Goal: Task Accomplishment & Management: Manage account settings

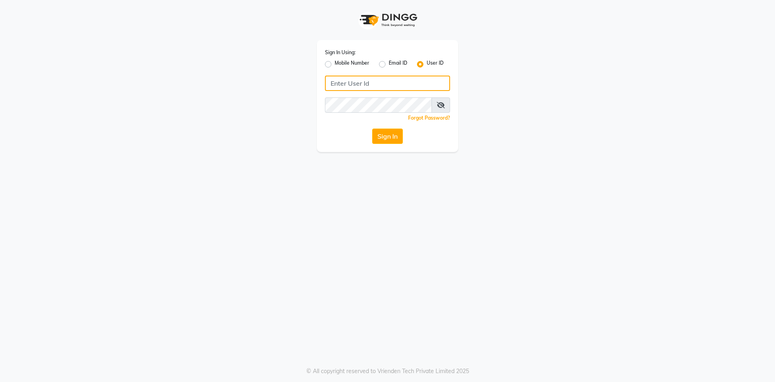
click at [334, 82] on input "Username" at bounding box center [387, 83] width 125 height 15
type input "ragini@123"
click at [387, 134] on button "Sign In" at bounding box center [387, 135] width 31 height 15
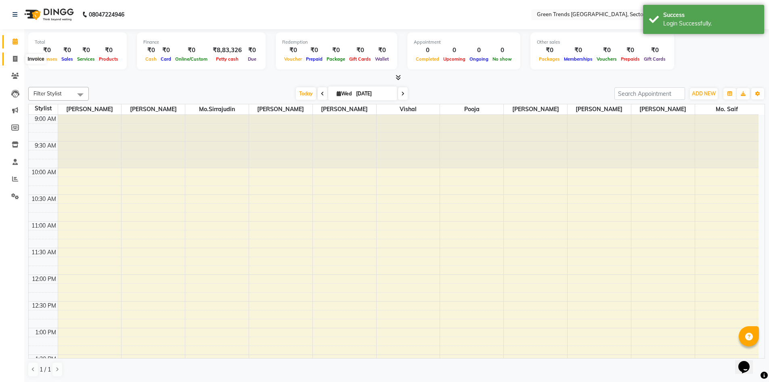
click at [16, 58] on icon at bounding box center [15, 59] width 4 height 6
select select "7023"
select select "service"
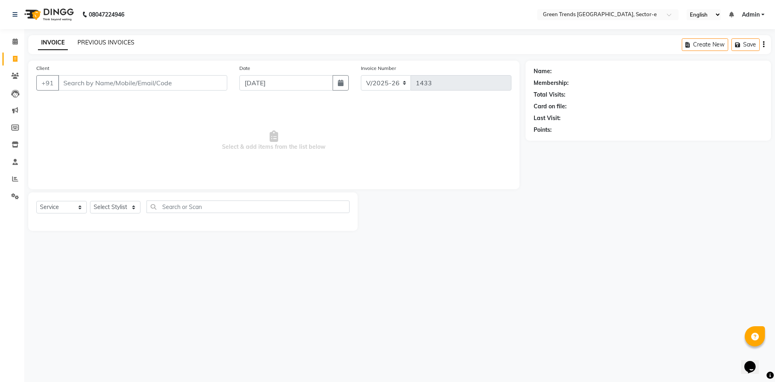
click at [116, 41] on link "PREVIOUS INVOICES" at bounding box center [106, 42] width 57 height 7
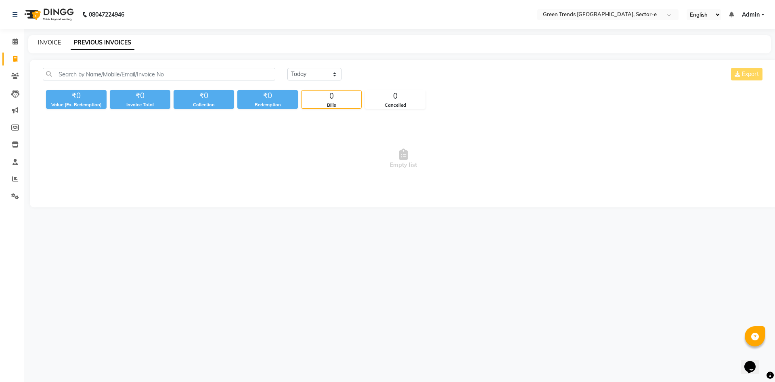
click at [46, 41] on link "INVOICE" at bounding box center [49, 42] width 23 height 7
select select "service"
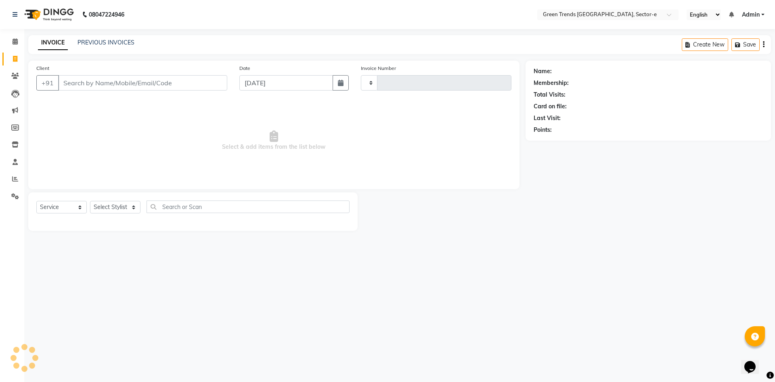
type input "1433"
select select "7023"
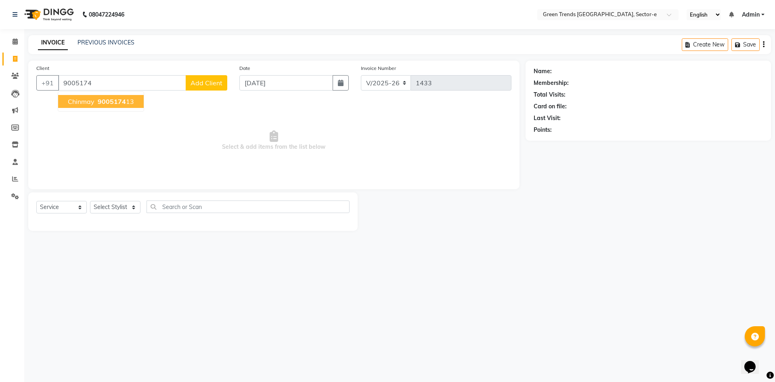
click at [122, 99] on span "9005174" at bounding box center [112, 101] width 28 height 8
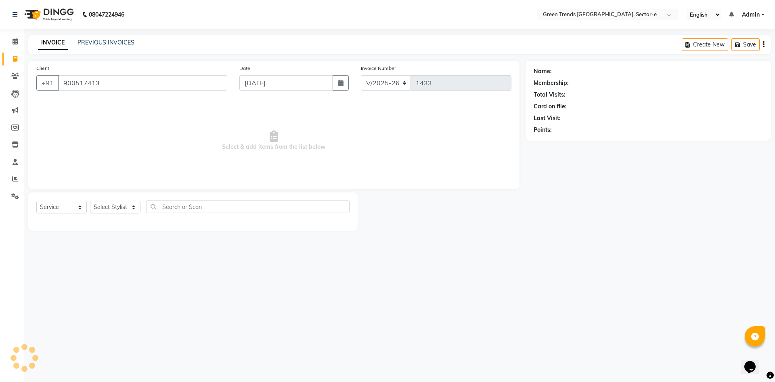
type input "900517413"
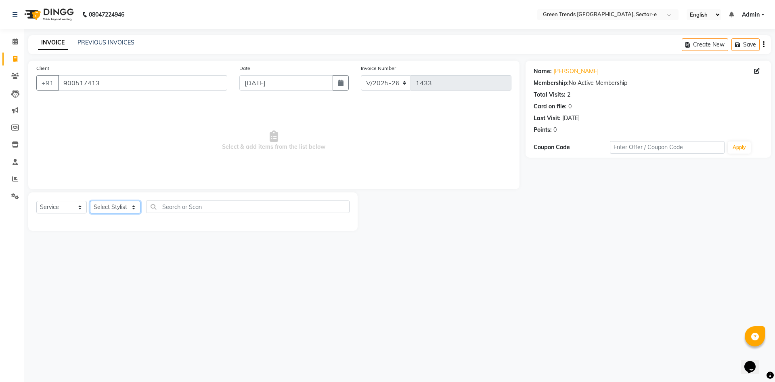
click at [134, 203] on select "Select Stylist [PERSON_NAME] [PERSON_NAME] Mo. [PERSON_NAME].[PERSON_NAME] [PER…" at bounding box center [115, 207] width 50 height 13
select select "58748"
click at [90, 201] on select "Select Stylist [PERSON_NAME] [PERSON_NAME] Mo. [PERSON_NAME].[PERSON_NAME] [PER…" at bounding box center [115, 207] width 50 height 13
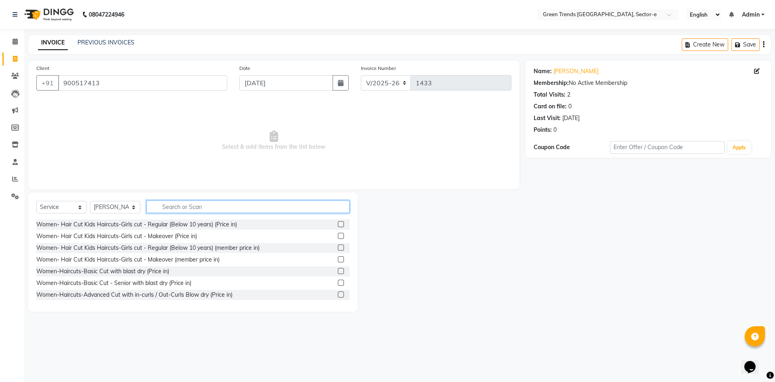
click at [164, 206] on input "text" at bounding box center [248, 206] width 203 height 13
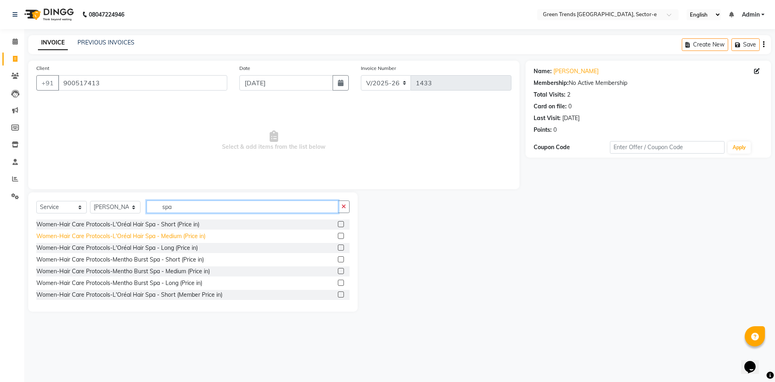
type input "spa"
click at [176, 236] on div "Women-Hair Care Protocols-L'Oréal Hair Spa - Medium (Price in)" at bounding box center [120, 236] width 169 height 8
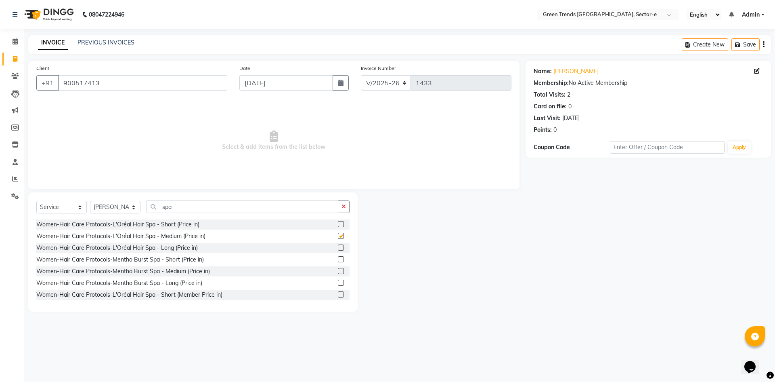
checkbox input "false"
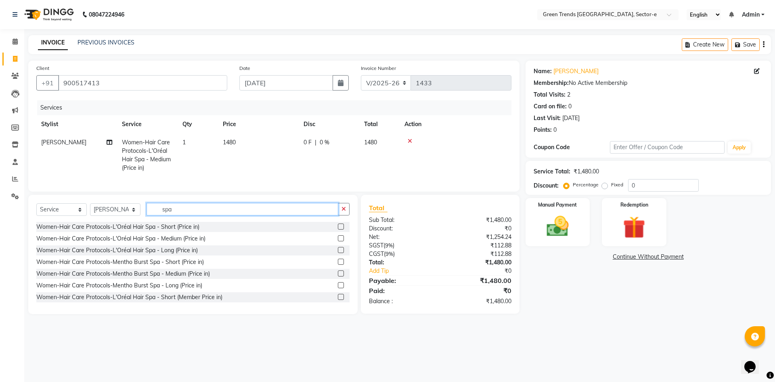
drag, startPoint x: 187, startPoint y: 214, endPoint x: 157, endPoint y: 219, distance: 29.5
click at [157, 215] on input "spa" at bounding box center [243, 209] width 192 height 13
click at [134, 214] on select "Select Stylist [PERSON_NAME] [PERSON_NAME] Mo. [PERSON_NAME].[PERSON_NAME] [PER…" at bounding box center [115, 209] width 50 height 13
select select "58751"
click at [90, 209] on select "Select Stylist [PERSON_NAME] [PERSON_NAME] Mo. [PERSON_NAME].[PERSON_NAME] [PER…" at bounding box center [115, 209] width 50 height 13
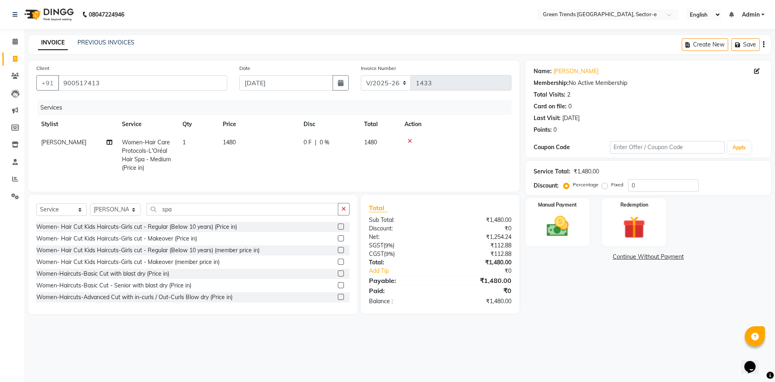
click at [80, 140] on td "[PERSON_NAME]" at bounding box center [76, 155] width 81 height 44
select select "58748"
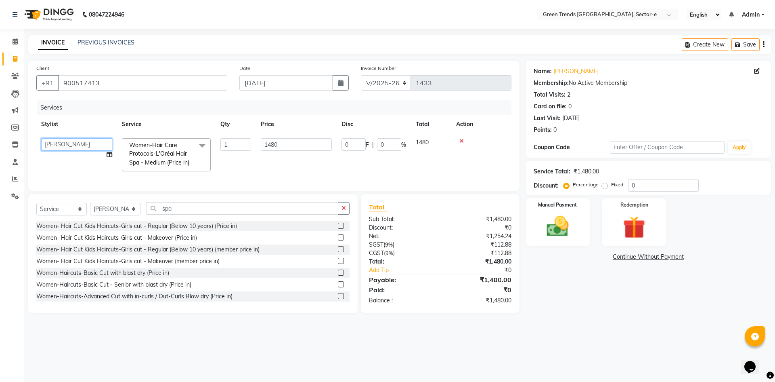
click at [80, 140] on select "[PERSON_NAME] [PERSON_NAME] Mo. [PERSON_NAME].[PERSON_NAME] [PERSON_NAME] Pooja…" at bounding box center [76, 144] width 71 height 13
select select "58751"
drag, startPoint x: 186, startPoint y: 213, endPoint x: 146, endPoint y: 221, distance: 40.5
click at [146, 221] on div "Select Service Product Membership Package Voucher Prepaid Gift Card Select Styl…" at bounding box center [192, 211] width 313 height 19
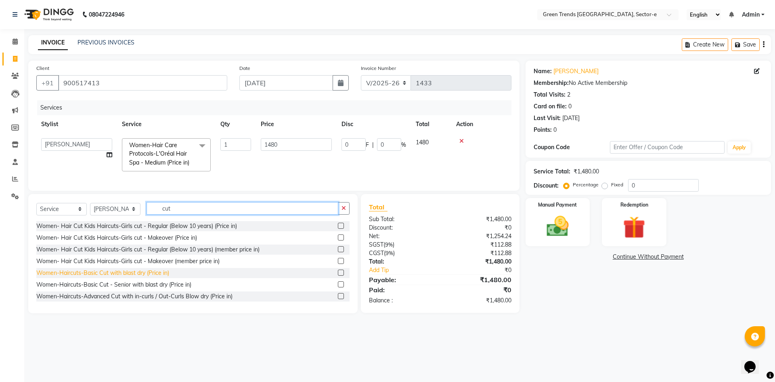
type input "cut"
drag, startPoint x: 133, startPoint y: 279, endPoint x: 138, endPoint y: 275, distance: 6.1
click at [134, 277] on div "Women-Haircuts-Basic Cut with blast dry (Price in)" at bounding box center [102, 273] width 133 height 8
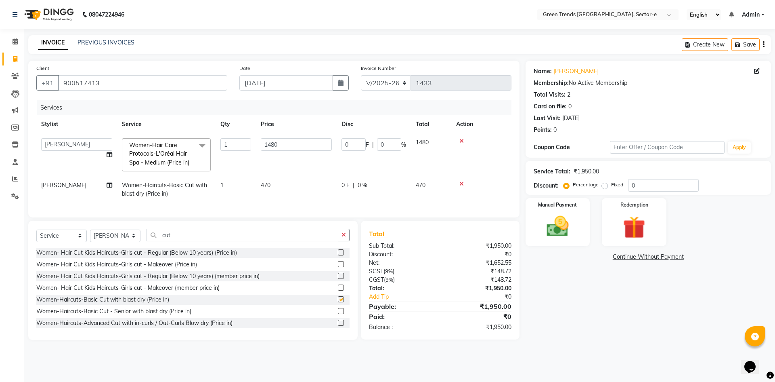
checkbox input "false"
drag, startPoint x: 194, startPoint y: 237, endPoint x: 152, endPoint y: 246, distance: 43.3
click at [152, 241] on input "cut" at bounding box center [243, 235] width 192 height 13
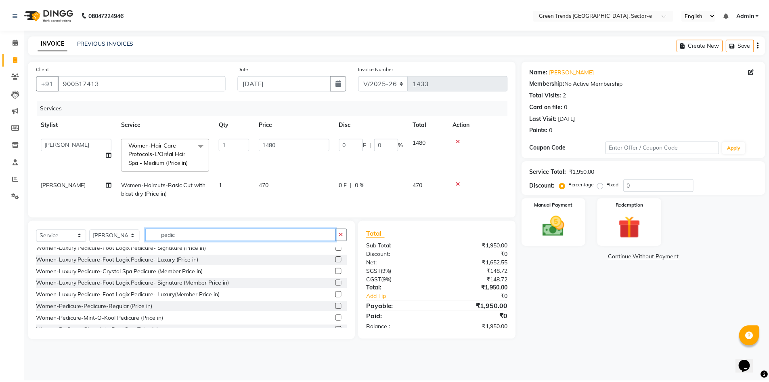
scroll to position [321, 0]
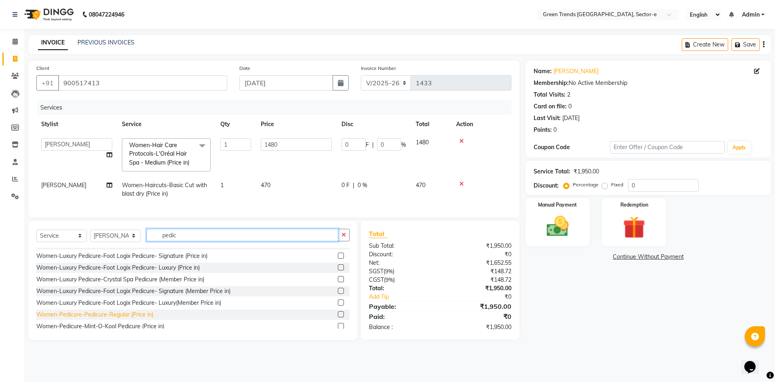
type input "pedic"
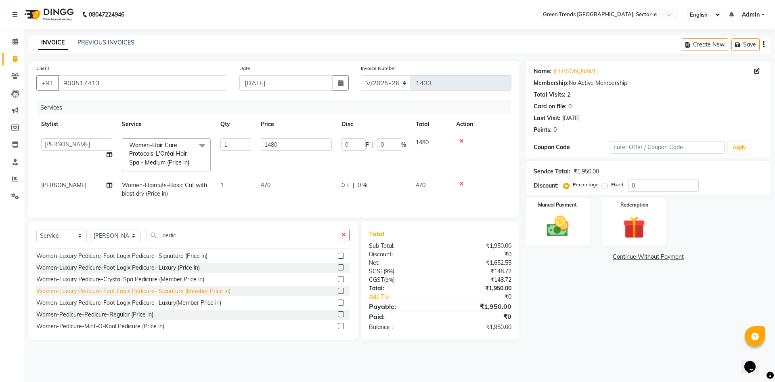
click at [135, 319] on div "Women-Pedicure-Pedicure-Regular (Price in)" at bounding box center [94, 314] width 117 height 8
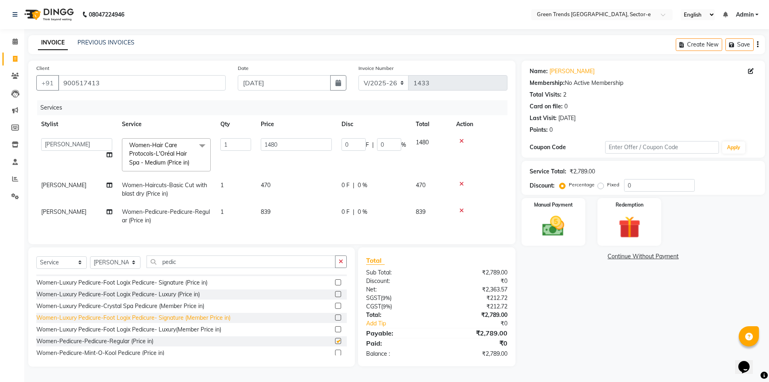
checkbox input "false"
drag, startPoint x: 357, startPoint y: 145, endPoint x: 328, endPoint y: 150, distance: 29.1
click at [328, 150] on tr "[PERSON_NAME] [PERSON_NAME] Mo. [PERSON_NAME].[PERSON_NAME] [PERSON_NAME] [PERS…" at bounding box center [271, 154] width 471 height 43
type input "241"
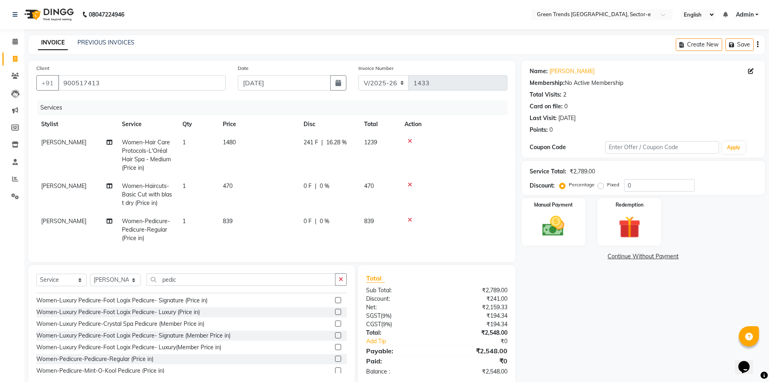
click at [343, 189] on td "0 F | 0 %" at bounding box center [329, 194] width 61 height 35
select select "58751"
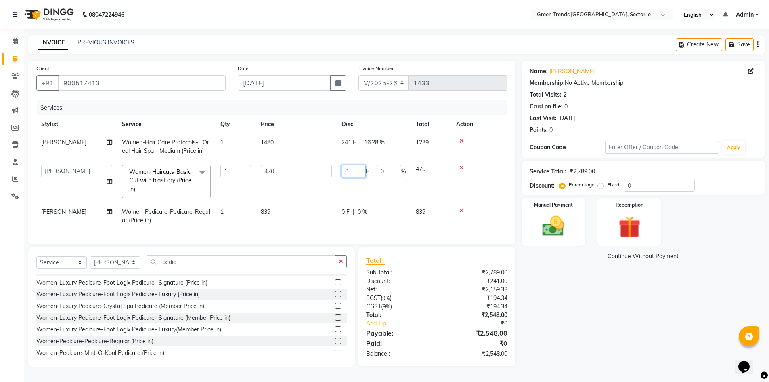
drag, startPoint x: 356, startPoint y: 170, endPoint x: 328, endPoint y: 177, distance: 28.7
click at [328, 177] on tr "[PERSON_NAME] [PERSON_NAME] Mo. [PERSON_NAME].[PERSON_NAME] [PERSON_NAME] [PERS…" at bounding box center [271, 181] width 471 height 43
type input "90"
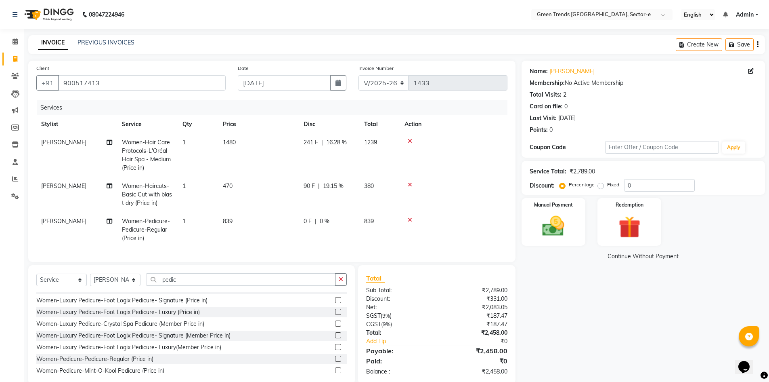
click at [350, 212] on tbody "[PERSON_NAME] Women-Hair Care Protocols-L'Oréal Hair Spa - Medium (Price in) 1 …" at bounding box center [271, 190] width 471 height 114
click at [308, 222] on span "0 F" at bounding box center [308, 221] width 8 height 8
select select "58751"
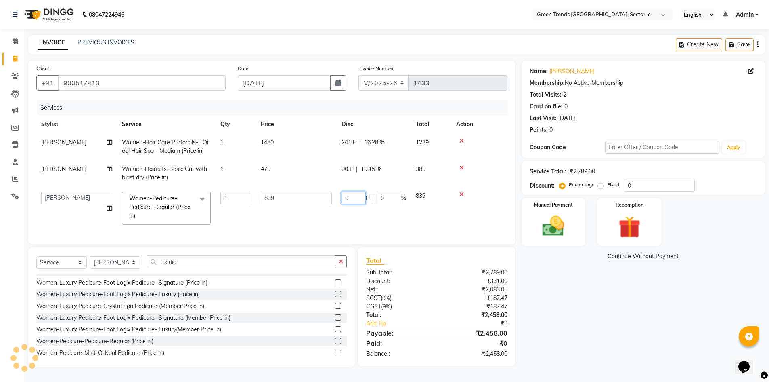
drag, startPoint x: 357, startPoint y: 197, endPoint x: 334, endPoint y: 203, distance: 23.8
click at [334, 203] on tr "[PERSON_NAME] [PERSON_NAME] Mo. [PERSON_NAME].[PERSON_NAME] [PERSON_NAME] [PERS…" at bounding box center [271, 208] width 471 height 43
type input "140"
click at [341, 216] on td "140 F | 0 %" at bounding box center [374, 208] width 74 height 43
select select "58751"
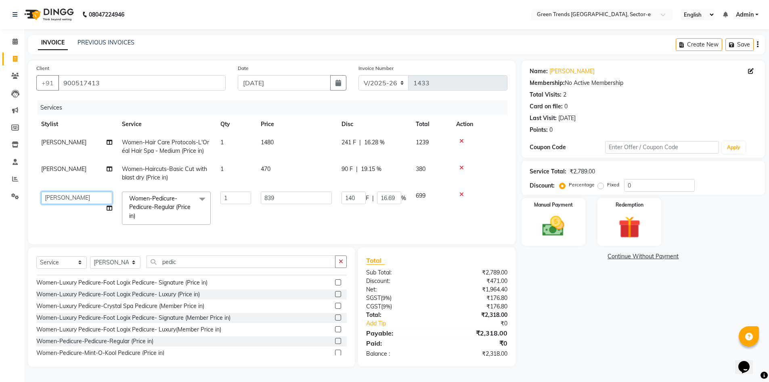
click at [81, 198] on select "[PERSON_NAME] [PERSON_NAME] Mo. [PERSON_NAME].[PERSON_NAME] [PERSON_NAME] Pooja…" at bounding box center [76, 197] width 71 height 13
select select "58753"
click at [545, 226] on img at bounding box center [553, 226] width 37 height 26
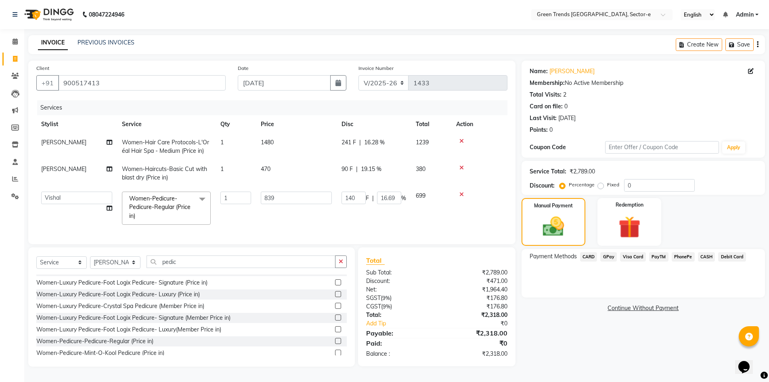
click at [610, 256] on span "GPay" at bounding box center [609, 256] width 17 height 9
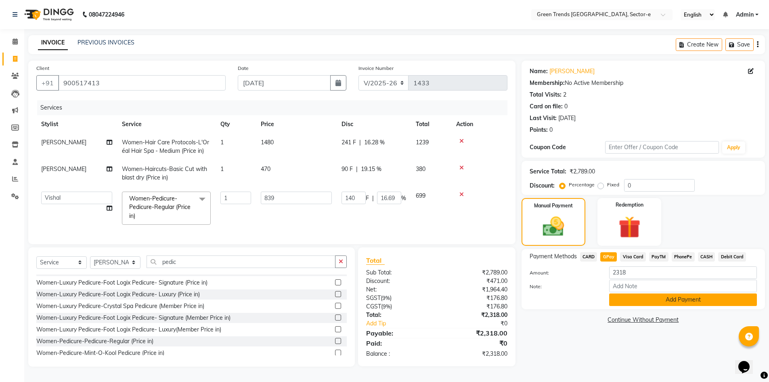
drag, startPoint x: 633, startPoint y: 296, endPoint x: 630, endPoint y: 300, distance: 4.7
click at [633, 296] on button "Add Payment" at bounding box center [683, 299] width 148 height 13
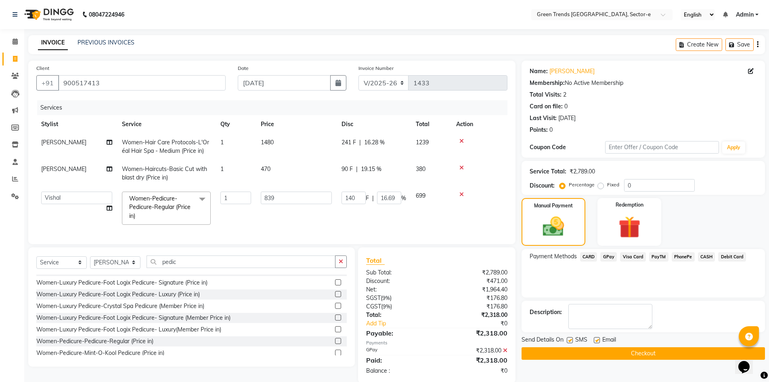
click at [596, 339] on label at bounding box center [597, 340] width 6 height 6
click at [596, 339] on input "checkbox" at bounding box center [596, 340] width 5 height 5
checkbox input "false"
click at [601, 349] on button "Checkout" at bounding box center [644, 353] width 244 height 13
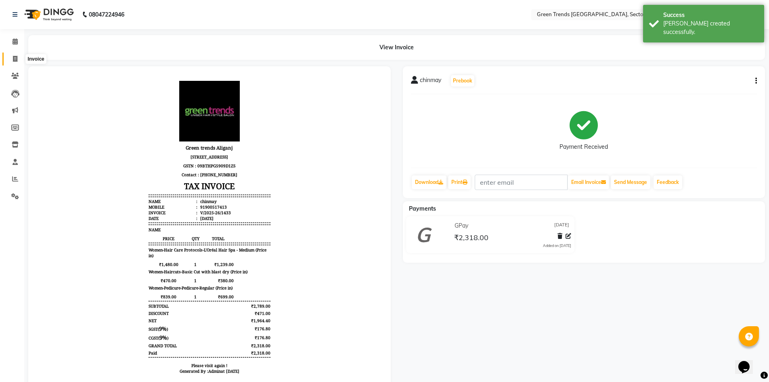
click at [15, 57] on icon at bounding box center [15, 59] width 4 height 6
select select "service"
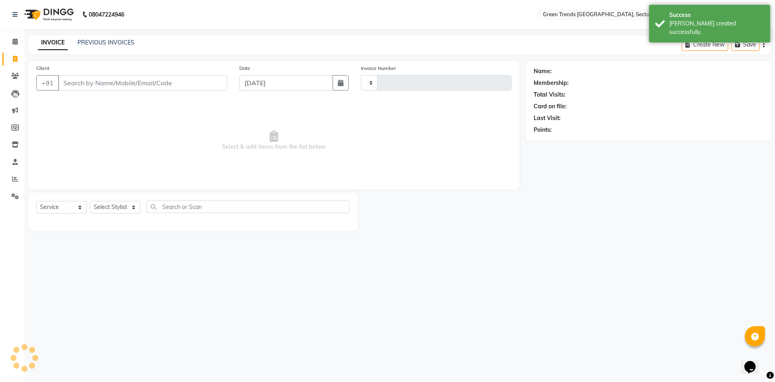
type input "1434"
select select "7023"
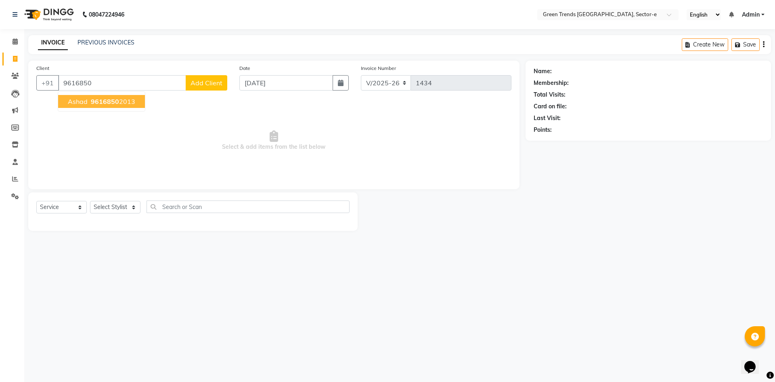
click at [94, 100] on span "9616850" at bounding box center [105, 101] width 28 height 8
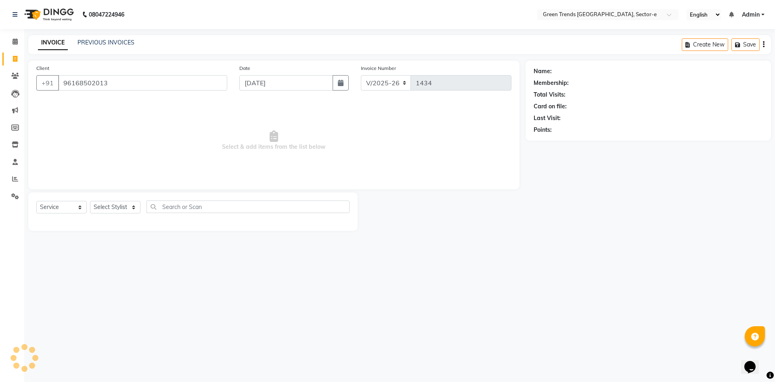
type input "96168502013"
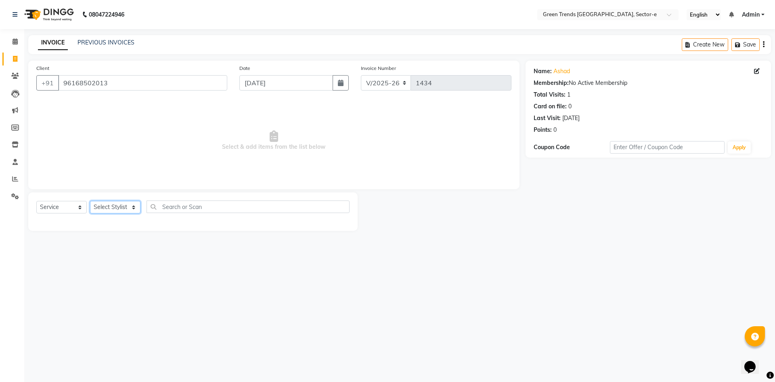
click at [130, 206] on select "Select Stylist [PERSON_NAME] [PERSON_NAME] Mo. [PERSON_NAME].[PERSON_NAME] [PER…" at bounding box center [115, 207] width 50 height 13
select select "62974"
click at [90, 201] on select "Select Stylist [PERSON_NAME] [PERSON_NAME] Mo. [PERSON_NAME].[PERSON_NAME] [PER…" at bounding box center [115, 207] width 50 height 13
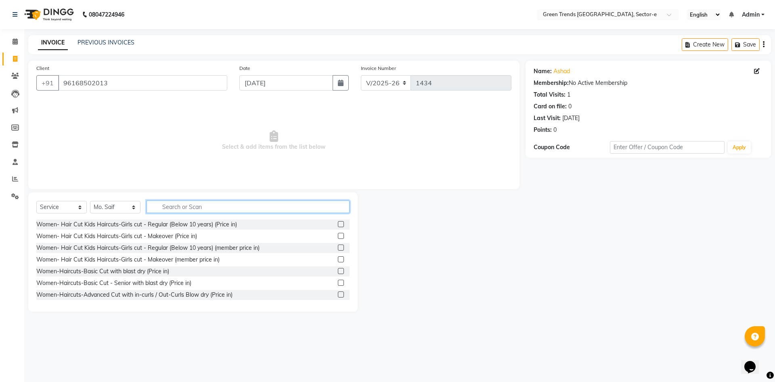
click at [164, 206] on input "text" at bounding box center [248, 206] width 203 height 13
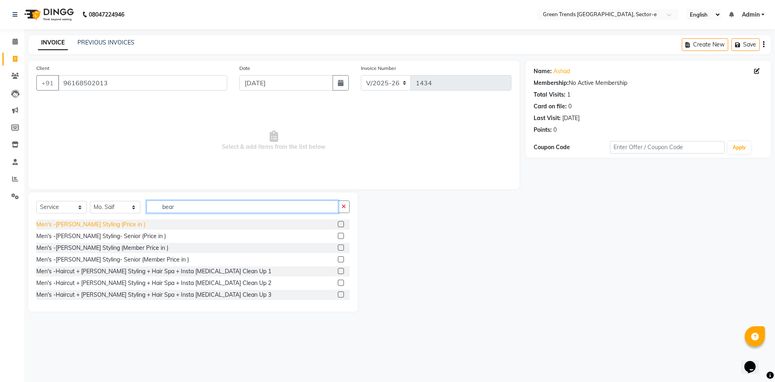
type input "bear"
click at [107, 225] on div "Men's -[PERSON_NAME] Styling (Price in )" at bounding box center [90, 224] width 109 height 8
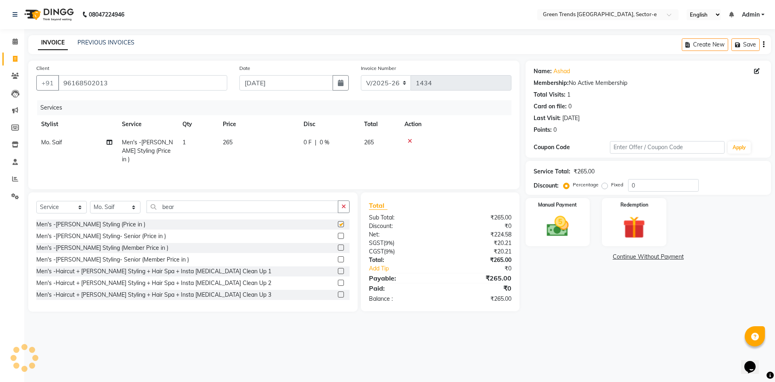
checkbox input "false"
click at [559, 221] on img at bounding box center [558, 226] width 38 height 27
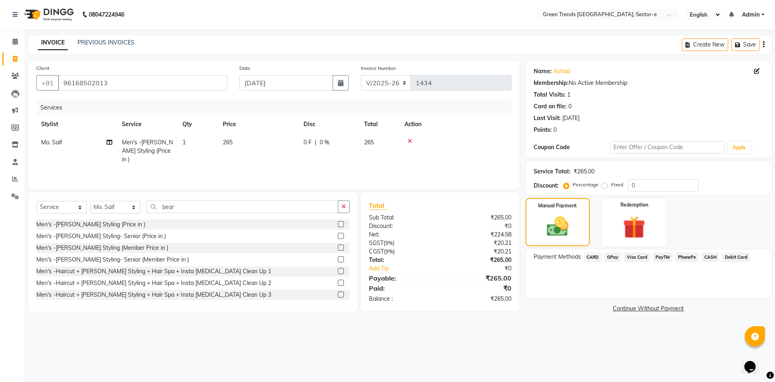
click at [614, 256] on span "GPay" at bounding box center [613, 256] width 17 height 9
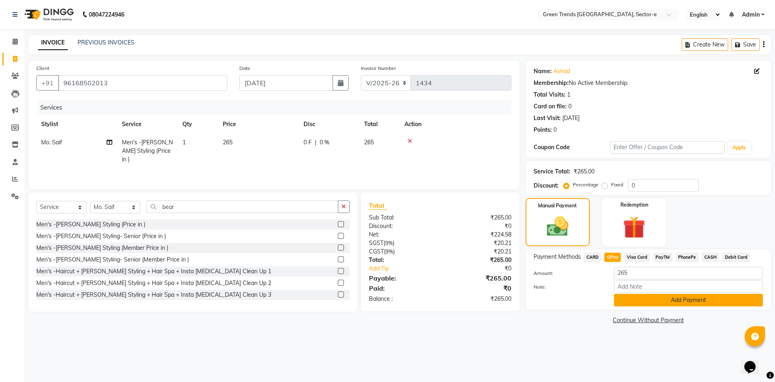
click at [653, 301] on button "Add Payment" at bounding box center [688, 300] width 149 height 13
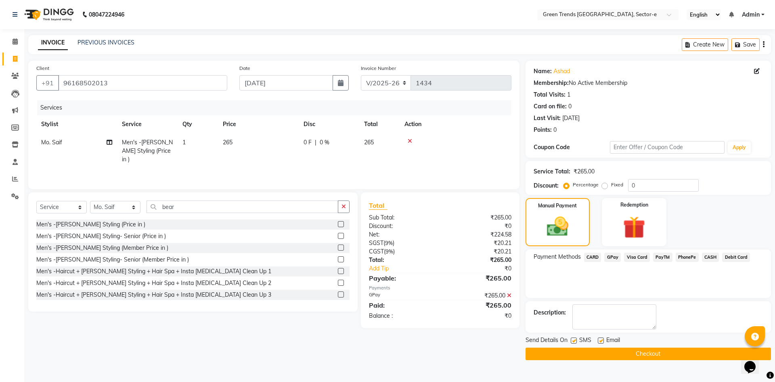
drag, startPoint x: 601, startPoint y: 339, endPoint x: 582, endPoint y: 346, distance: 20.0
click at [600, 339] on label at bounding box center [601, 340] width 6 height 6
click at [600, 339] on input "checkbox" at bounding box center [600, 340] width 5 height 5
checkbox input "false"
click at [576, 339] on label at bounding box center [574, 340] width 6 height 6
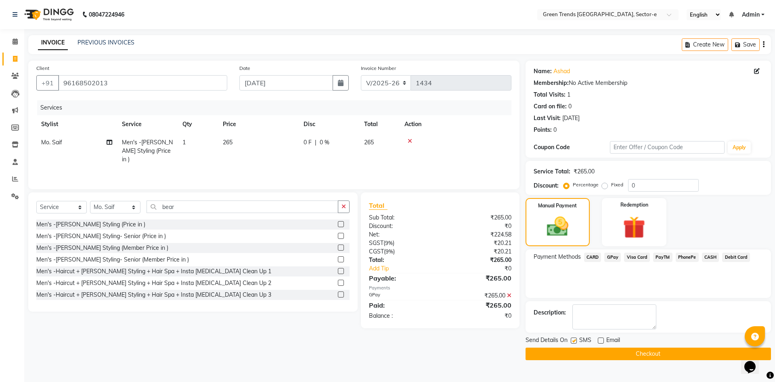
click at [576, 339] on input "checkbox" at bounding box center [573, 340] width 5 height 5
checkbox input "false"
click at [580, 350] on button "Checkout" at bounding box center [649, 353] width 246 height 13
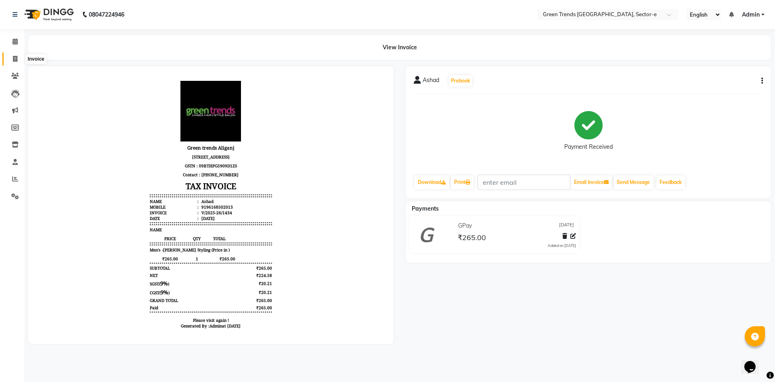
click at [15, 57] on icon at bounding box center [15, 59] width 4 height 6
select select "7023"
select select "service"
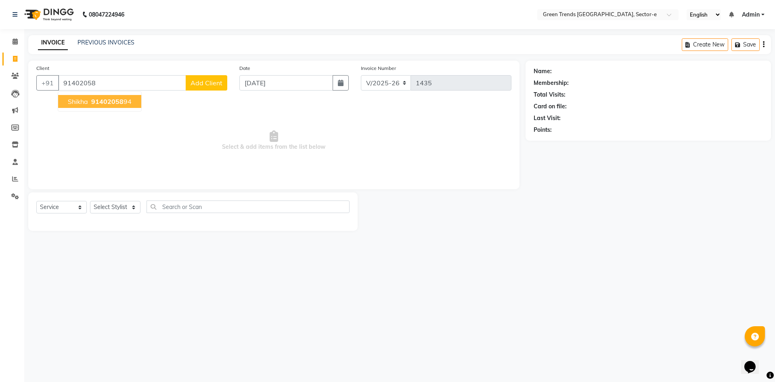
click at [85, 98] on span "Shikha" at bounding box center [78, 101] width 20 height 8
type input "9140205894"
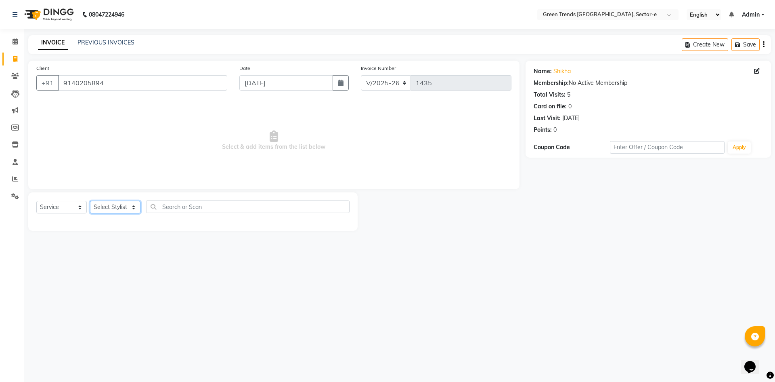
click at [132, 206] on select "Select Stylist [PERSON_NAME] [PERSON_NAME] Mo. [PERSON_NAME].[PERSON_NAME] [PER…" at bounding box center [115, 207] width 50 height 13
select select "58754"
click at [90, 201] on select "Select Stylist [PERSON_NAME] [PERSON_NAME] Mo. [PERSON_NAME].[PERSON_NAME] [PER…" at bounding box center [115, 207] width 50 height 13
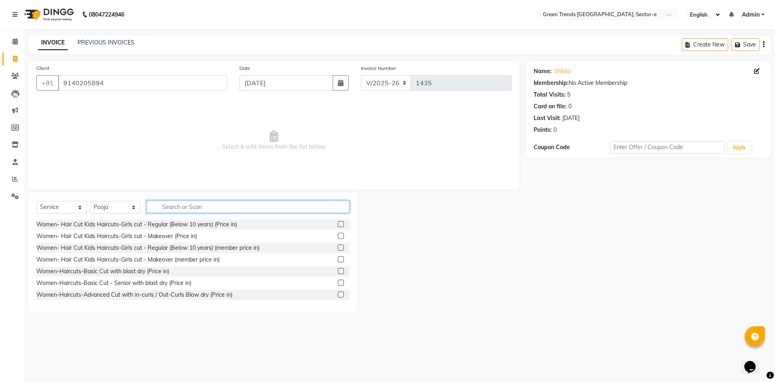
click at [167, 208] on input "text" at bounding box center [248, 206] width 203 height 13
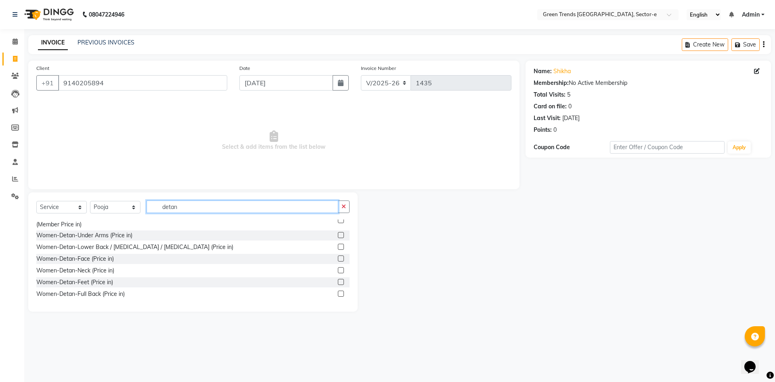
scroll to position [168, 0]
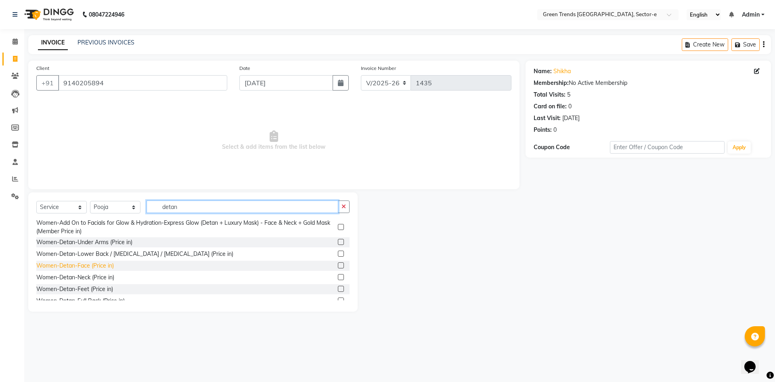
type input "detan"
click at [99, 267] on div "Women-Detan-Face (Price in)" at bounding box center [75, 265] width 78 height 8
checkbox input "false"
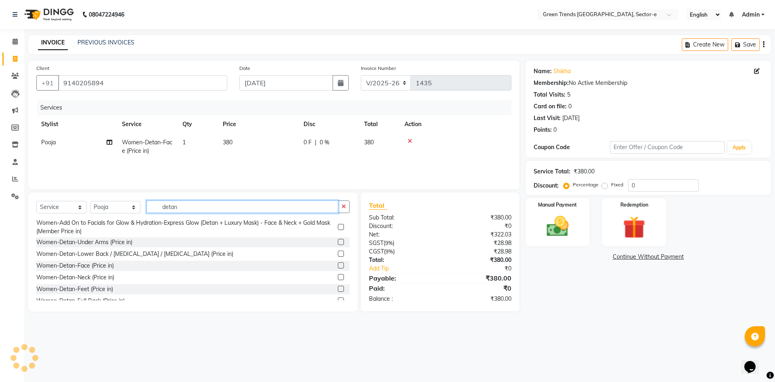
drag, startPoint x: 190, startPoint y: 205, endPoint x: 147, endPoint y: 213, distance: 43.2
click at [147, 213] on div "Select Service Product Membership Package Voucher Prepaid Gift Card Select Styl…" at bounding box center [192, 209] width 313 height 19
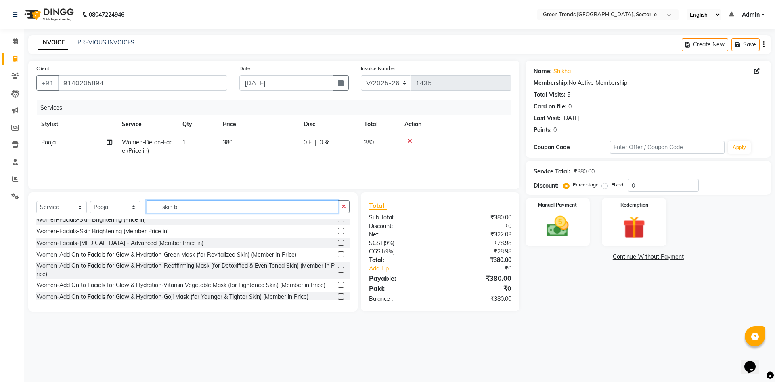
scroll to position [0, 0]
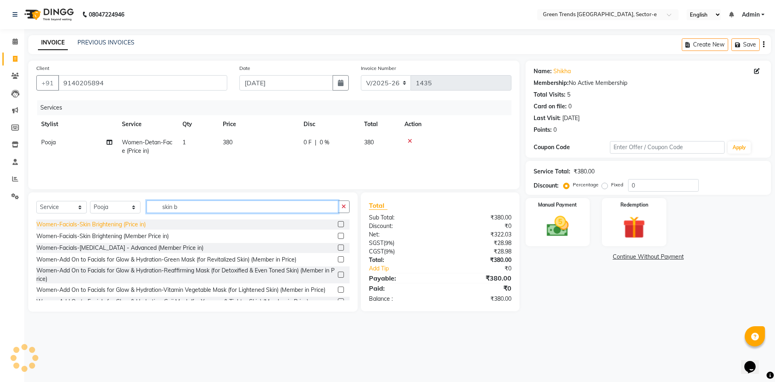
type input "skin b"
click at [84, 223] on div "Women-Facials-Skin Brightening (Price in)" at bounding box center [90, 224] width 109 height 8
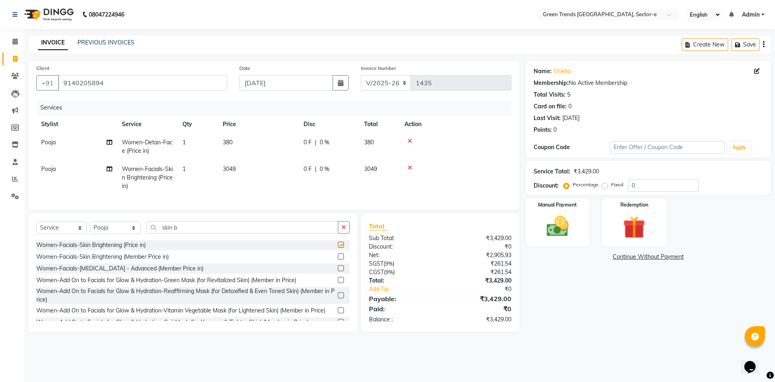
checkbox input "false"
drag, startPoint x: 188, startPoint y: 234, endPoint x: 158, endPoint y: 233, distance: 29.9
click at [158, 233] on input "skin b" at bounding box center [243, 227] width 192 height 13
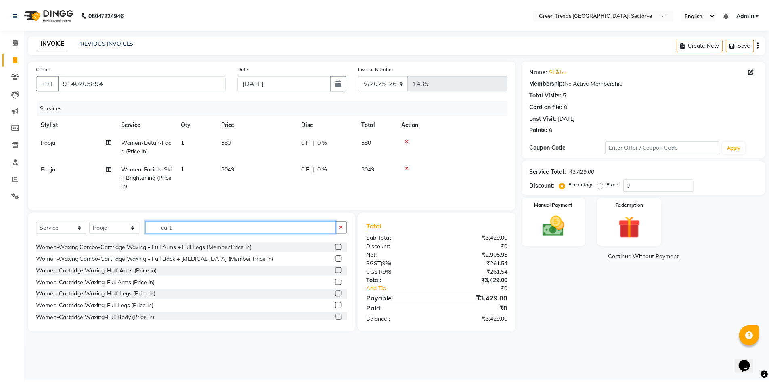
scroll to position [487, 0]
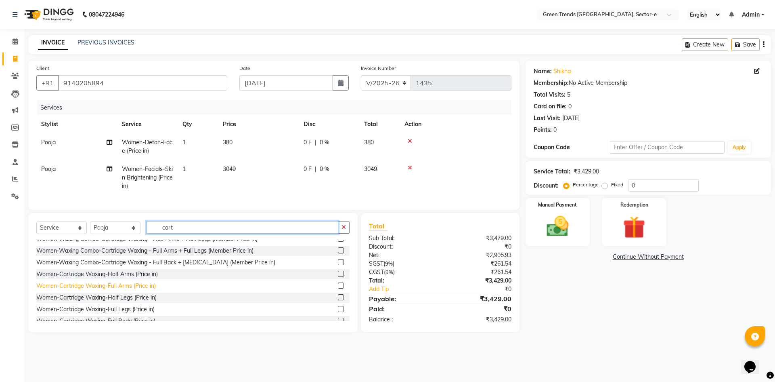
type input "cart"
click at [131, 290] on div "Women-Cartridge Waxing-Full Arms (Price in)" at bounding box center [96, 285] width 120 height 8
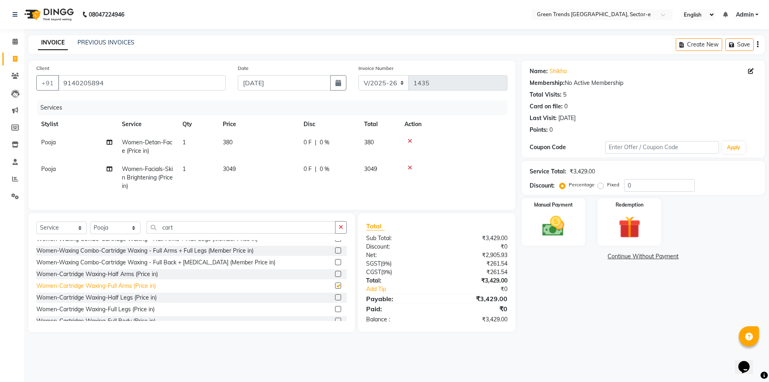
checkbox input "false"
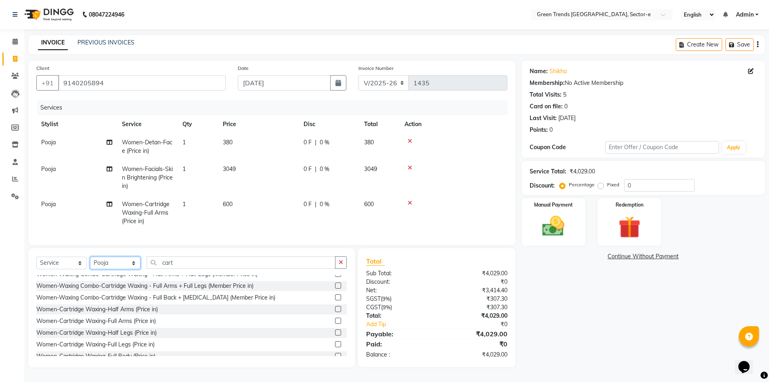
click at [132, 269] on select "Select Stylist [PERSON_NAME] [PERSON_NAME] Mo. [PERSON_NAME].[PERSON_NAME] [PER…" at bounding box center [115, 262] width 50 height 13
select select "58751"
click at [90, 262] on select "Select Stylist [PERSON_NAME] [PERSON_NAME] Mo. [PERSON_NAME].[PERSON_NAME] [PER…" at bounding box center [115, 262] width 50 height 13
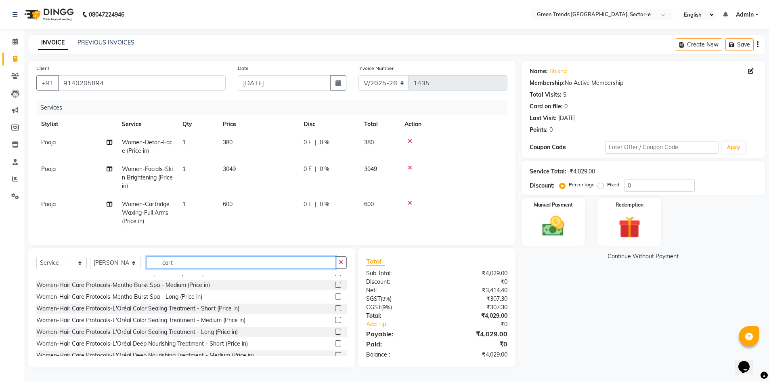
drag, startPoint x: 184, startPoint y: 268, endPoint x: 152, endPoint y: 269, distance: 31.5
click at [152, 269] on input "cart" at bounding box center [241, 262] width 189 height 13
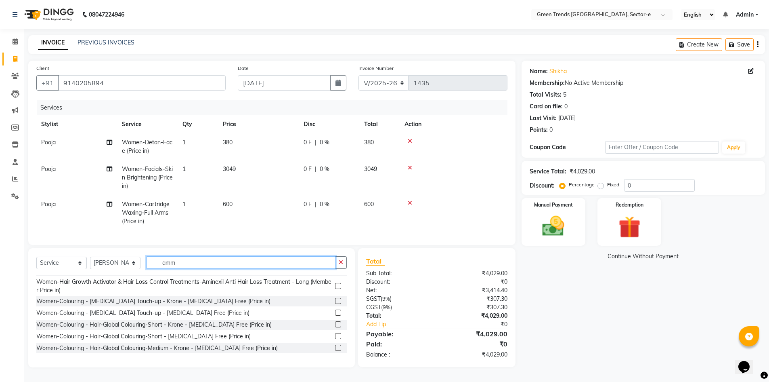
scroll to position [0, 0]
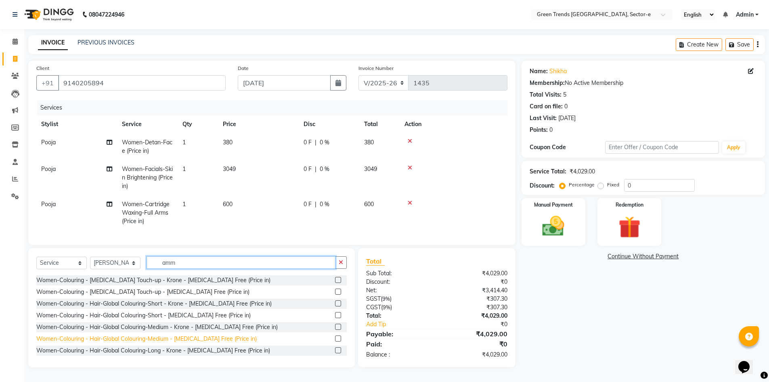
type input "amm"
click at [178, 343] on div "Women-Colouring - Hair-Global Colouring-Medium - [MEDICAL_DATA] Free (Price in)" at bounding box center [146, 338] width 220 height 8
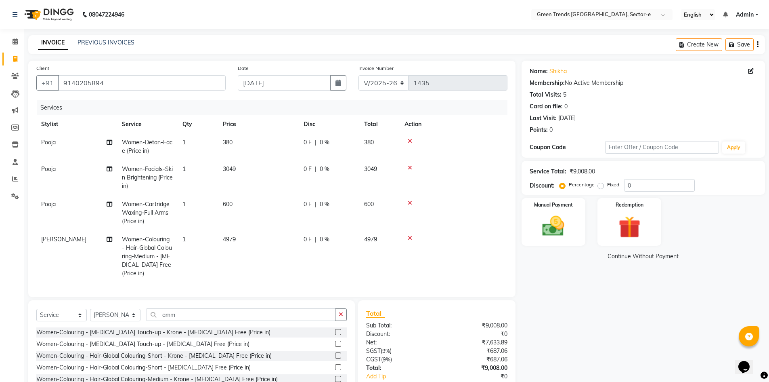
checkbox input "false"
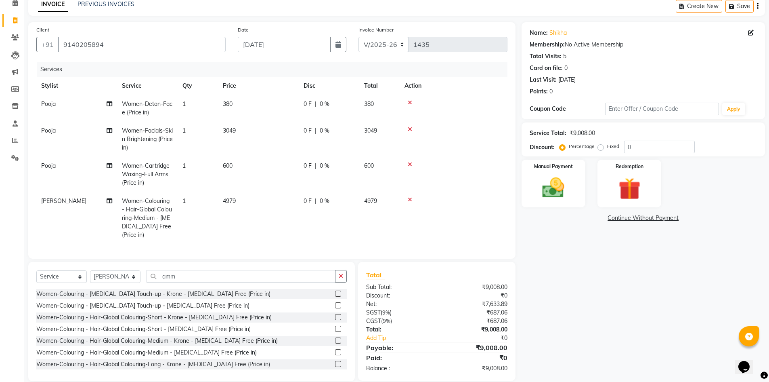
scroll to position [56, 0]
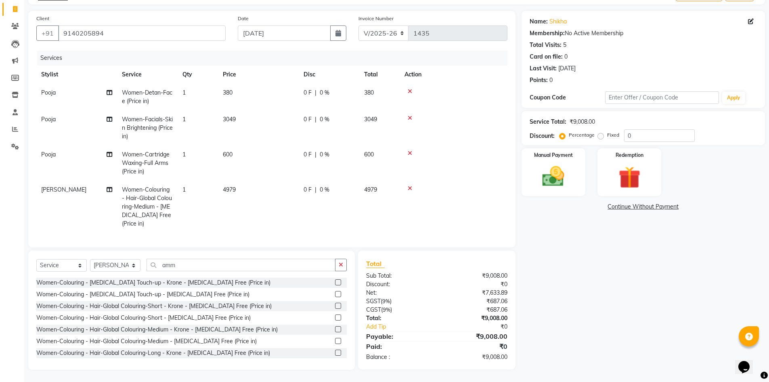
click at [607, 131] on label "Fixed" at bounding box center [613, 134] width 12 height 7
click at [601, 132] on input "Fixed" at bounding box center [603, 135] width 6 height 6
radio input "true"
drag, startPoint x: 636, startPoint y: 126, endPoint x: 621, endPoint y: 130, distance: 15.3
click at [621, 130] on div "Percentage Fixed 0" at bounding box center [628, 135] width 134 height 13
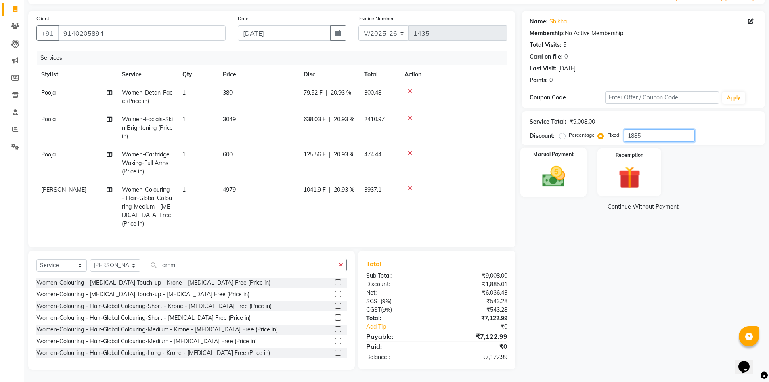
type input "1885"
click at [561, 163] on img at bounding box center [553, 176] width 37 height 26
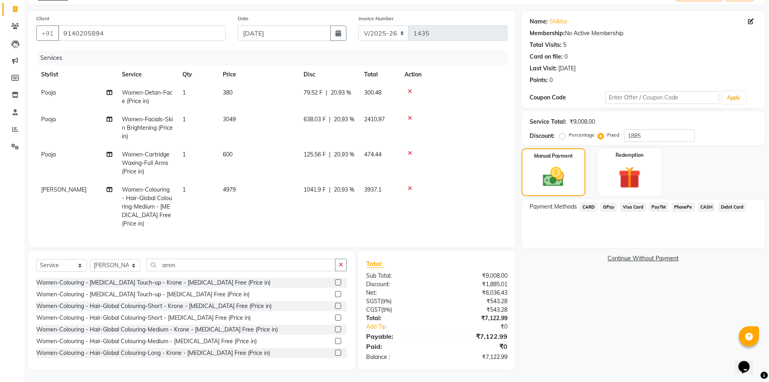
click at [611, 202] on span "GPay" at bounding box center [609, 206] width 17 height 9
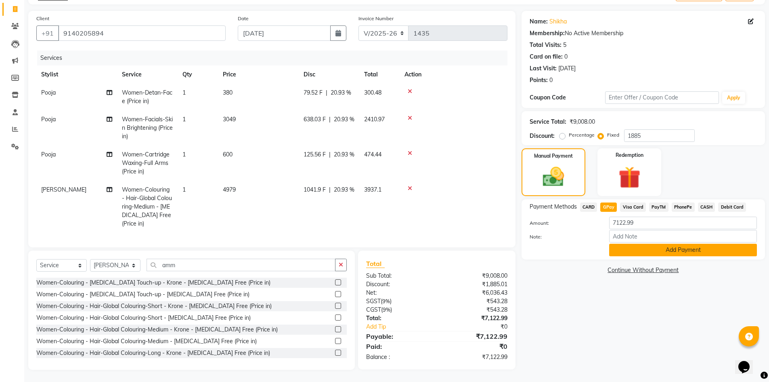
click at [639, 244] on button "Add Payment" at bounding box center [683, 250] width 148 height 13
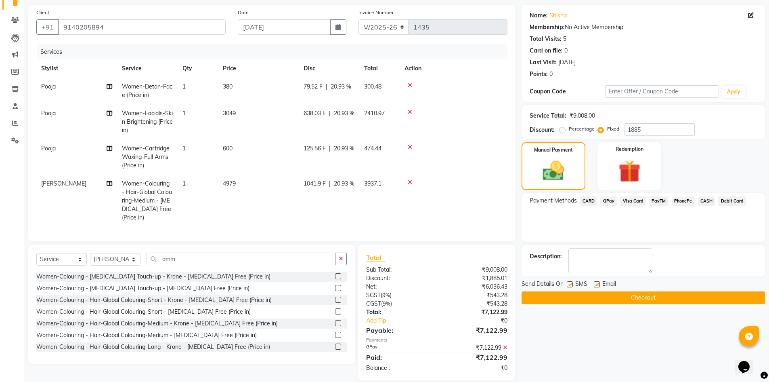
click at [596, 283] on label at bounding box center [597, 284] width 6 height 6
click at [596, 283] on input "checkbox" at bounding box center [596, 284] width 5 height 5
checkbox input "false"
click at [596, 296] on button "Checkout" at bounding box center [644, 297] width 244 height 13
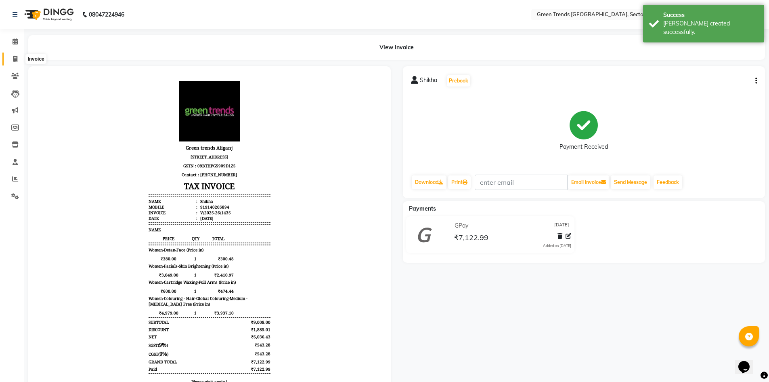
click at [14, 60] on icon at bounding box center [15, 59] width 4 height 6
select select "service"
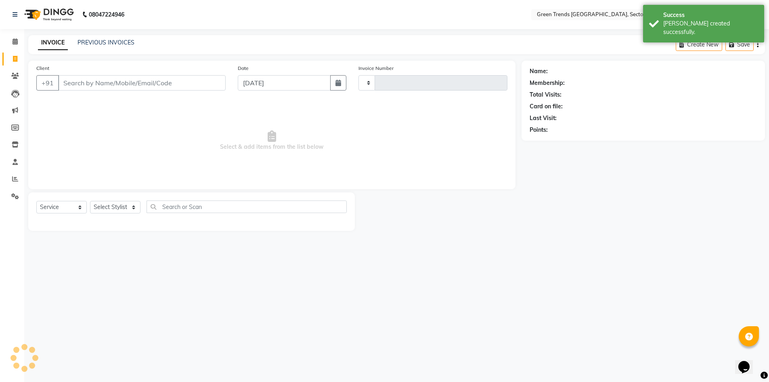
type input "1436"
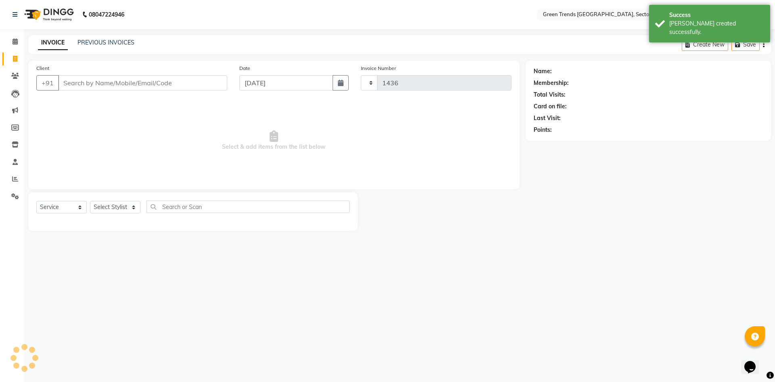
select select "7023"
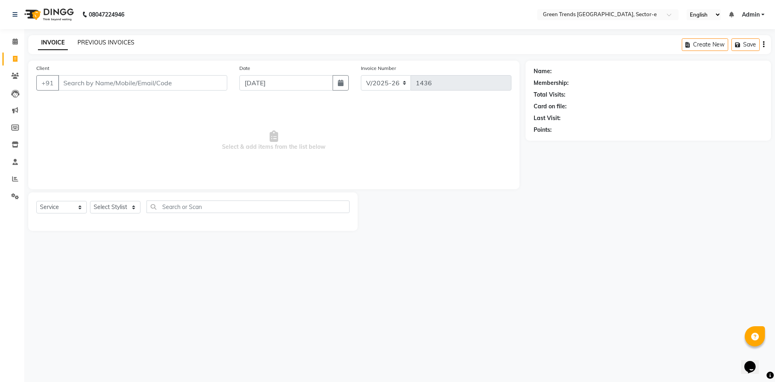
click at [117, 39] on link "PREVIOUS INVOICES" at bounding box center [106, 42] width 57 height 7
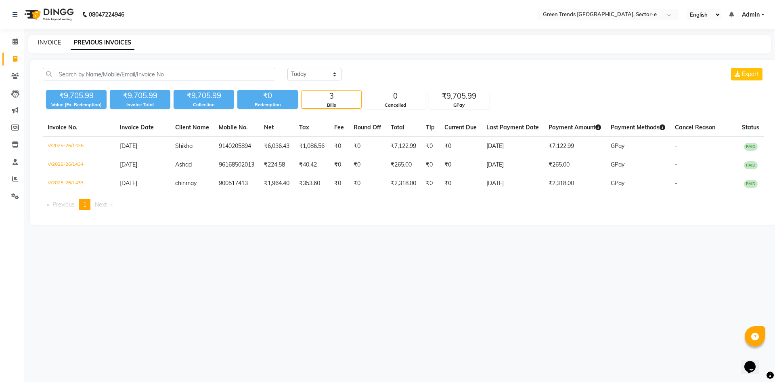
click at [55, 39] on link "INVOICE" at bounding box center [49, 42] width 23 height 7
select select "service"
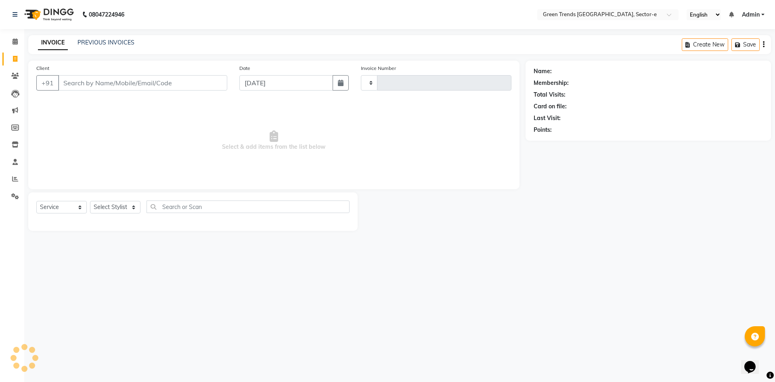
type input "1436"
select select "7023"
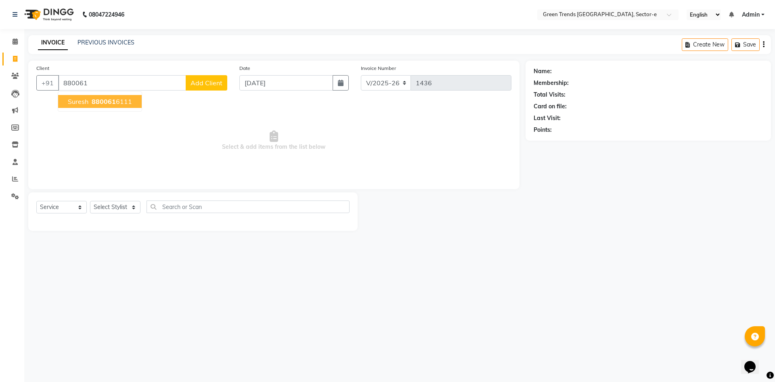
click at [115, 102] on span "880061" at bounding box center [104, 101] width 24 height 8
type input "8800616111"
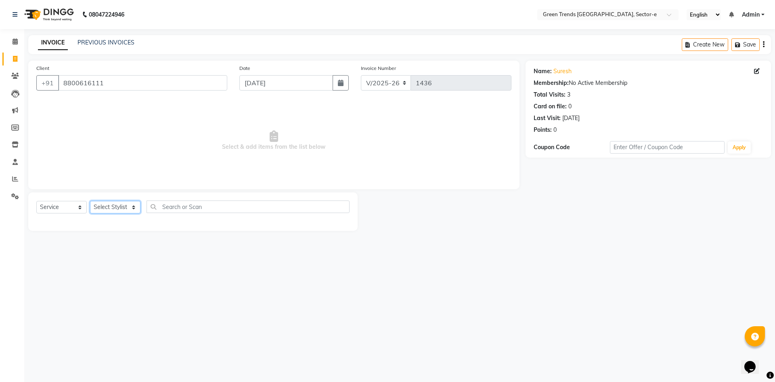
click at [133, 203] on select "Select Stylist [PERSON_NAME] [PERSON_NAME] Mo. [PERSON_NAME].[PERSON_NAME] [PER…" at bounding box center [115, 207] width 50 height 13
select select "58749"
click at [90, 201] on select "Select Stylist [PERSON_NAME] [PERSON_NAME] Mo. [PERSON_NAME].[PERSON_NAME] [PER…" at bounding box center [115, 207] width 50 height 13
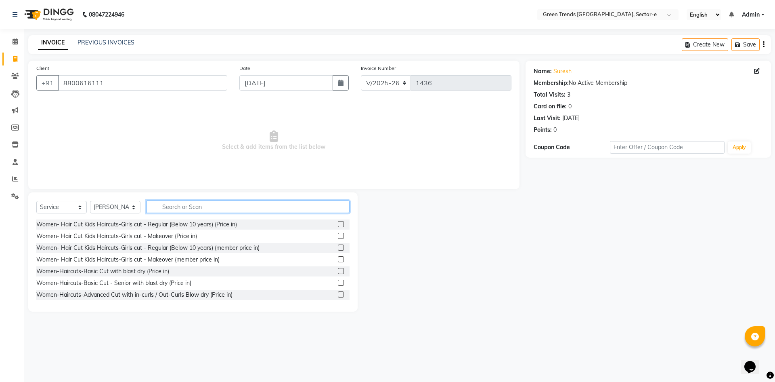
click at [164, 207] on input "text" at bounding box center [248, 206] width 203 height 13
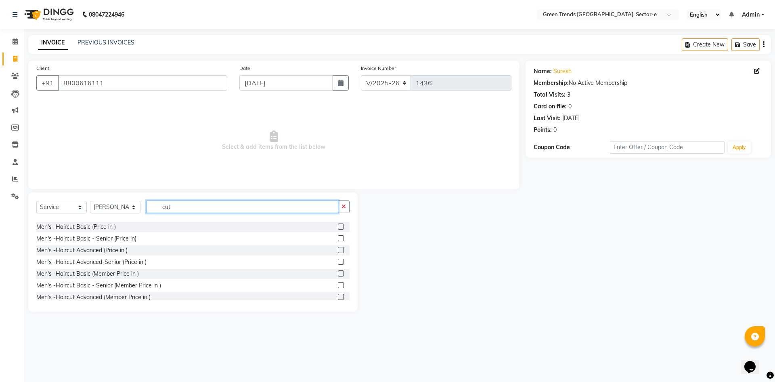
scroll to position [429, 0]
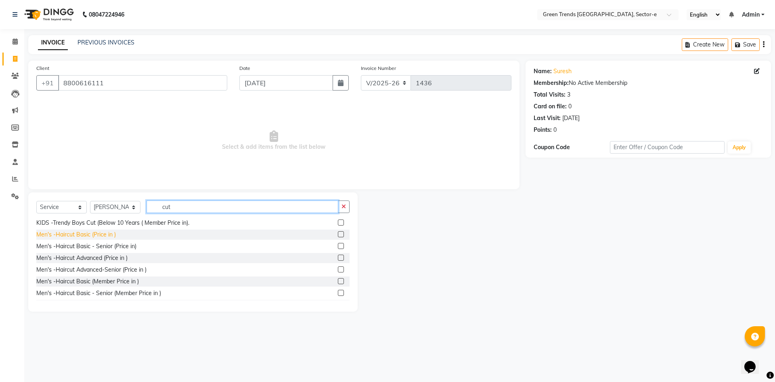
type input "cut"
click at [84, 239] on div "Men's -Haircut Basic (Price in )" at bounding box center [76, 234] width 80 height 8
checkbox input "false"
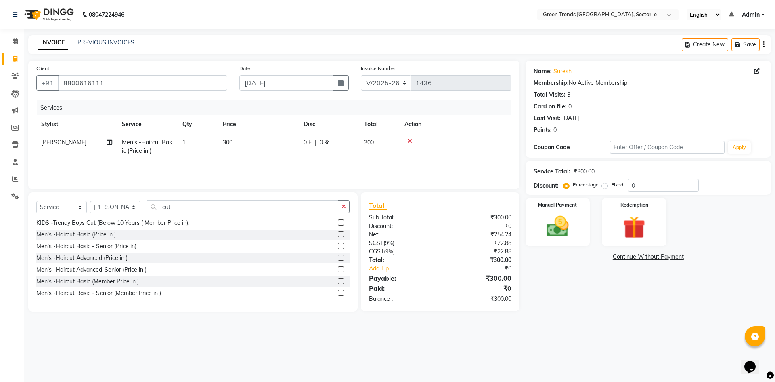
click at [306, 141] on span "0 F" at bounding box center [308, 142] width 8 height 8
select select "58749"
drag, startPoint x: 353, startPoint y: 141, endPoint x: 342, endPoint y: 143, distance: 10.2
click at [342, 143] on input "0" at bounding box center [354, 144] width 24 height 13
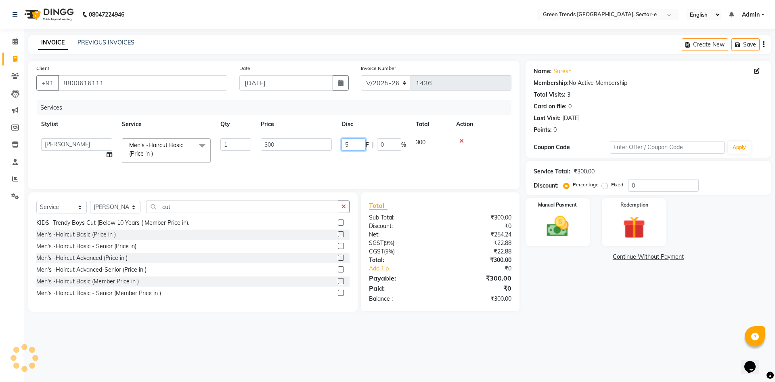
type input "50"
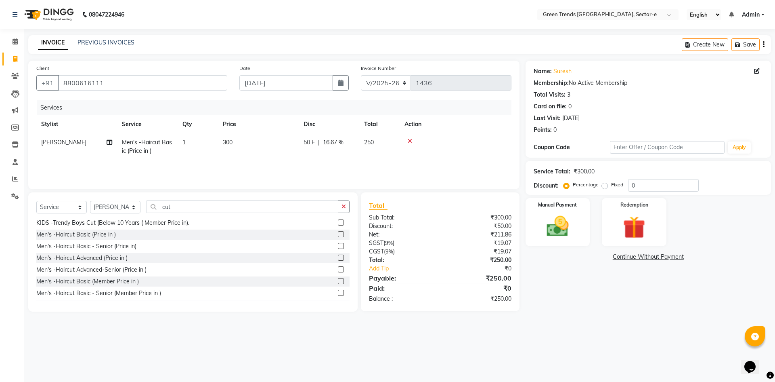
click at [316, 170] on div "Services Stylist Service Qty Price Disc Total Action [PERSON_NAME] Men's -Hairc…" at bounding box center [273, 140] width 475 height 81
click at [571, 223] on img at bounding box center [558, 226] width 38 height 27
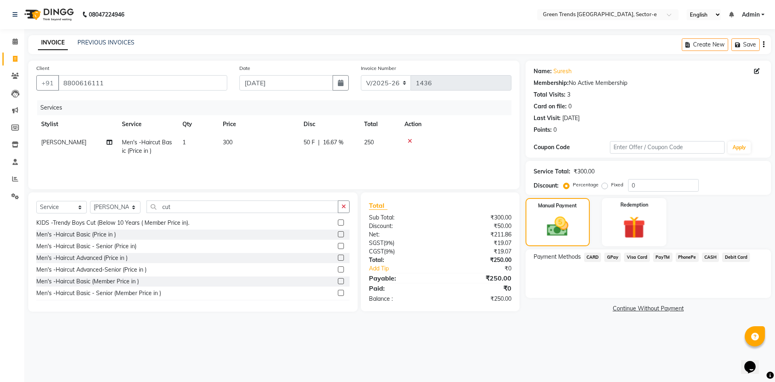
drag, startPoint x: 613, startPoint y: 255, endPoint x: 615, endPoint y: 266, distance: 10.7
click at [613, 258] on span "GPay" at bounding box center [613, 256] width 17 height 9
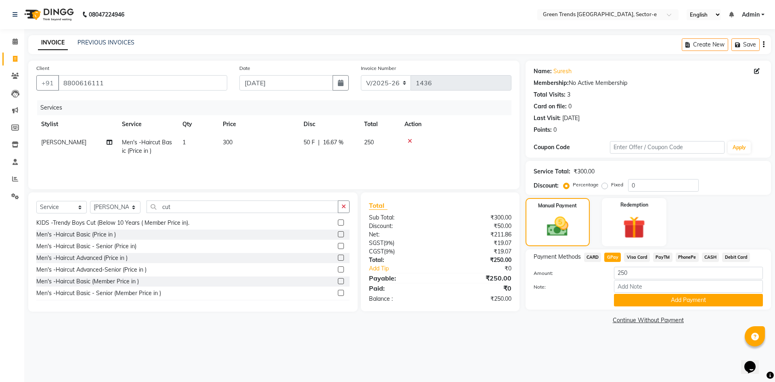
click at [644, 298] on button "Add Payment" at bounding box center [688, 300] width 149 height 13
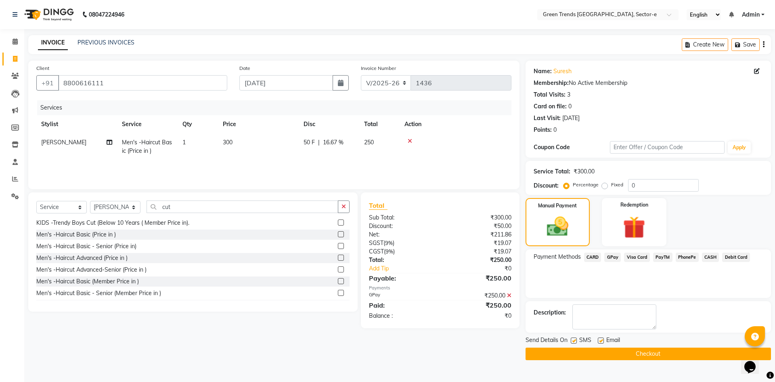
click at [577, 338] on label at bounding box center [574, 340] width 6 height 6
click at [576, 338] on input "checkbox" at bounding box center [573, 340] width 5 height 5
checkbox input "false"
click at [600, 342] on label at bounding box center [601, 340] width 6 height 6
click at [600, 342] on input "checkbox" at bounding box center [600, 340] width 5 height 5
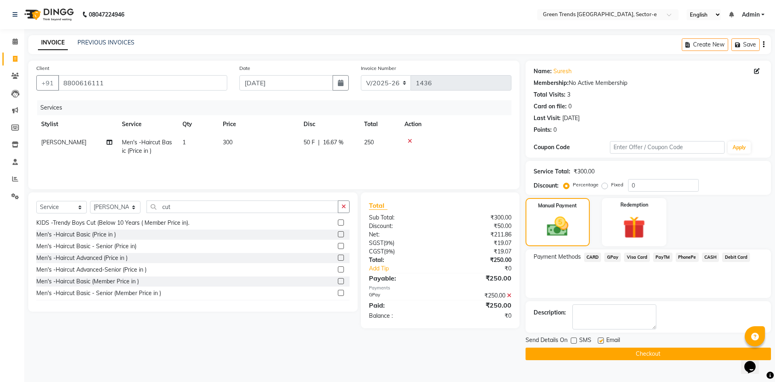
checkbox input "false"
drag, startPoint x: 593, startPoint y: 351, endPoint x: 524, endPoint y: 342, distance: 69.2
click at [592, 351] on button "Checkout" at bounding box center [649, 353] width 246 height 13
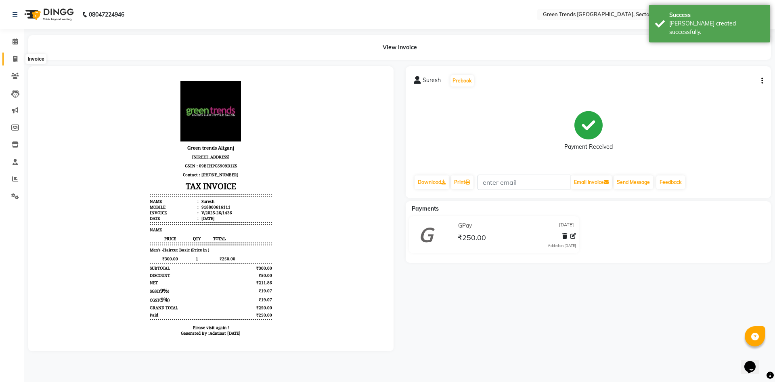
drag, startPoint x: 14, startPoint y: 52, endPoint x: 21, endPoint y: 59, distance: 10.0
click at [14, 52] on link "Invoice" at bounding box center [11, 58] width 19 height 13
select select "service"
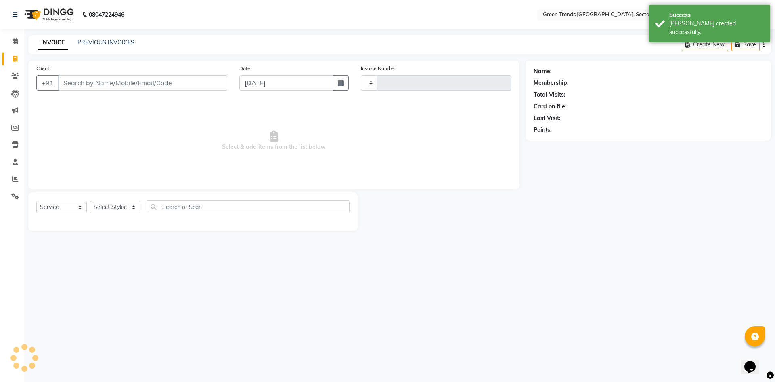
type input "1437"
select select "7023"
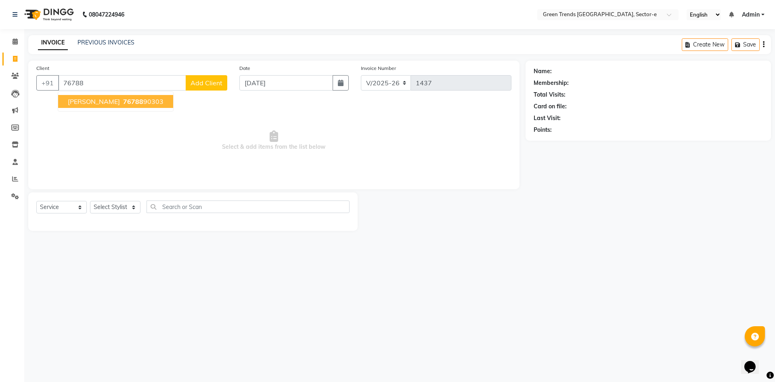
click at [123, 102] on span "76788" at bounding box center [133, 101] width 20 height 8
type input "7678890303"
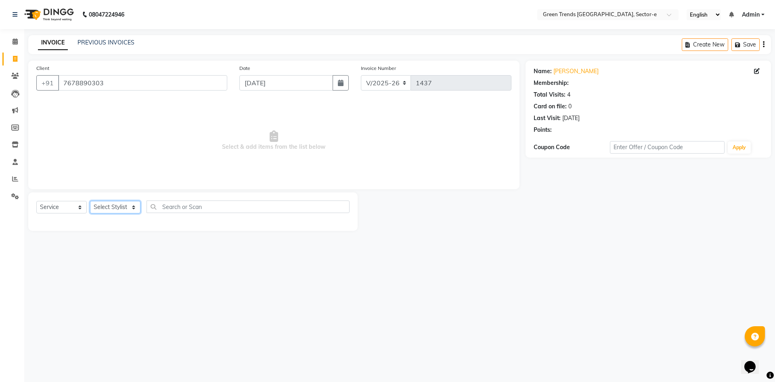
click at [130, 206] on select "Select Stylist [PERSON_NAME] [PERSON_NAME] Mo. [PERSON_NAME].[PERSON_NAME] [PER…" at bounding box center [115, 207] width 50 height 13
select select "58750"
click at [90, 201] on select "Select Stylist [PERSON_NAME] [PERSON_NAME] Mo. [PERSON_NAME].[PERSON_NAME] [PER…" at bounding box center [115, 207] width 50 height 13
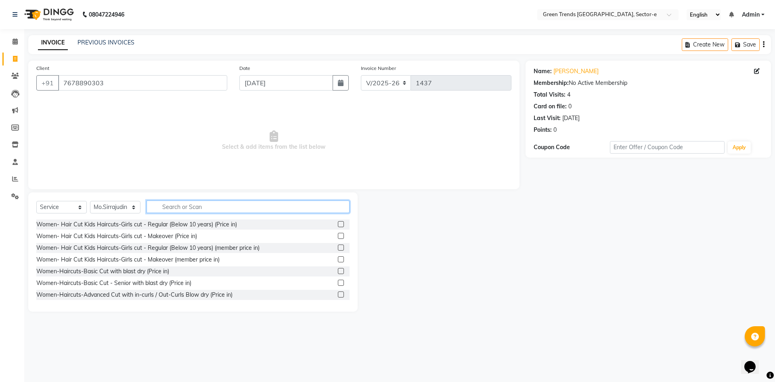
click at [169, 209] on input "text" at bounding box center [248, 206] width 203 height 13
type input "cut"
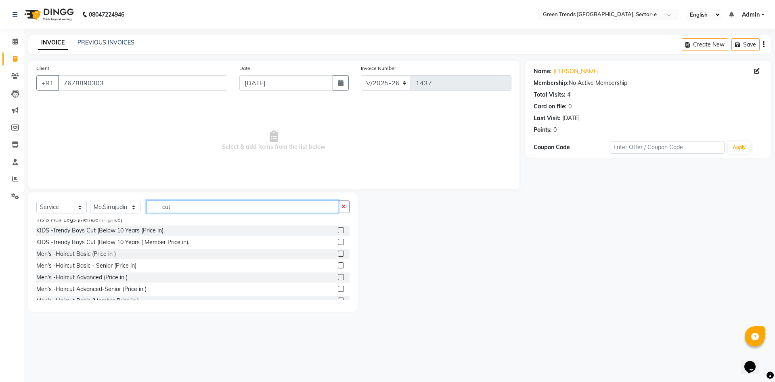
scroll to position [406, 0]
click at [92, 262] on div "Men's -Haircut Basic (Price in )" at bounding box center [76, 258] width 80 height 8
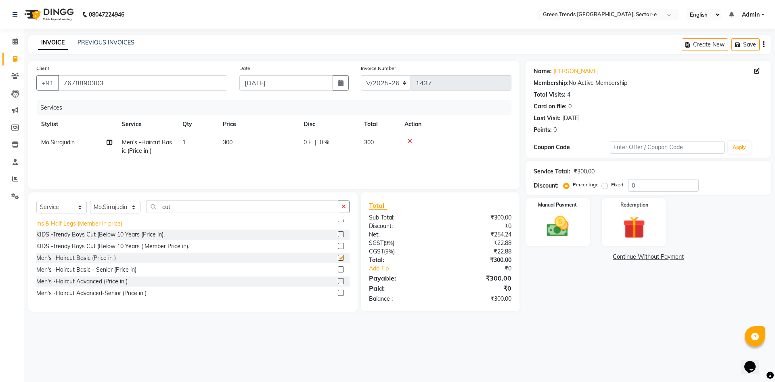
checkbox input "false"
drag, startPoint x: 179, startPoint y: 209, endPoint x: 151, endPoint y: 214, distance: 28.4
click at [151, 214] on div "Select Service Product Membership Package Voucher Prepaid Gift Card Select Styl…" at bounding box center [192, 209] width 313 height 19
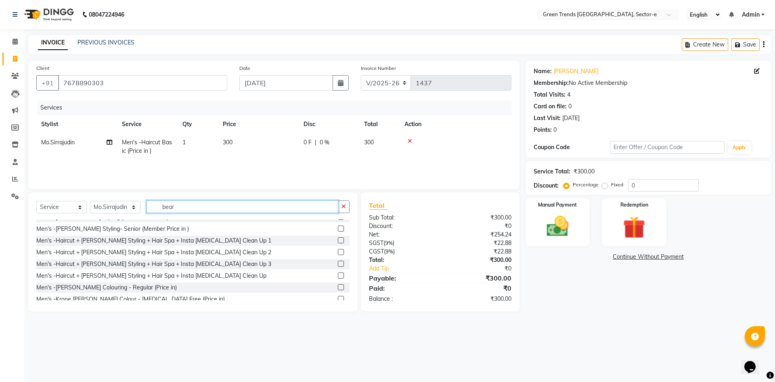
scroll to position [0, 0]
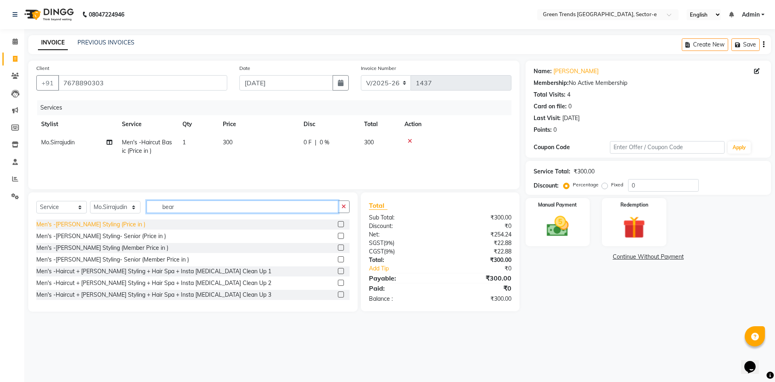
type input "bear"
click at [82, 224] on div "Men's -[PERSON_NAME] Styling (Price in )" at bounding box center [90, 224] width 109 height 8
checkbox input "false"
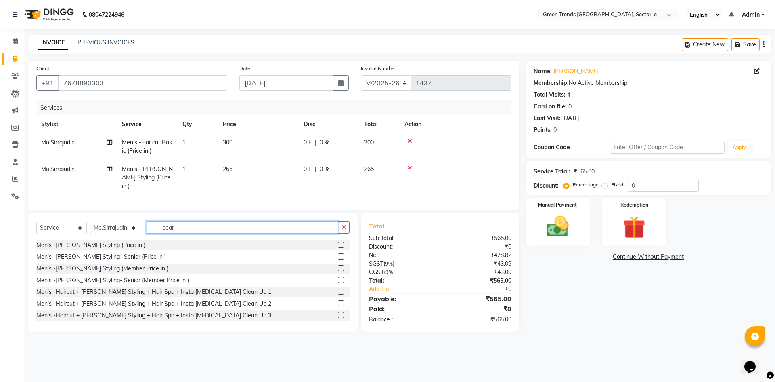
drag, startPoint x: 190, startPoint y: 225, endPoint x: 153, endPoint y: 227, distance: 37.6
click at [153, 227] on input "bear" at bounding box center [243, 227] width 192 height 13
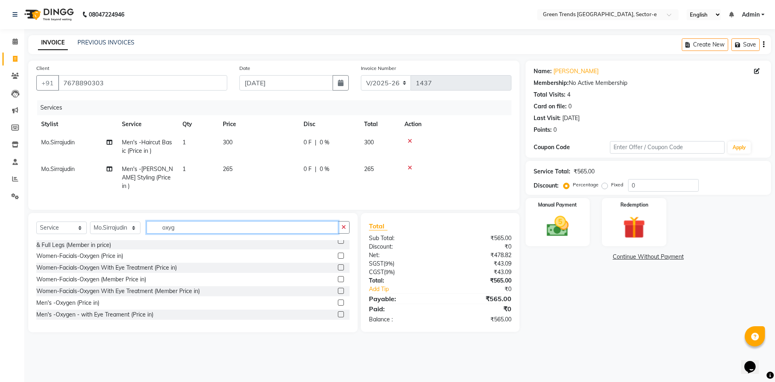
scroll to position [81, 0]
type input "oxyg"
click at [115, 265] on div "Women-Facials-Oxygen With Eye Treatment (Price in)" at bounding box center [106, 269] width 141 height 8
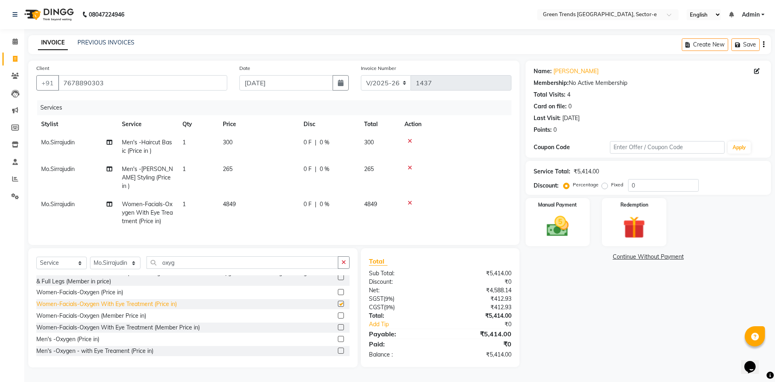
checkbox input "false"
click at [308, 140] on span "0 F" at bounding box center [308, 142] width 8 height 8
select select "58750"
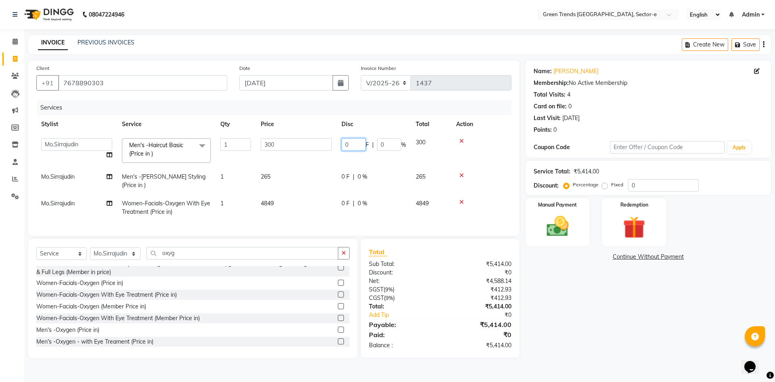
drag, startPoint x: 358, startPoint y: 144, endPoint x: 337, endPoint y: 151, distance: 21.8
click at [337, 151] on td "0 F | 0 %" at bounding box center [374, 150] width 74 height 34
type input "50"
click at [346, 177] on td "0 F | 0 %" at bounding box center [374, 181] width 74 height 27
select select "58750"
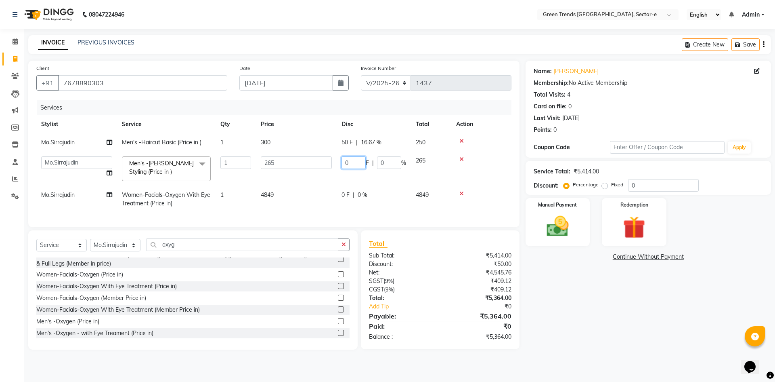
drag, startPoint x: 360, startPoint y: 164, endPoint x: 331, endPoint y: 168, distance: 29.8
click at [331, 168] on tr "[PERSON_NAME] [PERSON_NAME] Mo. [PERSON_NAME].[PERSON_NAME] [PERSON_NAME] [PERS…" at bounding box center [273, 168] width 475 height 34
type input "45"
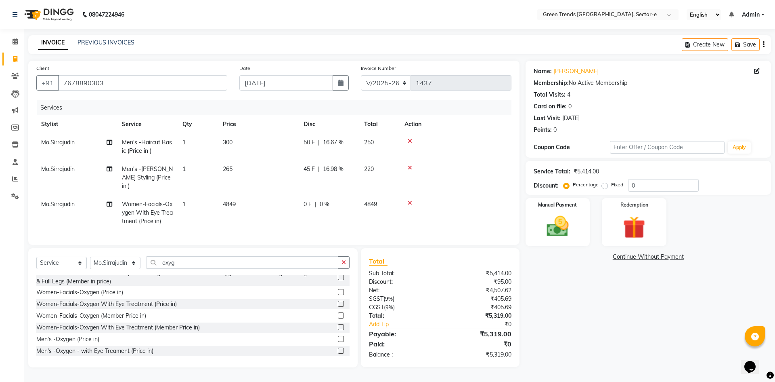
click at [343, 200] on div "0 F | 0 %" at bounding box center [329, 204] width 51 height 8
select select "58750"
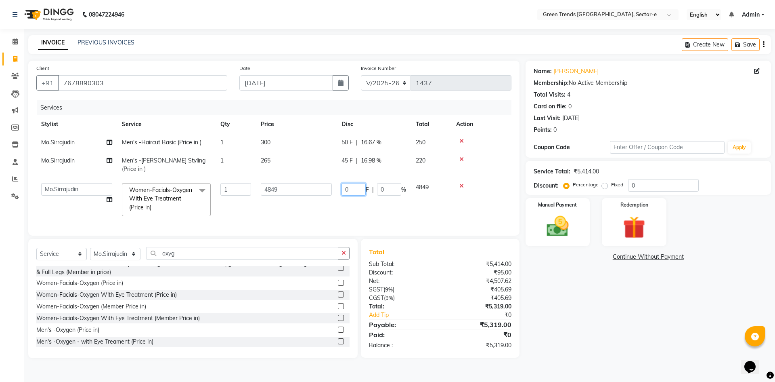
drag, startPoint x: 356, startPoint y: 180, endPoint x: 342, endPoint y: 181, distance: 13.8
click at [342, 183] on input "0" at bounding box center [354, 189] width 24 height 13
type input "810"
click at [364, 206] on tr "[PERSON_NAME] [PERSON_NAME] Mo. [PERSON_NAME].[PERSON_NAME] [PERSON_NAME] [PERS…" at bounding box center [273, 199] width 475 height 43
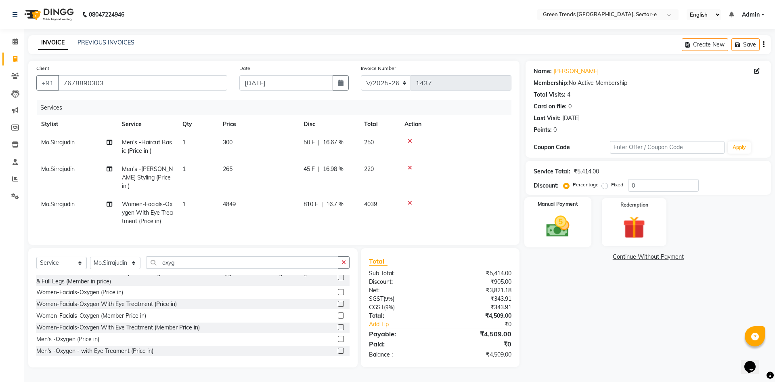
click at [557, 220] on img at bounding box center [558, 226] width 38 height 27
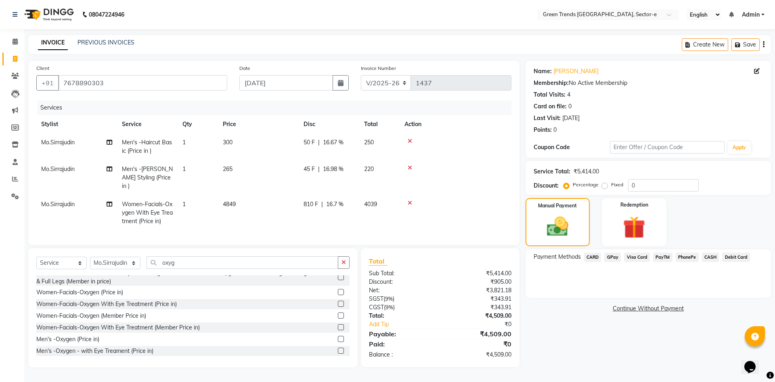
click at [594, 256] on span "CARD" at bounding box center [592, 256] width 17 height 9
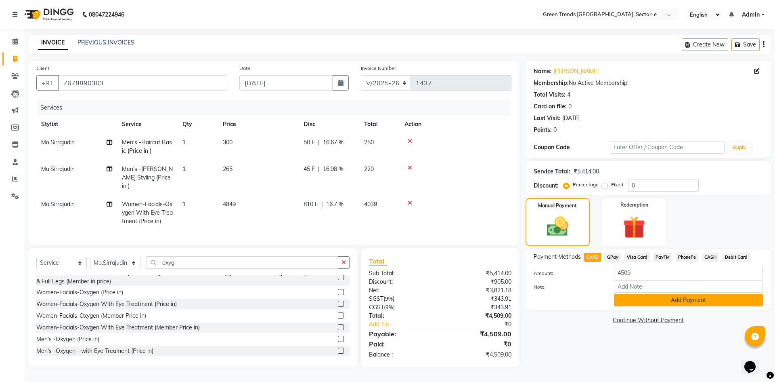
click at [631, 298] on button "Add Payment" at bounding box center [688, 300] width 149 height 13
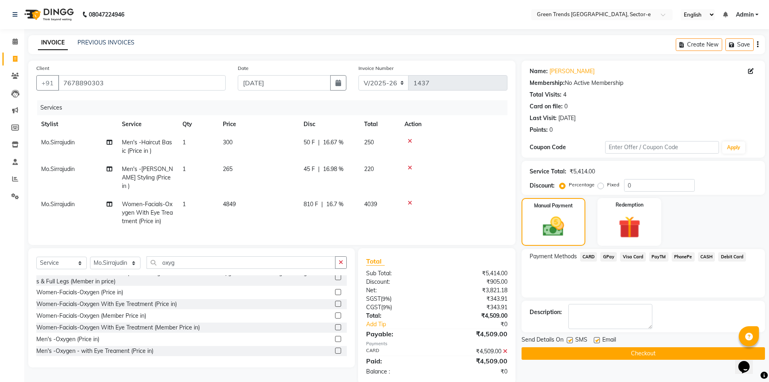
click at [569, 340] on label at bounding box center [570, 340] width 6 height 6
click at [569, 340] on input "checkbox" at bounding box center [569, 340] width 5 height 5
checkbox input "false"
drag, startPoint x: 598, startPoint y: 338, endPoint x: 593, endPoint y: 343, distance: 6.9
click at [598, 339] on label at bounding box center [597, 340] width 6 height 6
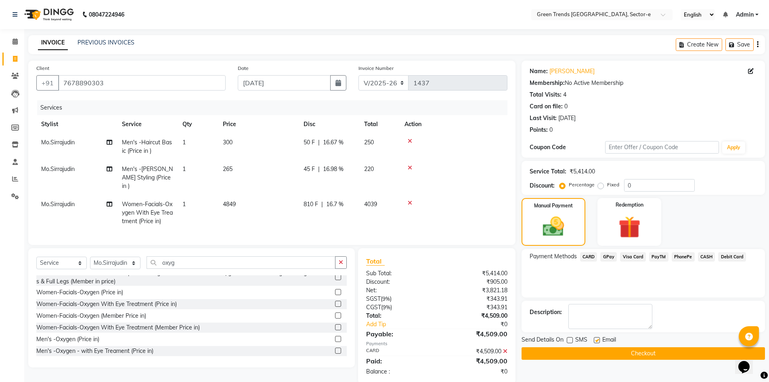
click at [598, 339] on input "checkbox" at bounding box center [596, 340] width 5 height 5
checkbox input "false"
click at [569, 342] on label at bounding box center [570, 340] width 6 height 6
click at [569, 342] on input "checkbox" at bounding box center [569, 340] width 5 height 5
checkbox input "true"
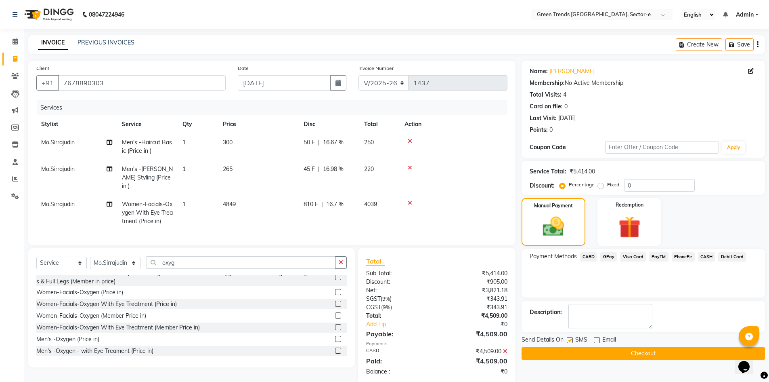
click at [569, 353] on button "Checkout" at bounding box center [644, 353] width 244 height 13
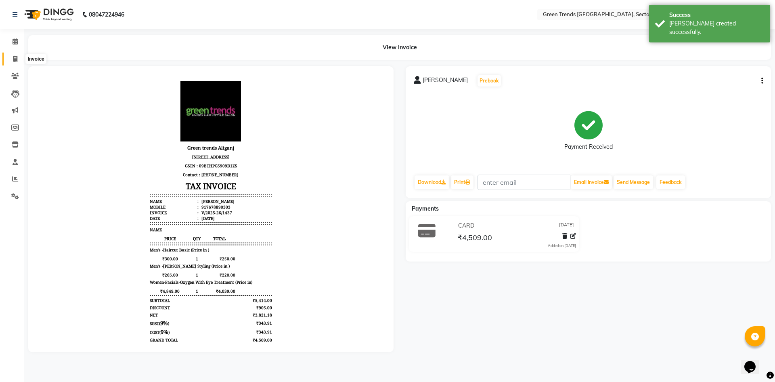
click at [13, 59] on icon at bounding box center [15, 59] width 4 height 6
select select "service"
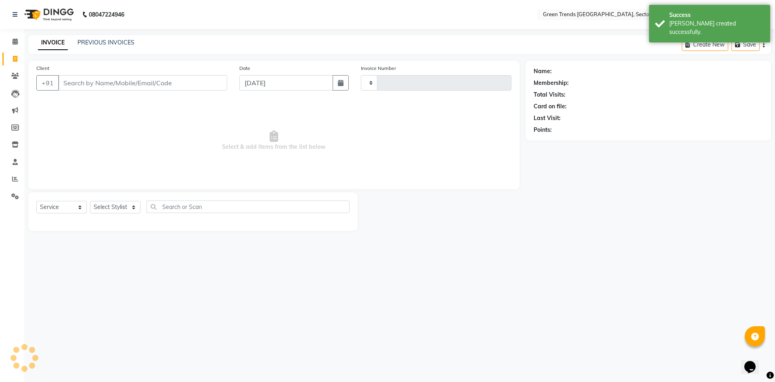
type input "1438"
select select "7023"
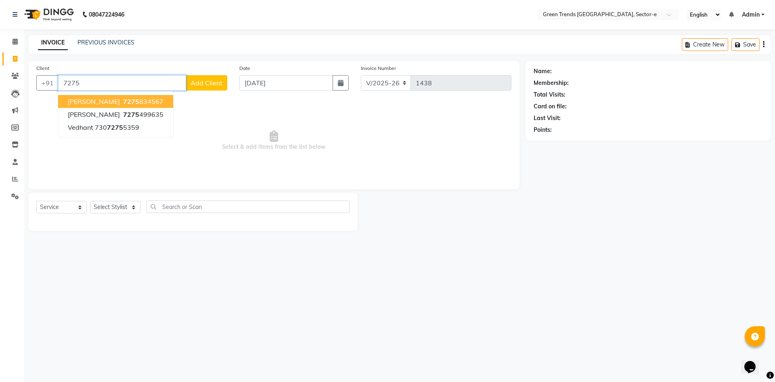
click at [122, 103] on ngb-highlight "7275 834567" at bounding box center [143, 101] width 42 height 8
type input "7275834567"
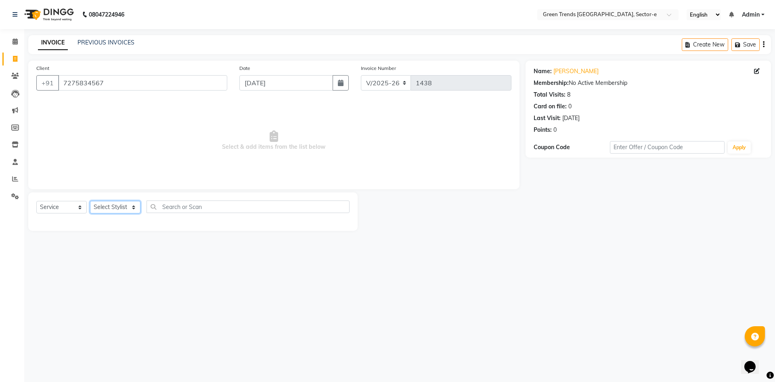
click at [129, 207] on select "Select Stylist [PERSON_NAME] [PERSON_NAME] Mo. [PERSON_NAME].[PERSON_NAME] [PER…" at bounding box center [115, 207] width 50 height 13
select select "58752"
click at [90, 201] on select "Select Stylist [PERSON_NAME] [PERSON_NAME] Mo. [PERSON_NAME].[PERSON_NAME] [PER…" at bounding box center [115, 207] width 50 height 13
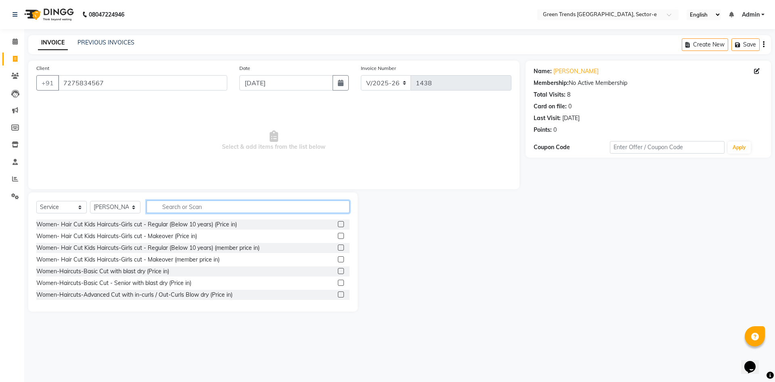
click at [157, 207] on input "text" at bounding box center [248, 206] width 203 height 13
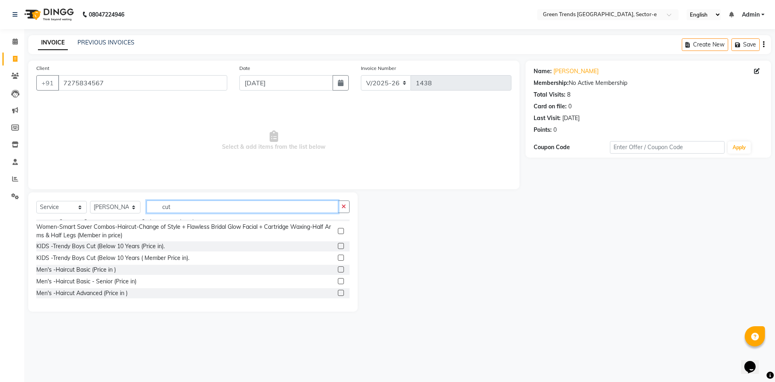
scroll to position [398, 0]
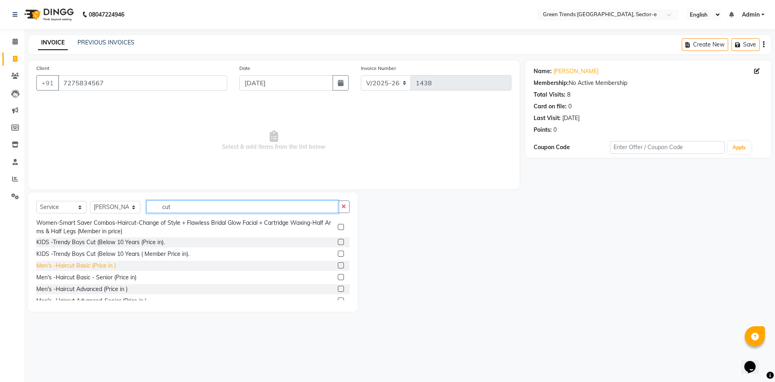
type input "cut"
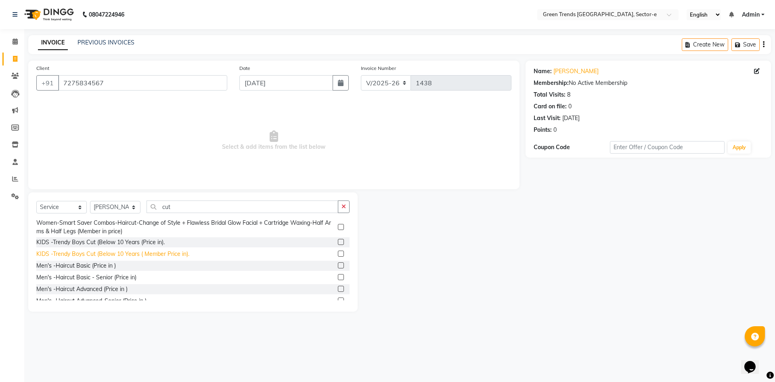
drag, startPoint x: 55, startPoint y: 274, endPoint x: 104, endPoint y: 258, distance: 51.3
click at [56, 270] on div "Men's -Haircut Basic (Price in )" at bounding box center [76, 265] width 80 height 8
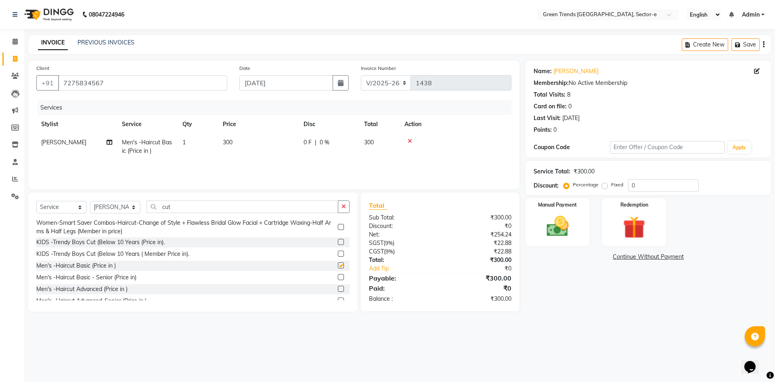
checkbox input "false"
drag, startPoint x: 187, startPoint y: 210, endPoint x: 155, endPoint y: 212, distance: 31.2
click at [155, 212] on input "cut" at bounding box center [243, 206] width 192 height 13
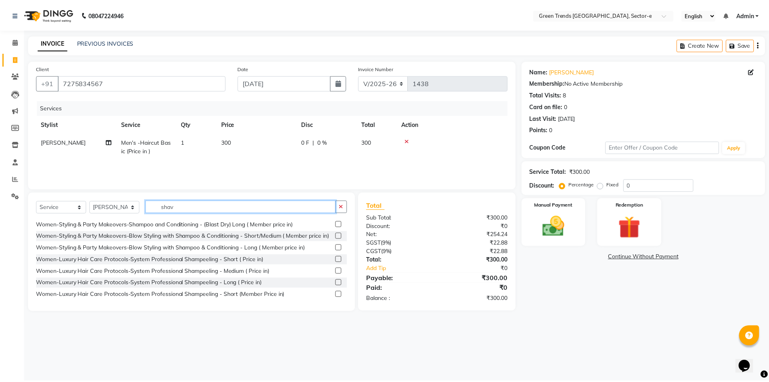
scroll to position [0, 0]
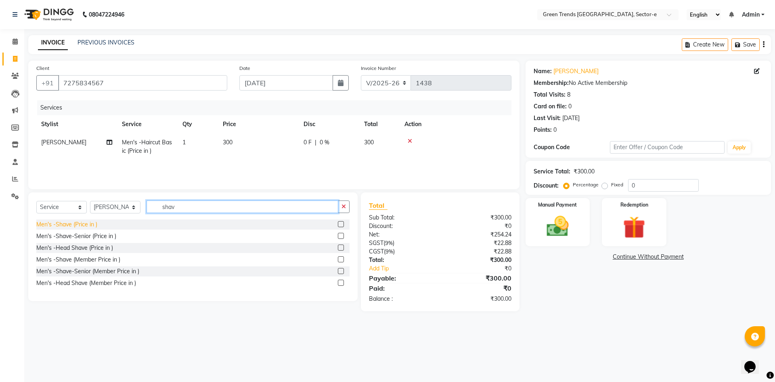
type input "shav"
click at [82, 225] on div "Men's -Shave (Price in )" at bounding box center [66, 224] width 61 height 8
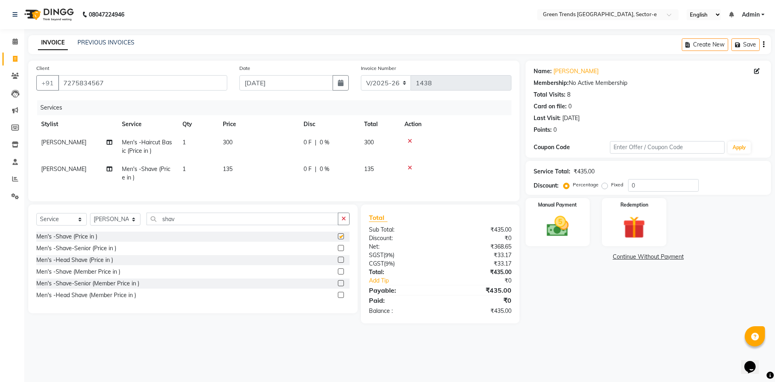
checkbox input "false"
click at [309, 139] on span "0 F" at bounding box center [308, 142] width 8 height 8
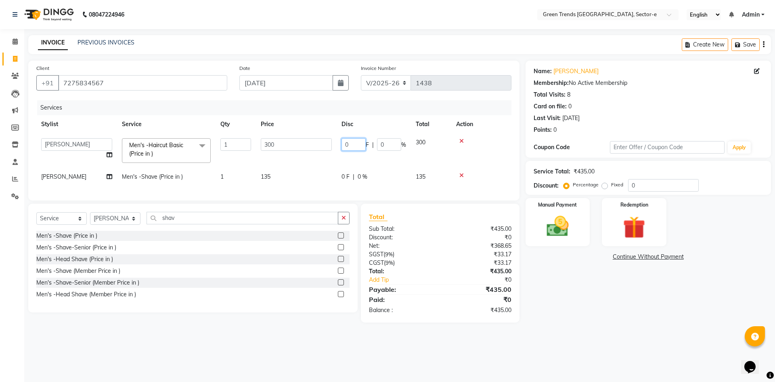
drag, startPoint x: 353, startPoint y: 143, endPoint x: 335, endPoint y: 149, distance: 18.5
click at [335, 149] on tr "[PERSON_NAME] [PERSON_NAME] Mo. [PERSON_NAME].[PERSON_NAME] [PERSON_NAME] Pooja…" at bounding box center [273, 150] width 475 height 34
type input "50"
click at [345, 177] on td "0 F | 0 %" at bounding box center [374, 177] width 74 height 18
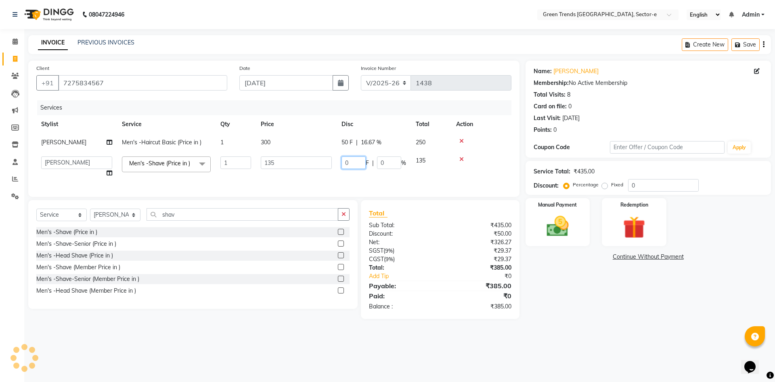
drag, startPoint x: 356, startPoint y: 164, endPoint x: 340, endPoint y: 170, distance: 17.3
click at [340, 170] on td "0 F | 0 %" at bounding box center [374, 166] width 74 height 31
type input "25"
click at [326, 174] on tr "[PERSON_NAME] [PERSON_NAME] Mo. [PERSON_NAME].Sirrajudin [PERSON_NAME] [PERSON_…" at bounding box center [273, 166] width 475 height 31
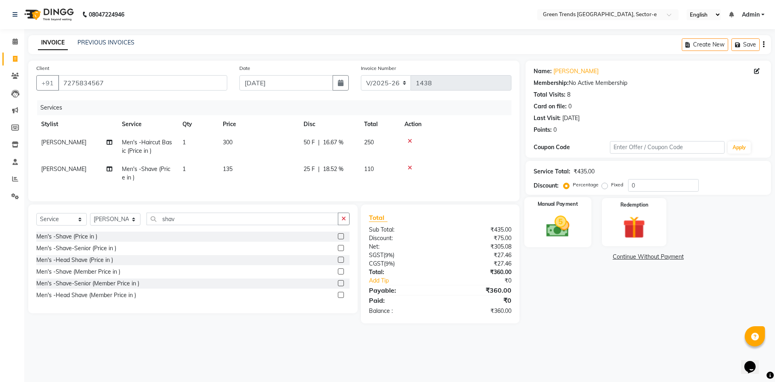
click at [556, 217] on img at bounding box center [558, 226] width 38 height 27
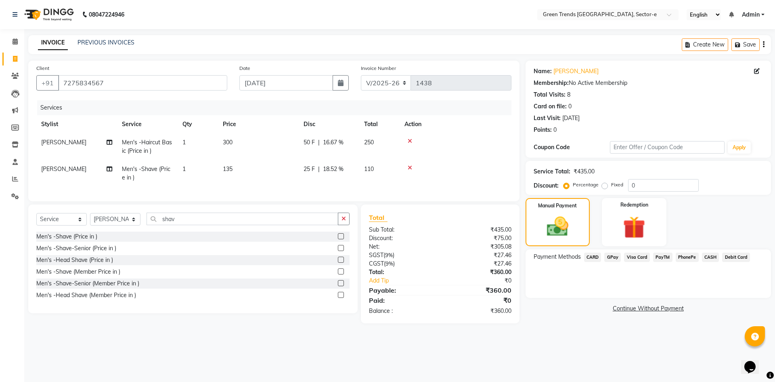
drag, startPoint x: 613, startPoint y: 256, endPoint x: 610, endPoint y: 265, distance: 8.6
click at [613, 258] on span "GPay" at bounding box center [613, 256] width 17 height 9
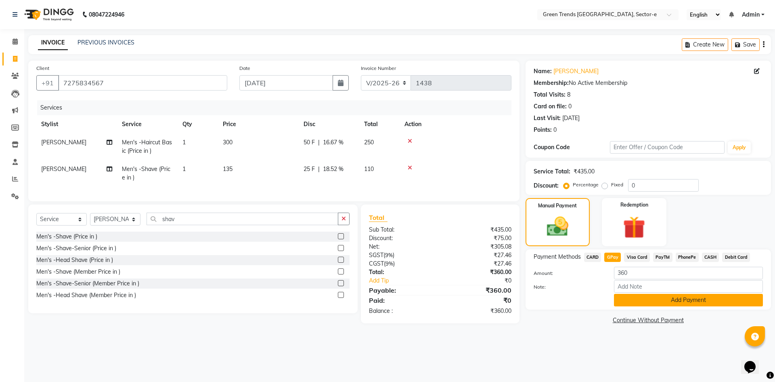
click at [640, 304] on button "Add Payment" at bounding box center [688, 300] width 149 height 13
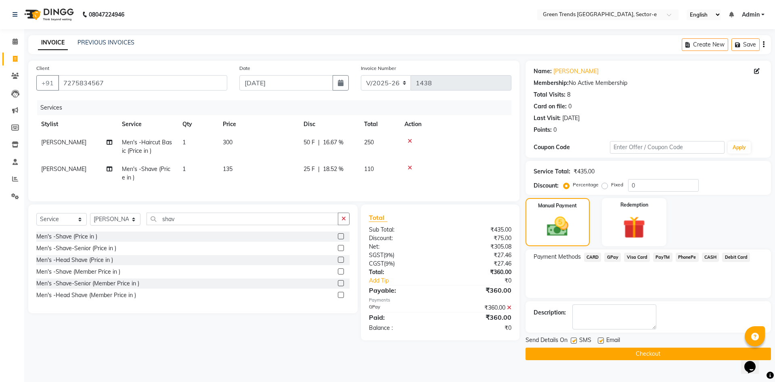
click at [574, 342] on label at bounding box center [574, 340] width 6 height 6
click at [574, 342] on input "checkbox" at bounding box center [573, 340] width 5 height 5
checkbox input "false"
drag, startPoint x: 603, startPoint y: 338, endPoint x: 596, endPoint y: 350, distance: 13.2
click at [600, 343] on div at bounding box center [600, 341] width 5 height 8
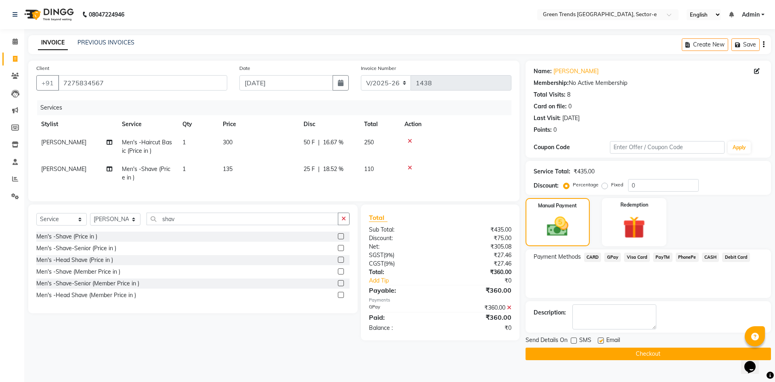
drag, startPoint x: 602, startPoint y: 339, endPoint x: 598, endPoint y: 347, distance: 8.7
click at [599, 347] on div "Send Details On SMS Email Checkout" at bounding box center [649, 348] width 246 height 24
drag, startPoint x: 601, startPoint y: 340, endPoint x: 601, endPoint y: 346, distance: 6.5
click at [601, 340] on label at bounding box center [601, 340] width 6 height 6
click at [601, 340] on input "checkbox" at bounding box center [600, 340] width 5 height 5
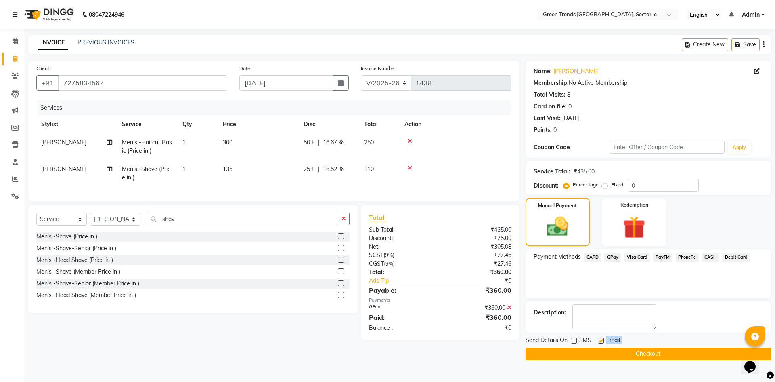
checkbox input "false"
click at [601, 350] on button "Checkout" at bounding box center [649, 353] width 246 height 13
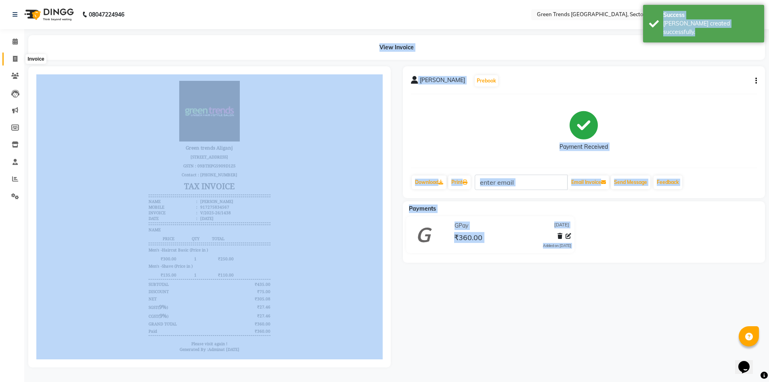
click at [11, 57] on span at bounding box center [15, 59] width 14 height 9
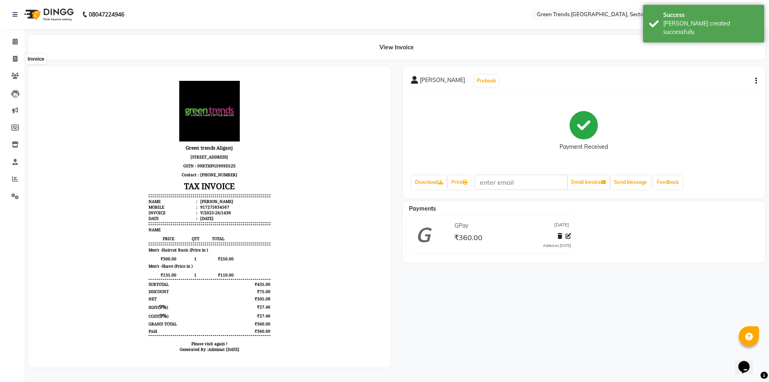
select select "service"
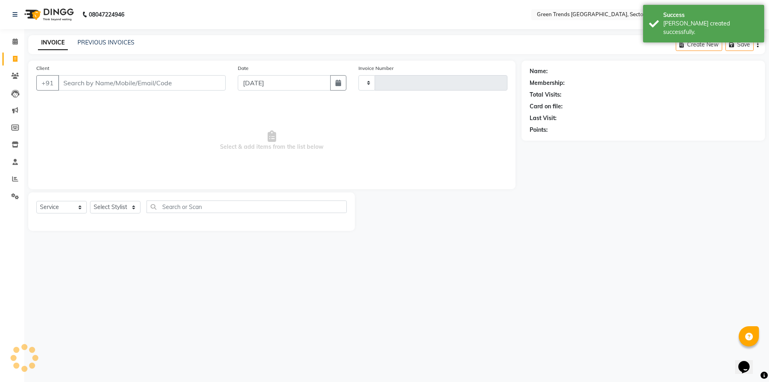
type input "1439"
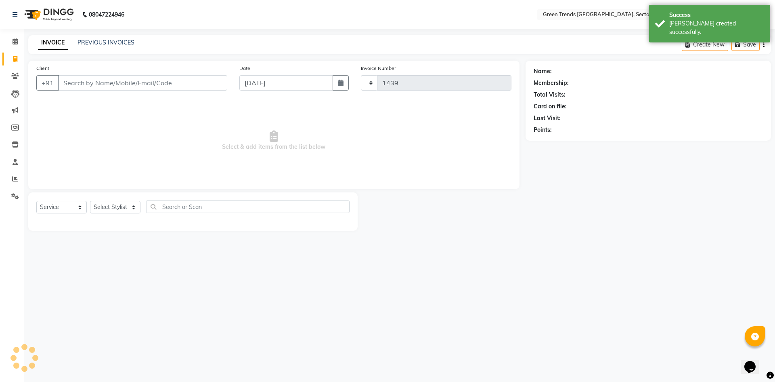
select select "7023"
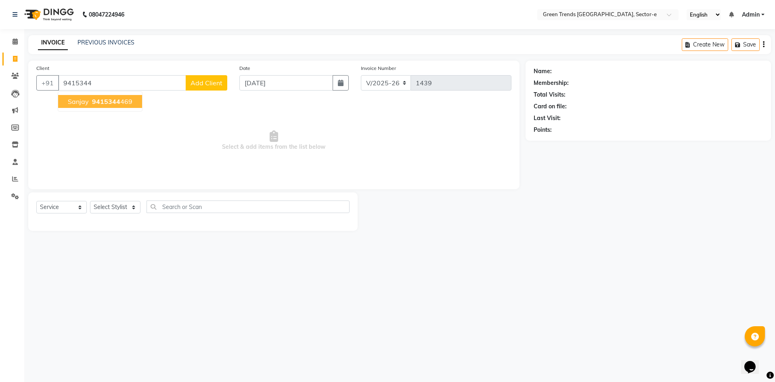
click at [113, 99] on span "9415344" at bounding box center [106, 101] width 28 height 8
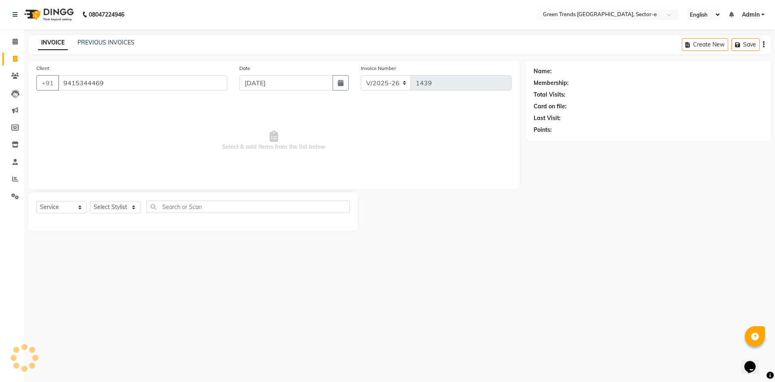
type input "9415344469"
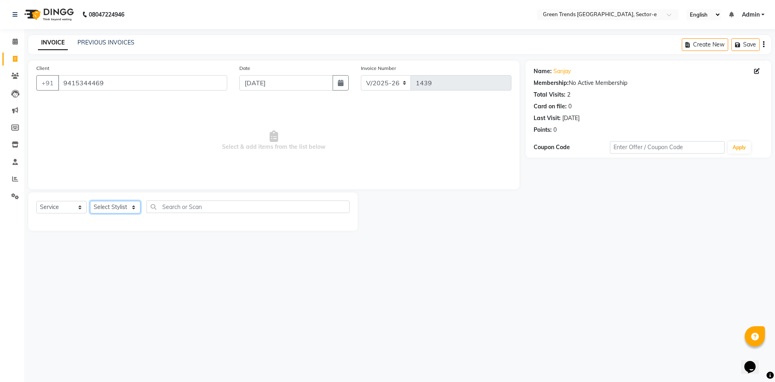
click at [131, 207] on select "Select Stylist [PERSON_NAME] [PERSON_NAME] Mo. [PERSON_NAME].[PERSON_NAME] [PER…" at bounding box center [115, 207] width 50 height 13
select select "58751"
click at [90, 201] on select "Select Stylist [PERSON_NAME] [PERSON_NAME] Mo. [PERSON_NAME].[PERSON_NAME] [PER…" at bounding box center [115, 207] width 50 height 13
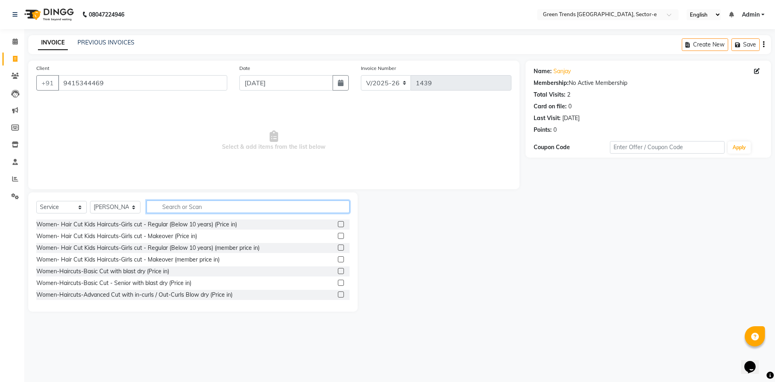
click at [164, 205] on input "text" at bounding box center [248, 206] width 203 height 13
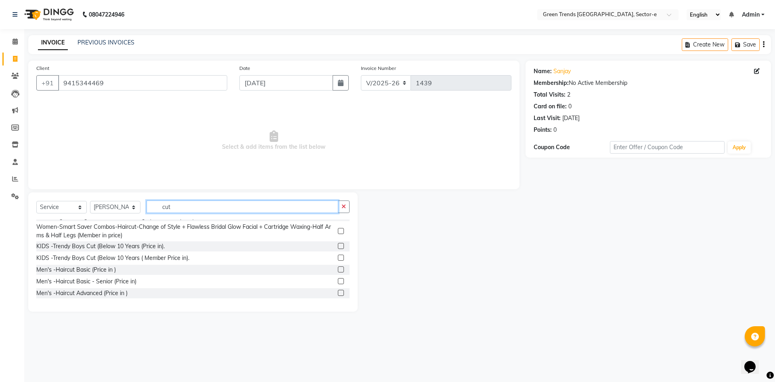
scroll to position [410, 0]
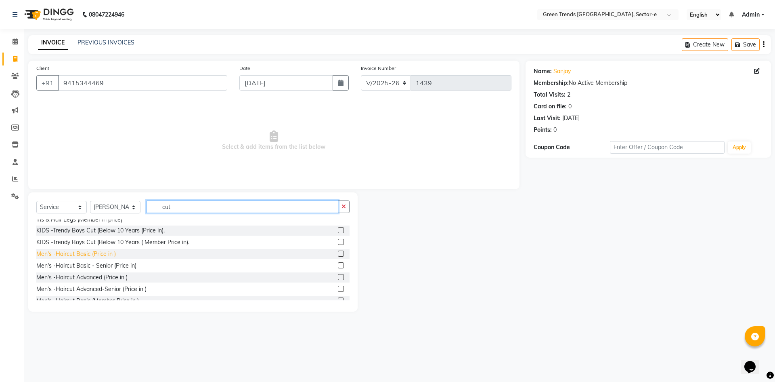
type input "cut"
click at [91, 258] on div "Men's -Haircut Basic (Price in )" at bounding box center [76, 254] width 80 height 8
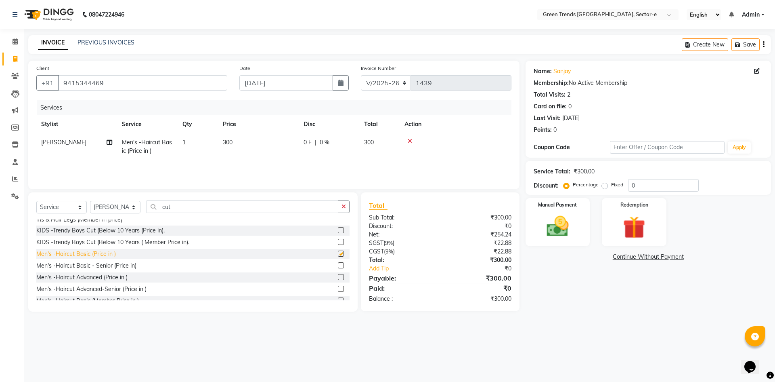
checkbox input "false"
drag, startPoint x: 181, startPoint y: 208, endPoint x: 156, endPoint y: 207, distance: 24.6
click at [156, 207] on input "cut" at bounding box center [243, 206] width 192 height 13
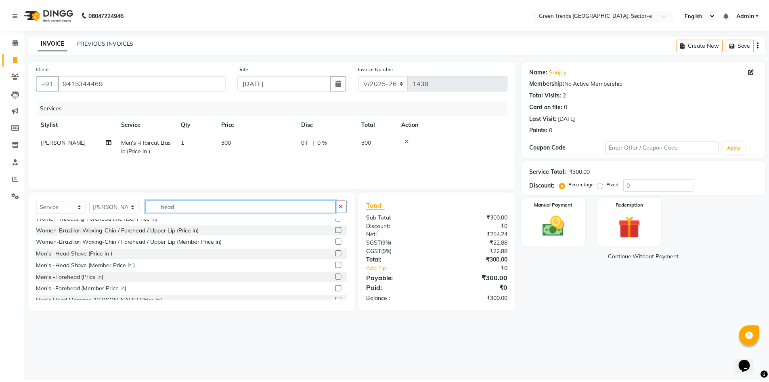
scroll to position [165, 0]
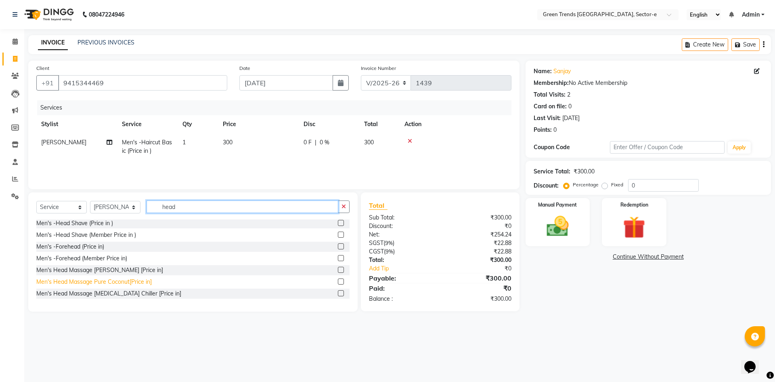
type input "head"
click at [119, 282] on div "Men's Head Massage Pure Coconut[Price in]" at bounding box center [93, 281] width 115 height 8
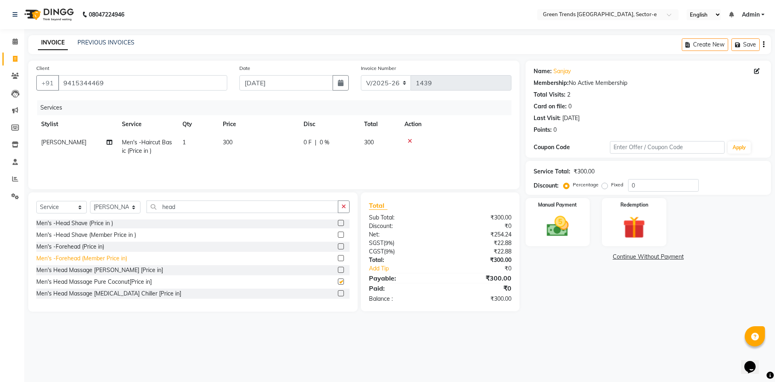
checkbox input "false"
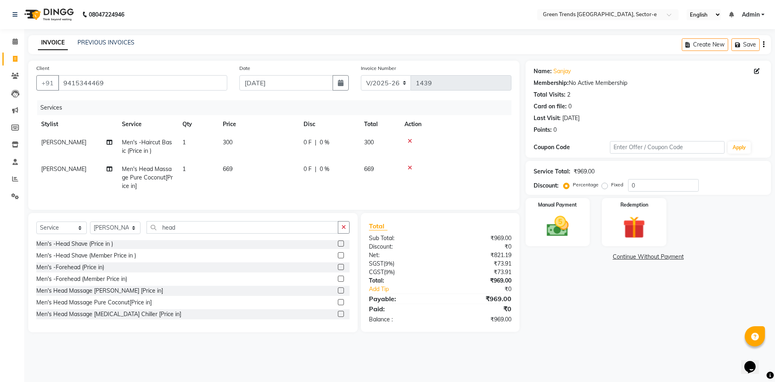
click at [309, 143] on span "0 F" at bounding box center [308, 142] width 8 height 8
select select "58751"
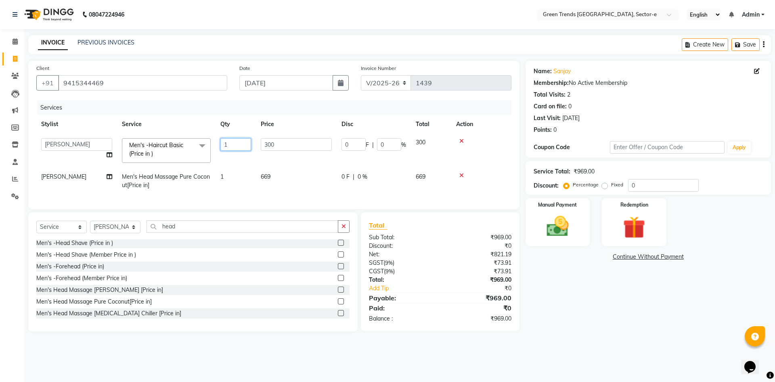
drag, startPoint x: 241, startPoint y: 146, endPoint x: 211, endPoint y: 150, distance: 31.0
click at [211, 150] on tr "[PERSON_NAME] [PERSON_NAME] Mo. [PERSON_NAME].[PERSON_NAME] [PERSON_NAME] Pooja…" at bounding box center [273, 150] width 475 height 34
type input "2"
click at [320, 162] on tbody "[PERSON_NAME] [PERSON_NAME] Mo. [PERSON_NAME].[PERSON_NAME] [PERSON_NAME] Pooja…" at bounding box center [273, 163] width 475 height 61
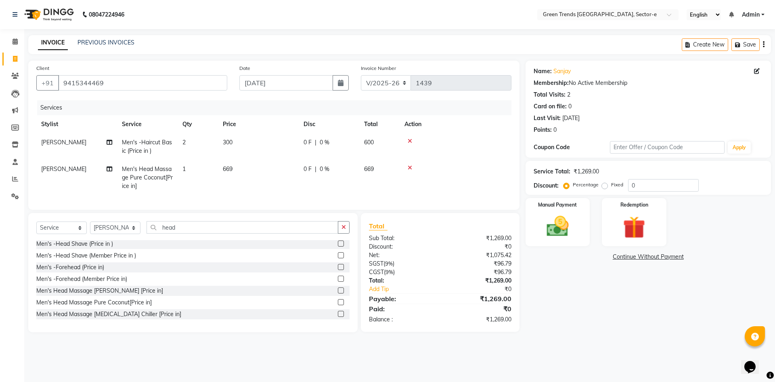
click at [307, 144] on span "0 F" at bounding box center [308, 142] width 8 height 8
select select "58751"
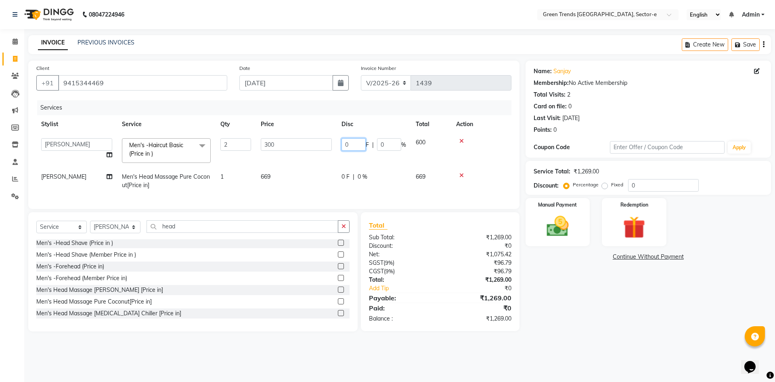
drag, startPoint x: 356, startPoint y: 141, endPoint x: 338, endPoint y: 145, distance: 18.1
click at [338, 145] on td "0 F | 0 %" at bounding box center [374, 150] width 74 height 34
type input "5"
type input "100"
click at [350, 172] on td "0 F | 0 %" at bounding box center [374, 181] width 74 height 27
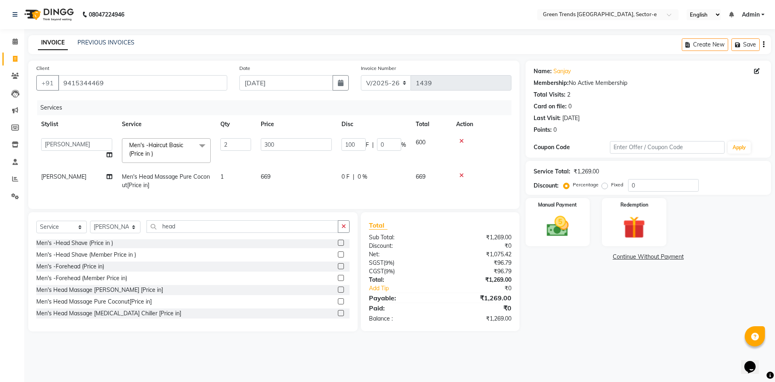
select select "58751"
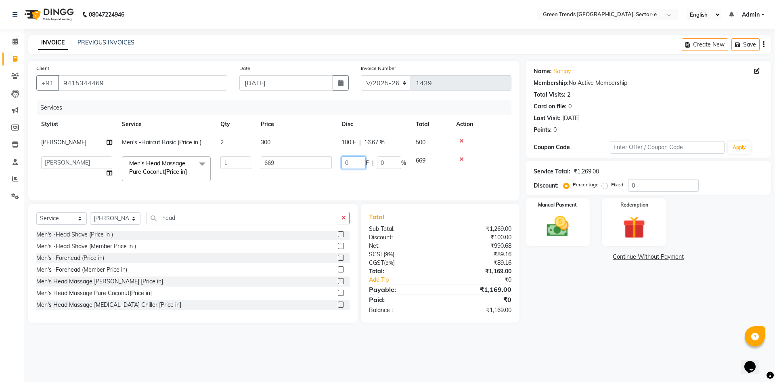
drag, startPoint x: 355, startPoint y: 164, endPoint x: 336, endPoint y: 166, distance: 19.4
click at [336, 166] on tr "[PERSON_NAME] [PERSON_NAME] Mo. [PERSON_NAME].[PERSON_NAME] [PERSON_NAME] [PERS…" at bounding box center [273, 168] width 475 height 34
type input "120"
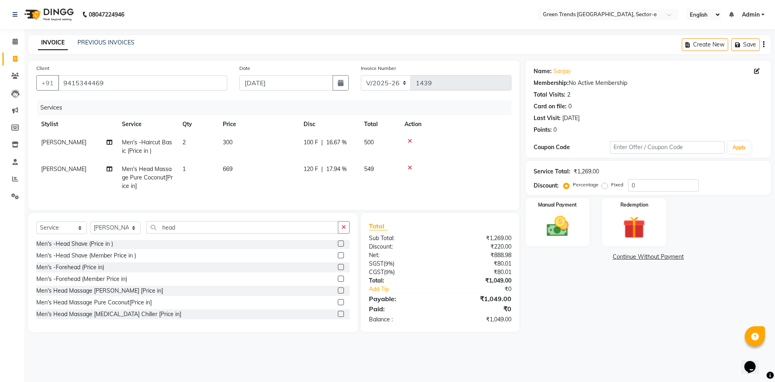
click at [312, 185] on tr "[PERSON_NAME] Men's Head Massage Pure Coconut[Price in] 1 669 120 F | 17.94 % 5…" at bounding box center [273, 177] width 475 height 35
drag, startPoint x: 547, startPoint y: 226, endPoint x: 560, endPoint y: 239, distance: 18.9
click at [547, 226] on img at bounding box center [558, 226] width 38 height 27
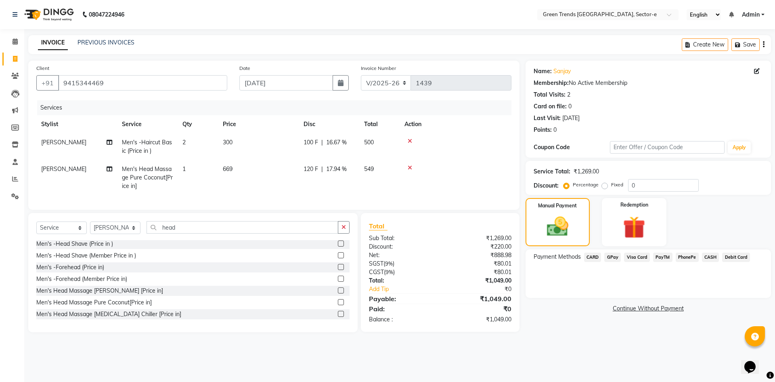
click at [595, 257] on span "CARD" at bounding box center [592, 256] width 17 height 9
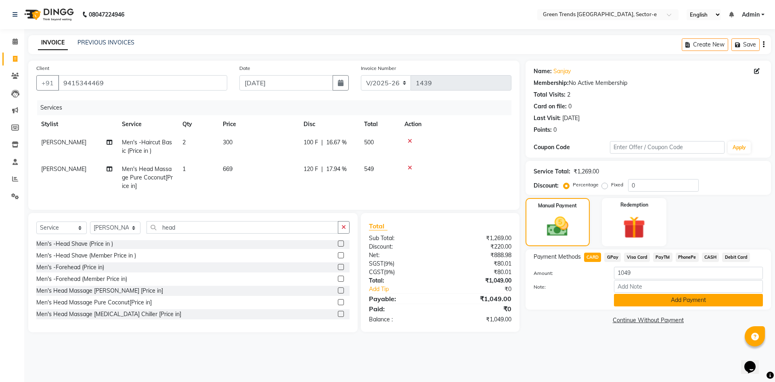
click at [644, 301] on button "Add Payment" at bounding box center [688, 300] width 149 height 13
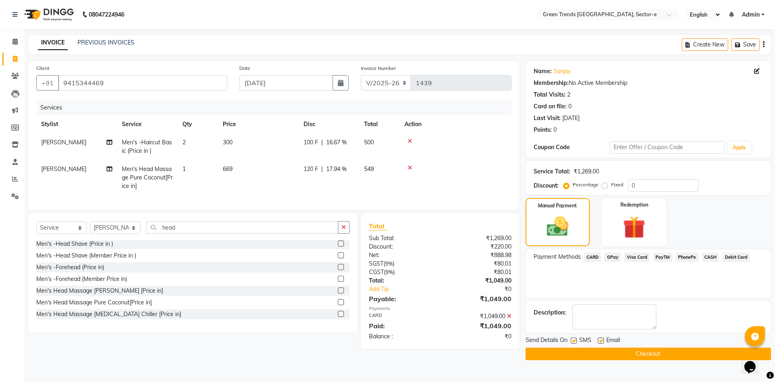
click at [571, 341] on label at bounding box center [574, 340] width 6 height 6
click at [571, 341] on input "checkbox" at bounding box center [573, 340] width 5 height 5
checkbox input "false"
drag, startPoint x: 600, startPoint y: 339, endPoint x: 605, endPoint y: 352, distance: 13.8
click at [599, 341] on label at bounding box center [601, 340] width 6 height 6
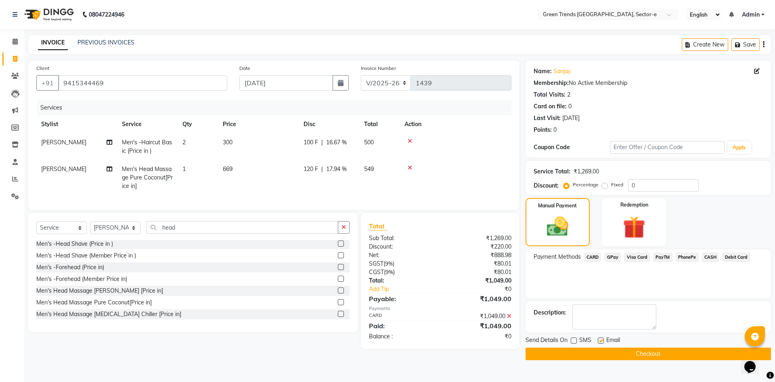
click at [599, 341] on input "checkbox" at bounding box center [600, 340] width 5 height 5
checkbox input "false"
click at [605, 352] on button "Checkout" at bounding box center [649, 353] width 246 height 13
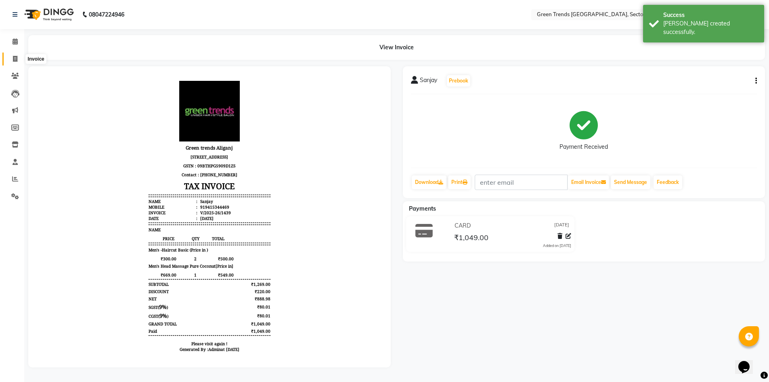
click at [17, 58] on icon at bounding box center [15, 59] width 4 height 6
select select "service"
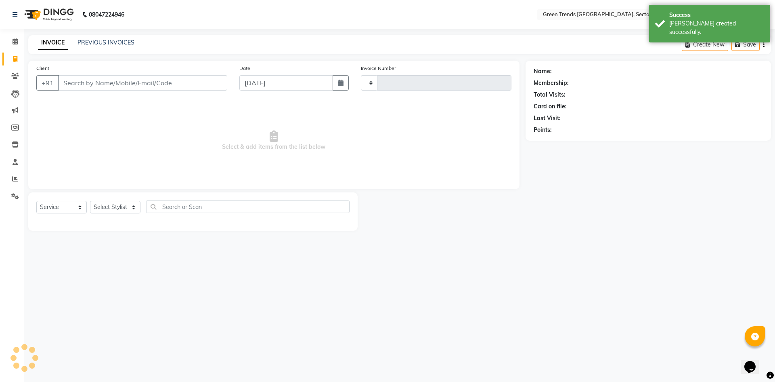
type input "1440"
select select "7023"
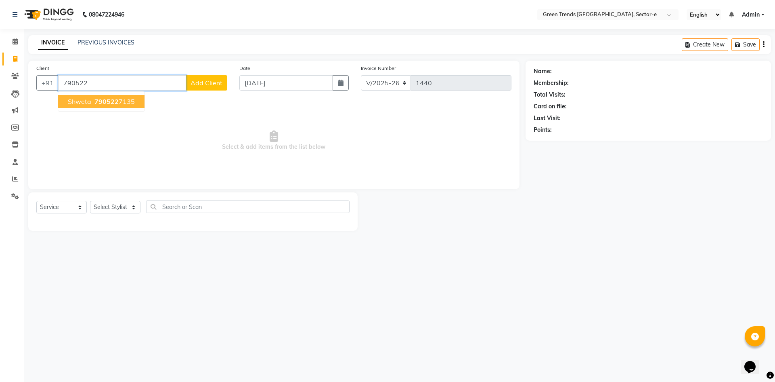
click at [124, 100] on ngb-highlight "790522 7135" at bounding box center [114, 101] width 42 height 8
type input "7905227135"
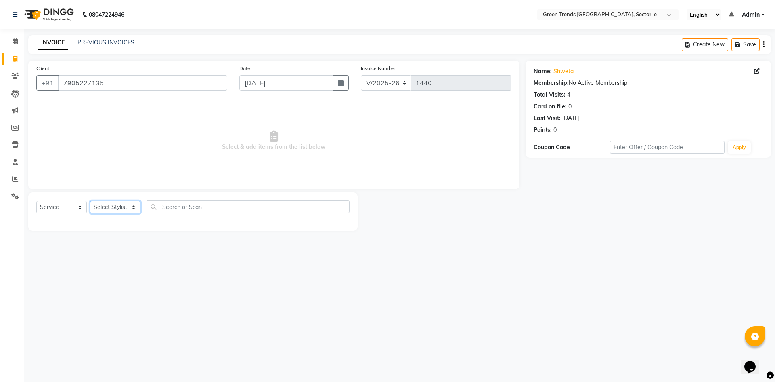
click at [131, 206] on select "Select Stylist [PERSON_NAME] [PERSON_NAME] Mo. [PERSON_NAME].[PERSON_NAME] [PER…" at bounding box center [115, 207] width 50 height 13
select select "58754"
click at [90, 201] on select "Select Stylist [PERSON_NAME] [PERSON_NAME] Mo. [PERSON_NAME].[PERSON_NAME] [PER…" at bounding box center [115, 207] width 50 height 13
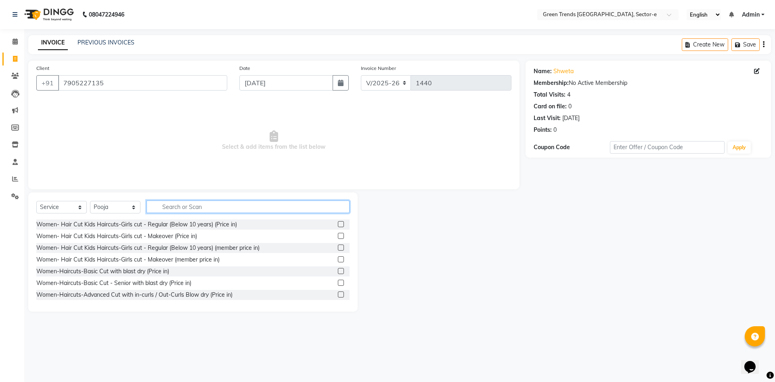
click at [193, 207] on input "text" at bounding box center [248, 206] width 203 height 13
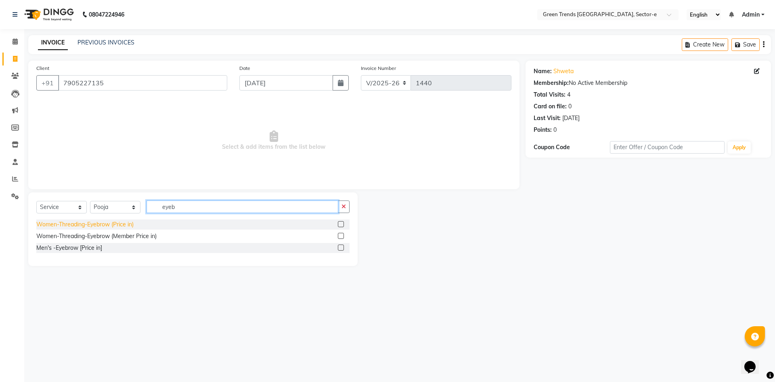
type input "eyeb"
click at [109, 224] on div "Women-Threading-Eyebrow (Price in)" at bounding box center [84, 224] width 97 height 8
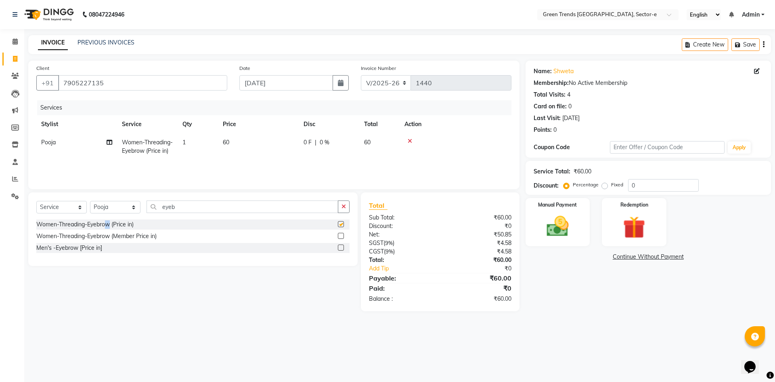
checkbox input "false"
drag, startPoint x: 182, startPoint y: 206, endPoint x: 157, endPoint y: 212, distance: 25.7
click at [157, 212] on input "eyeb" at bounding box center [243, 206] width 192 height 13
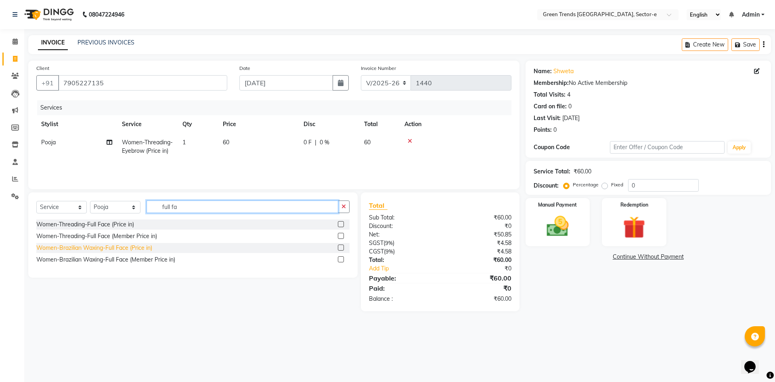
type input "full fa"
click at [129, 248] on div "Women-Brazilian Waxing-Full Face (Price in)" at bounding box center [94, 248] width 116 height 8
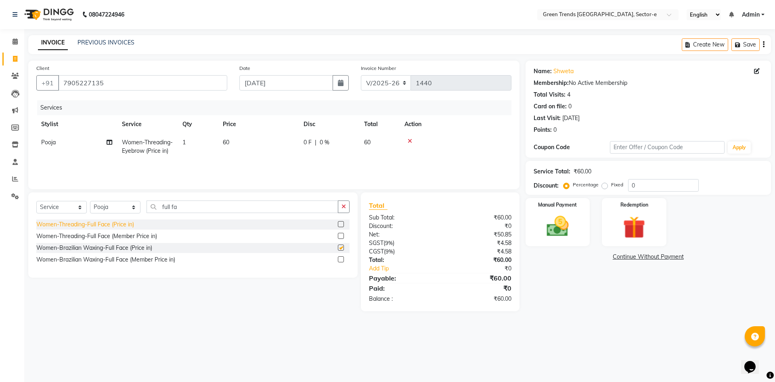
checkbox input "false"
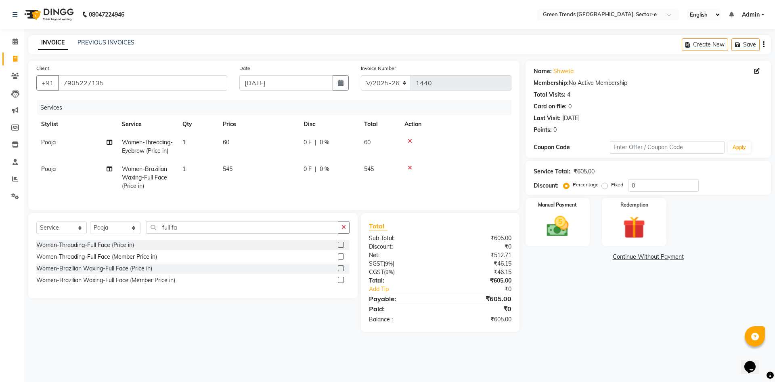
click at [307, 141] on span "0 F" at bounding box center [308, 142] width 8 height 8
select select "58754"
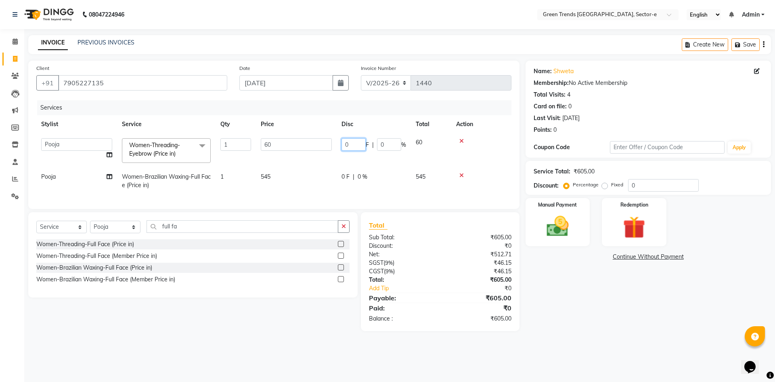
drag, startPoint x: 352, startPoint y: 145, endPoint x: 339, endPoint y: 149, distance: 13.3
click at [339, 149] on td "0 F | 0 %" at bounding box center [374, 150] width 74 height 34
type input "10"
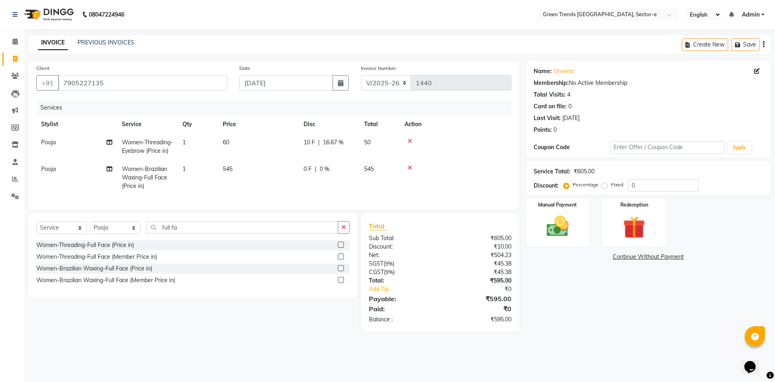
click at [349, 177] on td "0 F | 0 %" at bounding box center [329, 177] width 61 height 35
select select "58754"
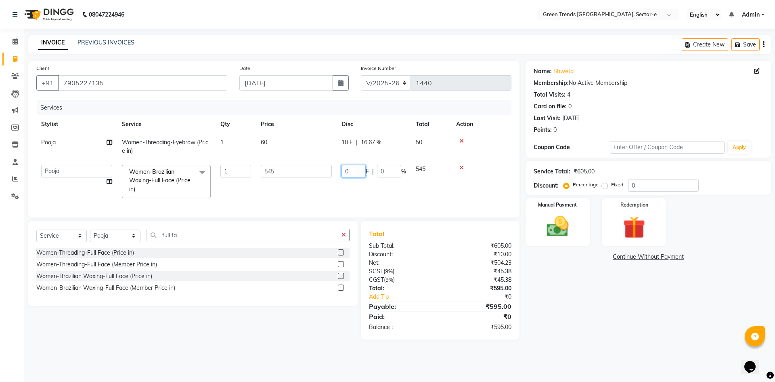
drag, startPoint x: 354, startPoint y: 170, endPoint x: 335, endPoint y: 174, distance: 19.0
click at [335, 174] on tr "[PERSON_NAME] [PERSON_NAME] Mo. [PERSON_NAME].[PERSON_NAME] [PERSON_NAME] Pooja…" at bounding box center [273, 181] width 475 height 43
type input "95"
click at [329, 187] on tr "[PERSON_NAME] [PERSON_NAME] Mo. [PERSON_NAME].[PERSON_NAME] [PERSON_NAME] Pooja…" at bounding box center [273, 181] width 475 height 43
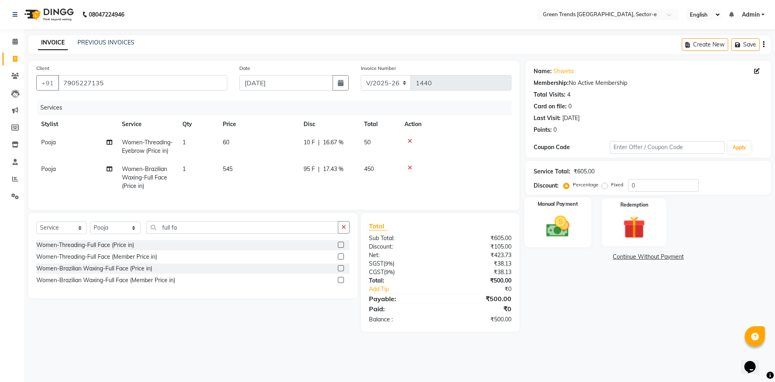
click at [568, 218] on img at bounding box center [558, 226] width 38 height 27
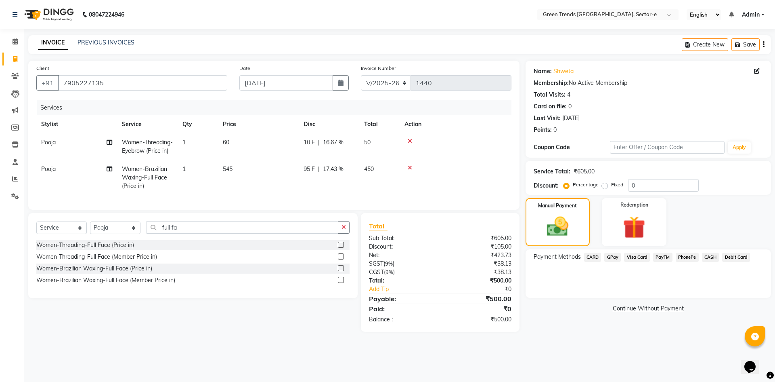
click at [612, 255] on span "GPay" at bounding box center [613, 256] width 17 height 9
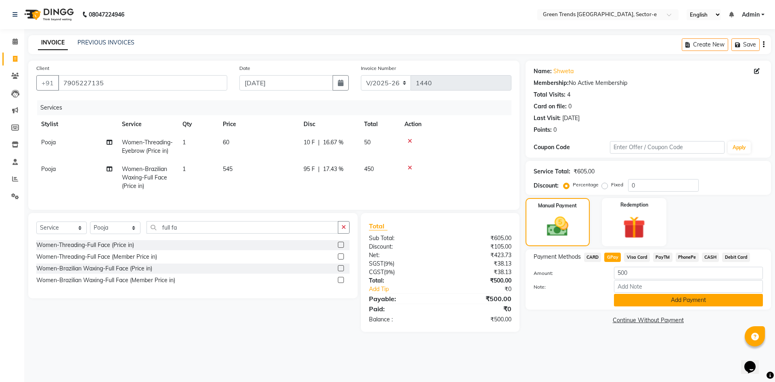
click at [632, 298] on button "Add Payment" at bounding box center [688, 300] width 149 height 13
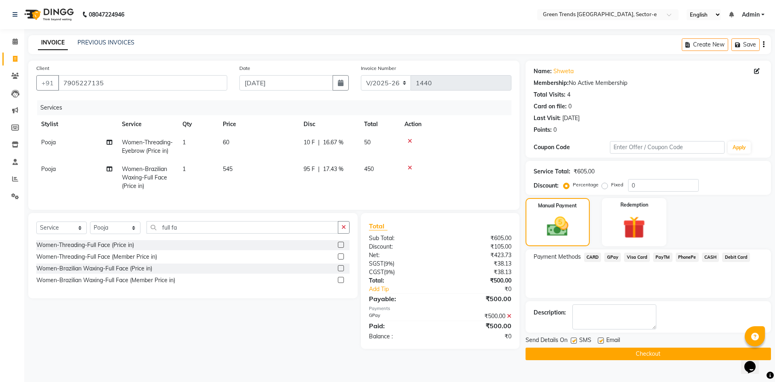
click at [573, 340] on label at bounding box center [574, 340] width 6 height 6
click at [573, 340] on input "checkbox" at bounding box center [573, 340] width 5 height 5
checkbox input "false"
click at [601, 341] on label at bounding box center [601, 340] width 6 height 6
click at [601, 341] on input "checkbox" at bounding box center [600, 340] width 5 height 5
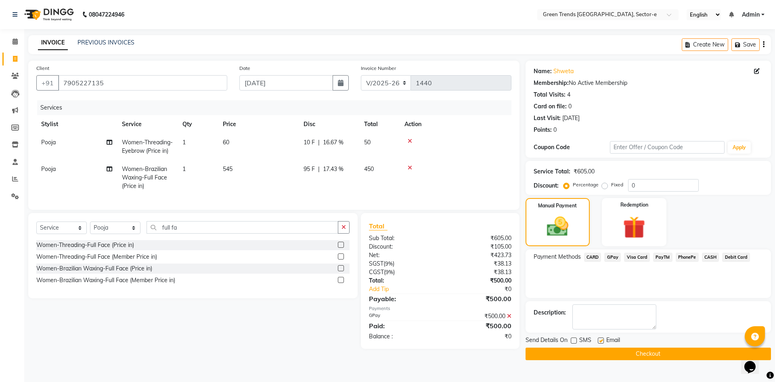
checkbox input "false"
click at [592, 352] on button "Checkout" at bounding box center [649, 353] width 246 height 13
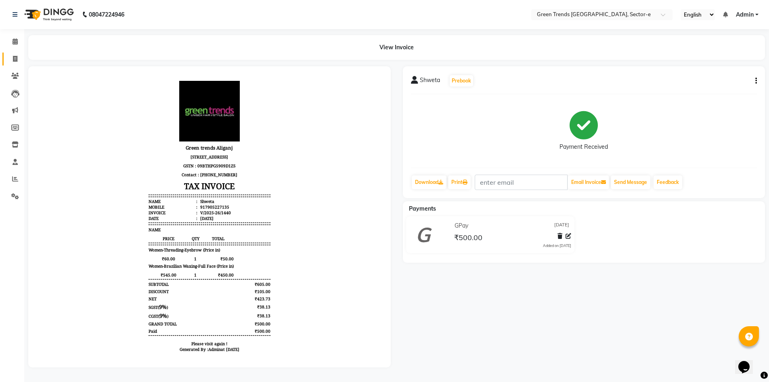
click at [17, 52] on link "Invoice" at bounding box center [11, 58] width 19 height 13
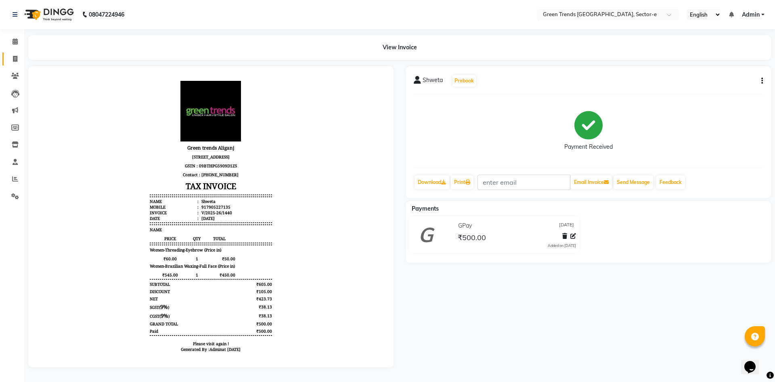
select select "7023"
select select "service"
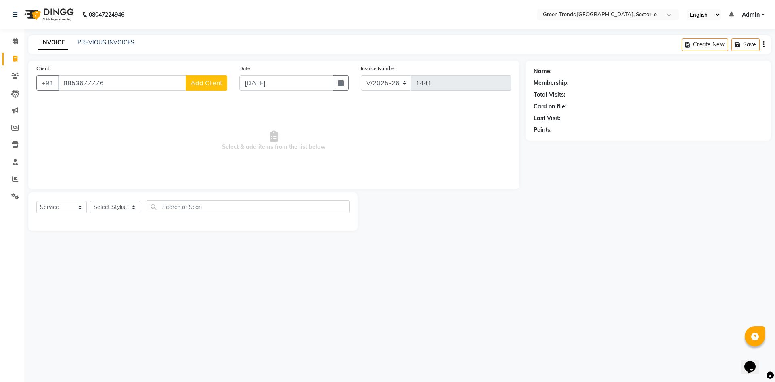
type input "8853677776"
click at [213, 81] on span "Add Client" at bounding box center [207, 83] width 32 height 8
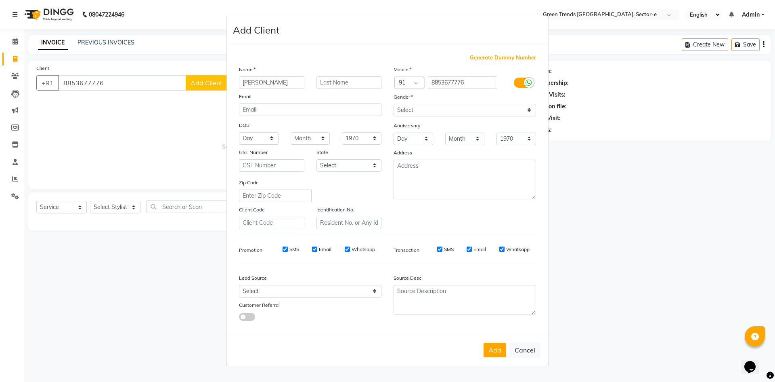
type input "[PERSON_NAME]"
click at [531, 107] on select "Select [DEMOGRAPHIC_DATA] [DEMOGRAPHIC_DATA] Other Prefer Not To Say" at bounding box center [465, 110] width 143 height 13
select select "[DEMOGRAPHIC_DATA]"
click at [394, 104] on select "Select [DEMOGRAPHIC_DATA] [DEMOGRAPHIC_DATA] Other Prefer Not To Say" at bounding box center [465, 110] width 143 height 13
click at [489, 355] on button "Add" at bounding box center [495, 349] width 23 height 15
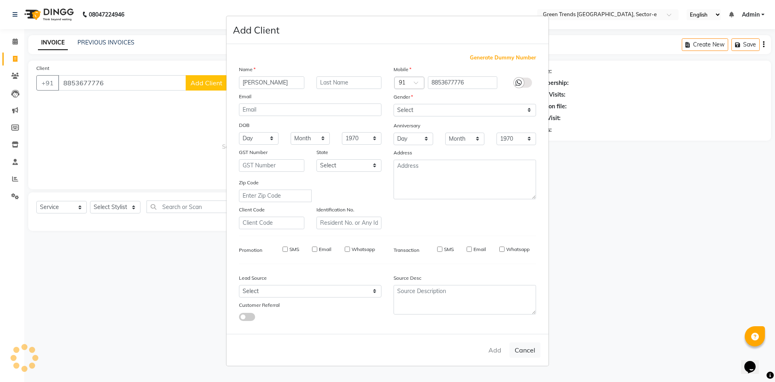
select select
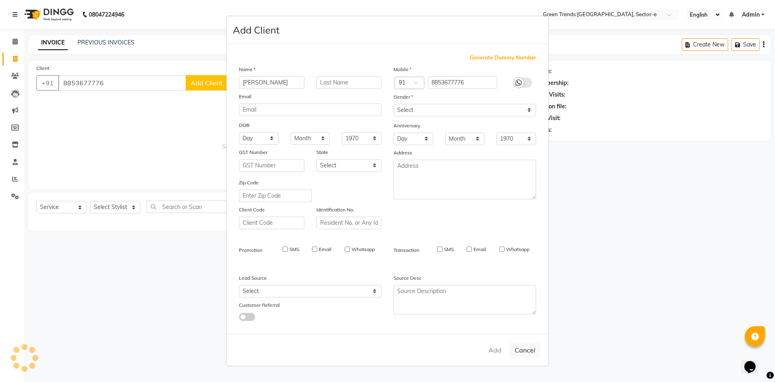
select select
checkbox input "false"
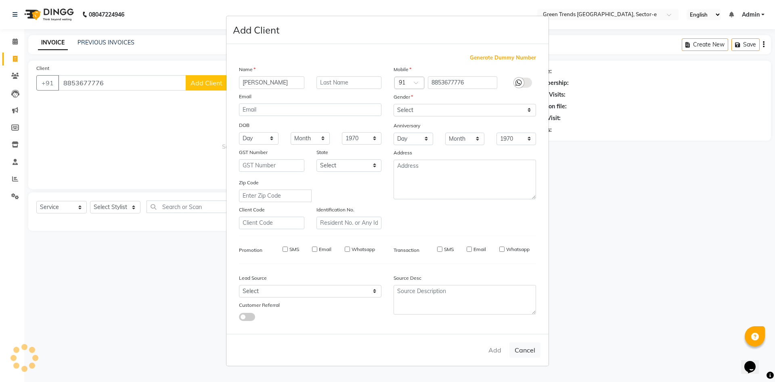
checkbox input "false"
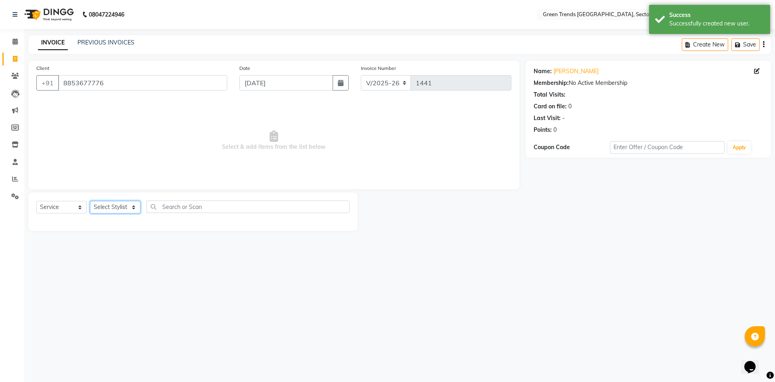
click at [132, 207] on select "Select Stylist [PERSON_NAME] [PERSON_NAME] Mo. [PERSON_NAME].[PERSON_NAME] [PER…" at bounding box center [115, 207] width 50 height 13
select select "58756"
click at [90, 201] on select "Select Stylist [PERSON_NAME] [PERSON_NAME] Mo. [PERSON_NAME].[PERSON_NAME] [PER…" at bounding box center [115, 207] width 50 height 13
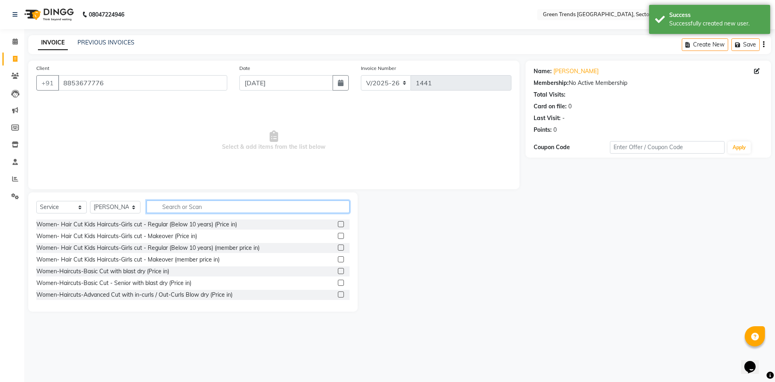
click at [173, 208] on input "text" at bounding box center [248, 206] width 203 height 13
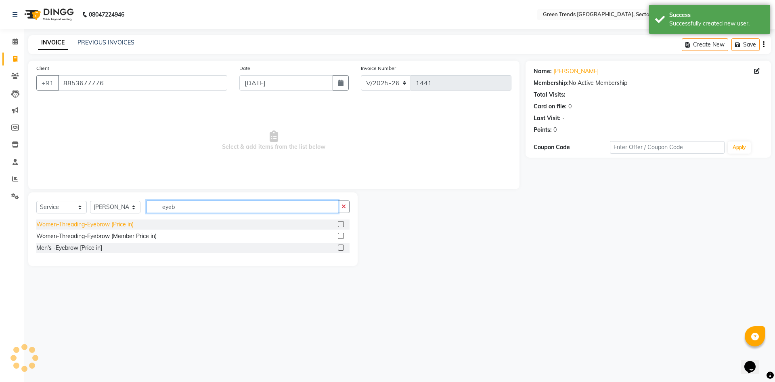
type input "eyeb"
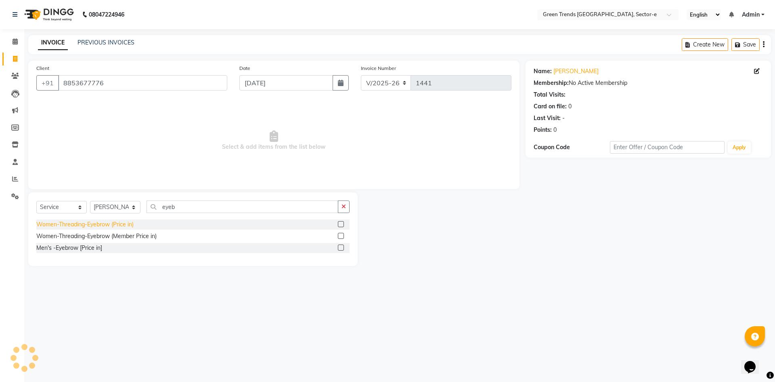
click at [124, 223] on div "Women-Threading-Eyebrow (Price in)" at bounding box center [84, 224] width 97 height 8
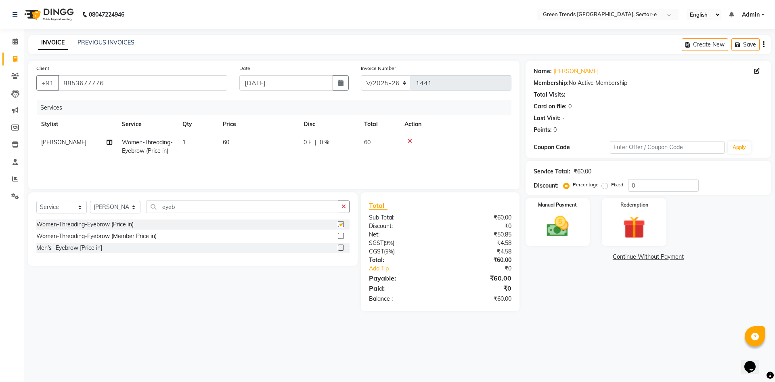
checkbox input "false"
drag, startPoint x: 183, startPoint y: 208, endPoint x: 159, endPoint y: 208, distance: 24.6
click at [159, 208] on input "eyeb" at bounding box center [243, 206] width 192 height 13
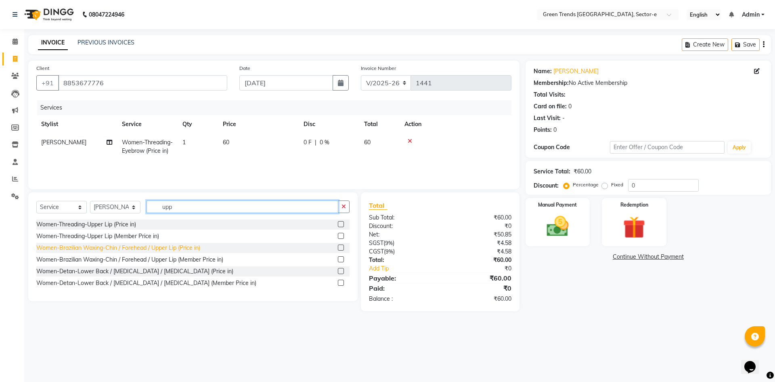
type input "upp"
click at [155, 246] on div "Women-Brazilian Waxing-Chin / Forehead / Upper Lip (Price in)" at bounding box center [118, 248] width 164 height 8
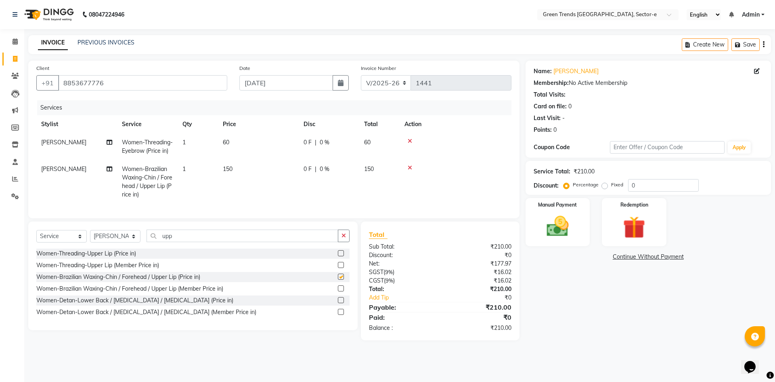
checkbox input "false"
drag, startPoint x: 181, startPoint y: 240, endPoint x: 155, endPoint y: 244, distance: 25.4
click at [155, 242] on input "upp" at bounding box center [243, 235] width 192 height 13
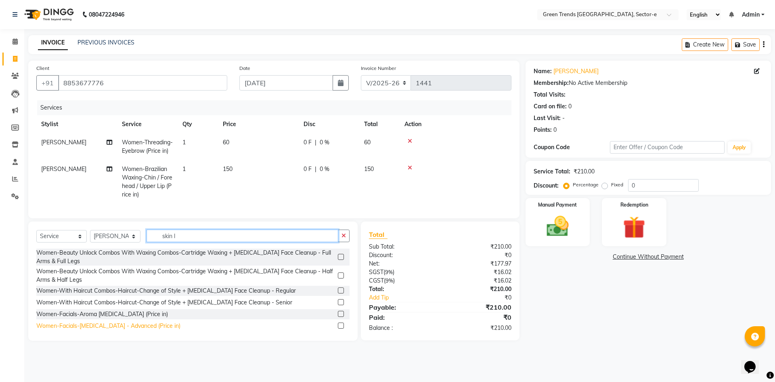
type input "skin l"
click at [124, 330] on div "Women-Facials-[MEDICAL_DATA] - Advanced (Price in)" at bounding box center [108, 325] width 144 height 8
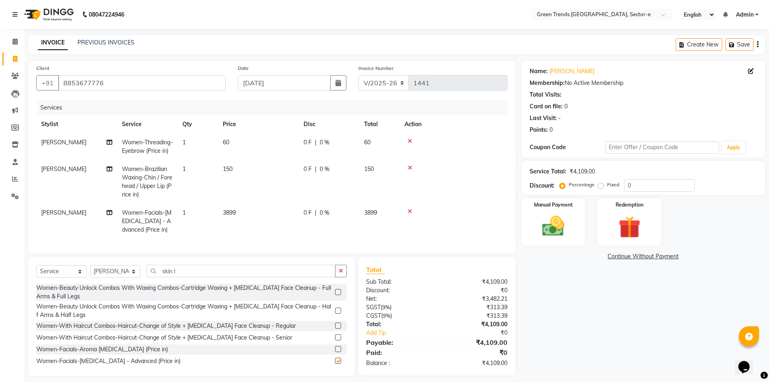
checkbox input "false"
click at [607, 184] on label "Fixed" at bounding box center [613, 184] width 12 height 7
click at [600, 184] on input "Fixed" at bounding box center [603, 185] width 6 height 6
radio input "true"
drag, startPoint x: 644, startPoint y: 185, endPoint x: 614, endPoint y: 187, distance: 29.6
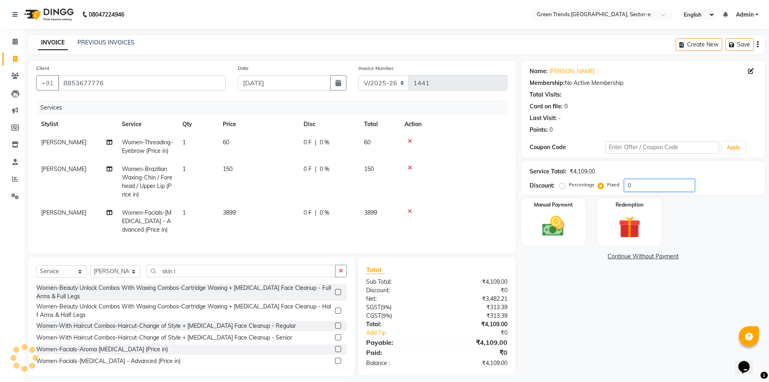
click at [614, 187] on div "Percentage Fixed 0" at bounding box center [628, 185] width 134 height 13
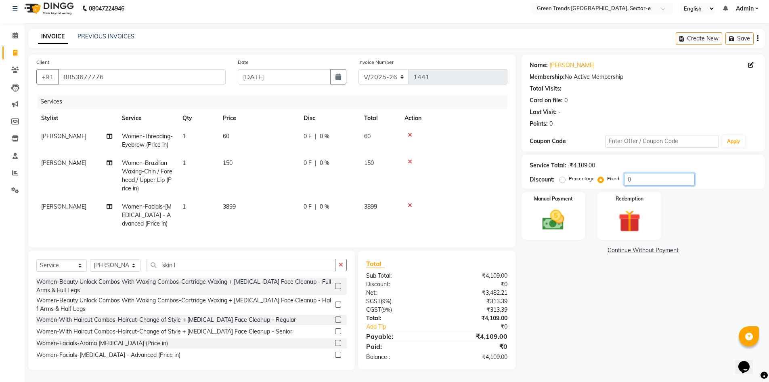
scroll to position [12, 0]
type input "1374"
click at [547, 210] on img at bounding box center [553, 220] width 37 height 26
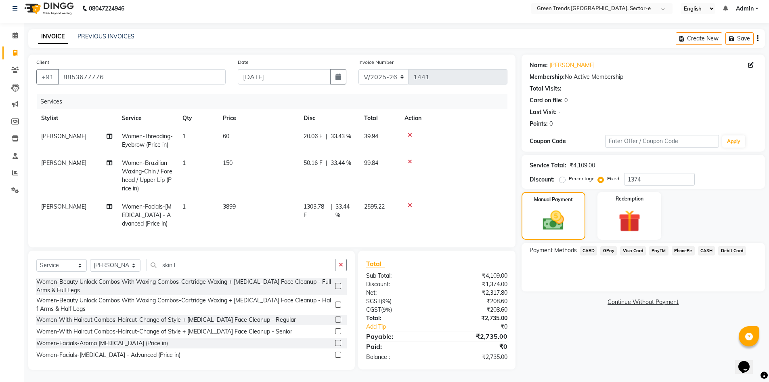
drag, startPoint x: 609, startPoint y: 242, endPoint x: 613, endPoint y: 253, distance: 11.8
click at [609, 246] on span "GPay" at bounding box center [609, 250] width 17 height 9
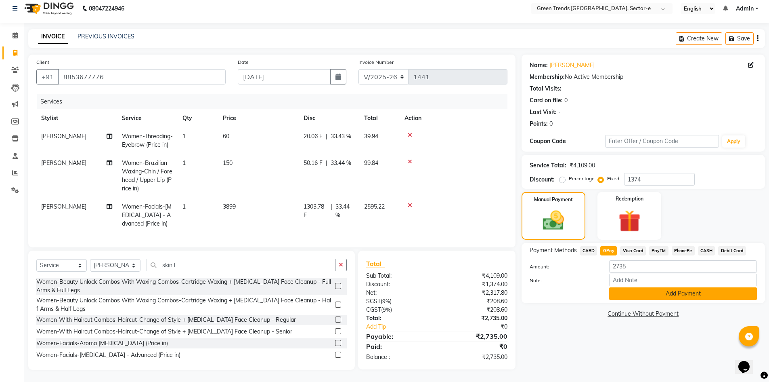
click at [637, 287] on button "Add Payment" at bounding box center [683, 293] width 148 height 13
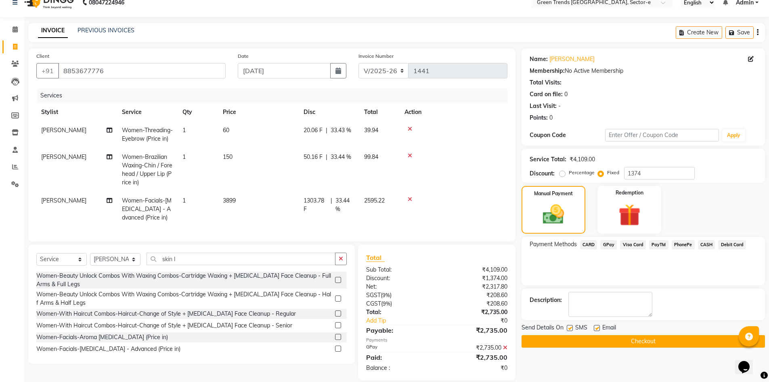
drag, startPoint x: 569, startPoint y: 328, endPoint x: 587, endPoint y: 328, distance: 17.4
click at [570, 328] on label at bounding box center [570, 328] width 6 height 6
click at [570, 328] on input "checkbox" at bounding box center [569, 327] width 5 height 5
checkbox input "false"
click at [597, 328] on label at bounding box center [597, 328] width 6 height 6
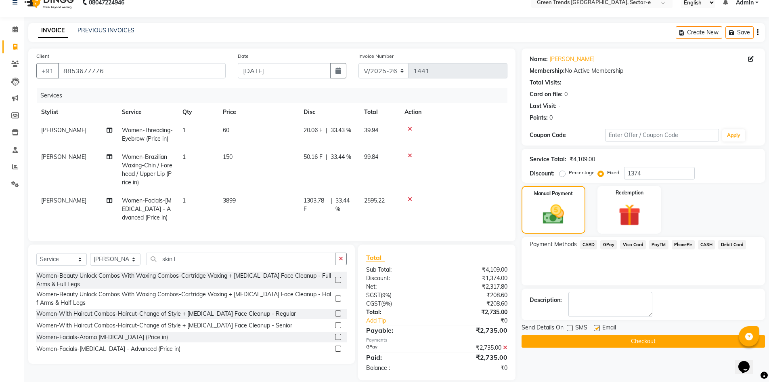
click at [597, 328] on input "checkbox" at bounding box center [596, 327] width 5 height 5
checkbox input "false"
click at [594, 340] on button "Checkout" at bounding box center [644, 341] width 244 height 13
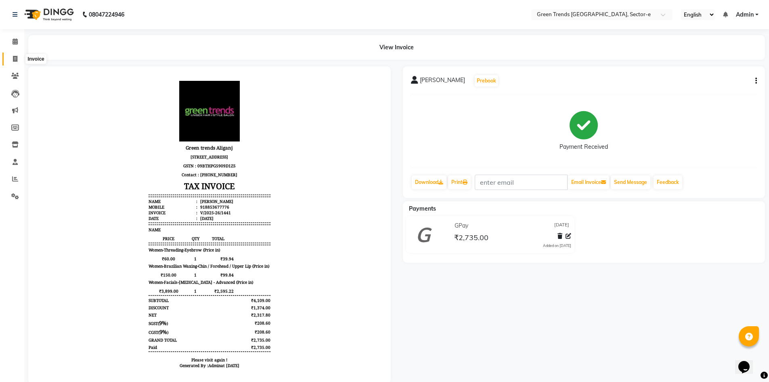
click at [17, 57] on icon at bounding box center [15, 59] width 4 height 6
select select "service"
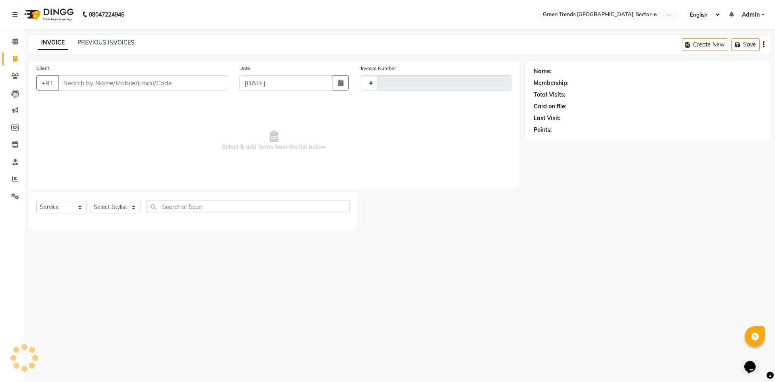
type input "1442"
select select "7023"
click at [106, 40] on link "PREVIOUS INVOICES" at bounding box center [106, 42] width 57 height 7
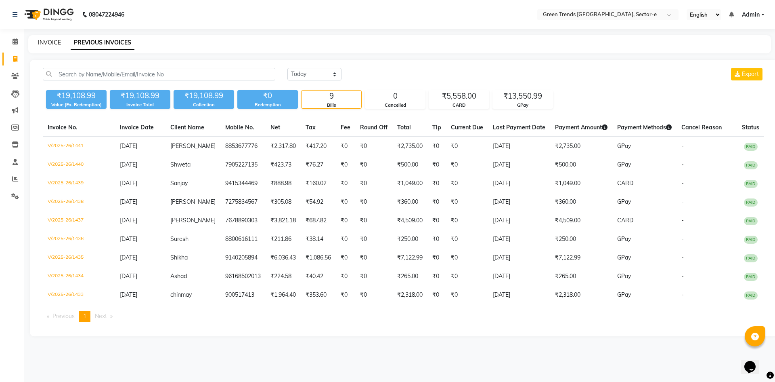
click at [54, 44] on link "INVOICE" at bounding box center [49, 42] width 23 height 7
select select "service"
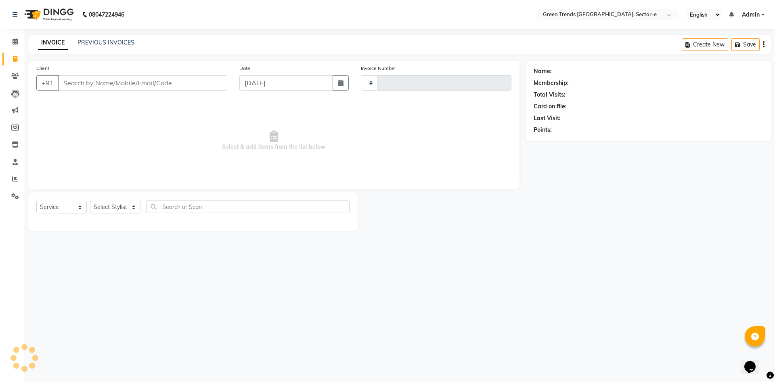
type input "1442"
select select "7023"
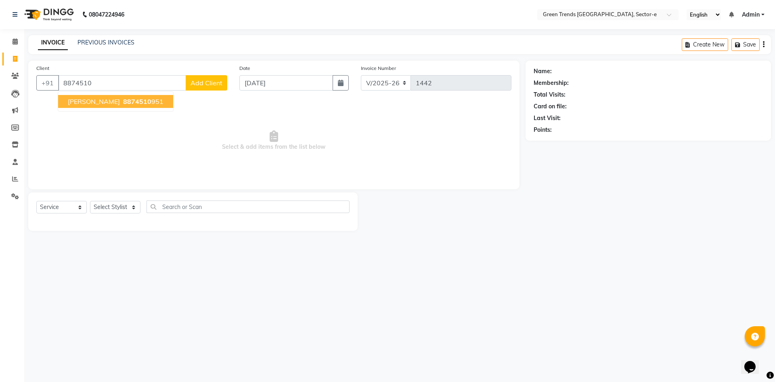
click at [123, 104] on span "8874510" at bounding box center [137, 101] width 28 height 8
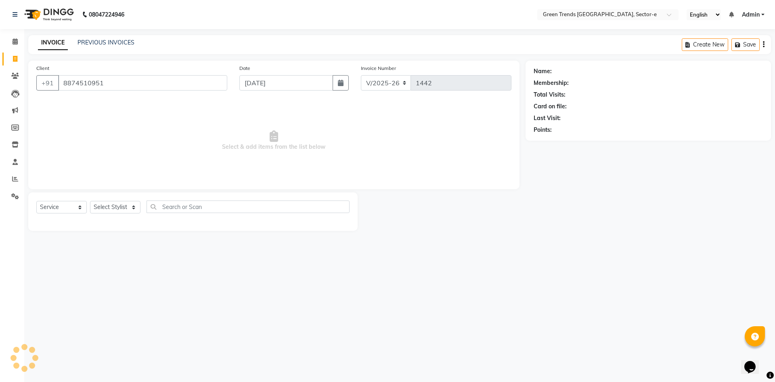
type input "8874510951"
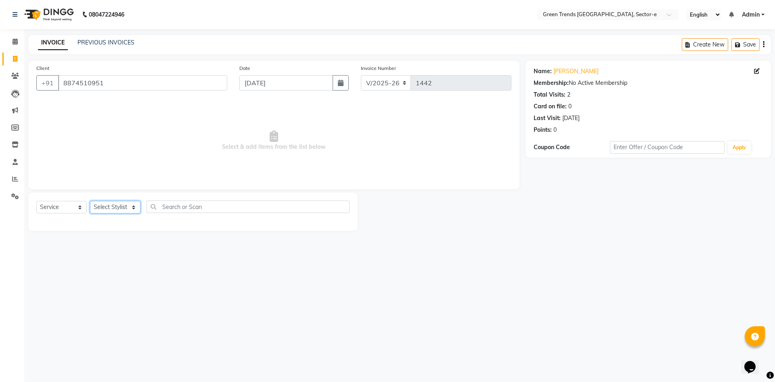
click at [129, 208] on select "Select Stylist [PERSON_NAME] [PERSON_NAME] Mo. [PERSON_NAME].[PERSON_NAME] [PER…" at bounding box center [115, 207] width 50 height 13
select select "58750"
click at [90, 201] on select "Select Stylist [PERSON_NAME] [PERSON_NAME] Mo. [PERSON_NAME].[PERSON_NAME] [PER…" at bounding box center [115, 207] width 50 height 13
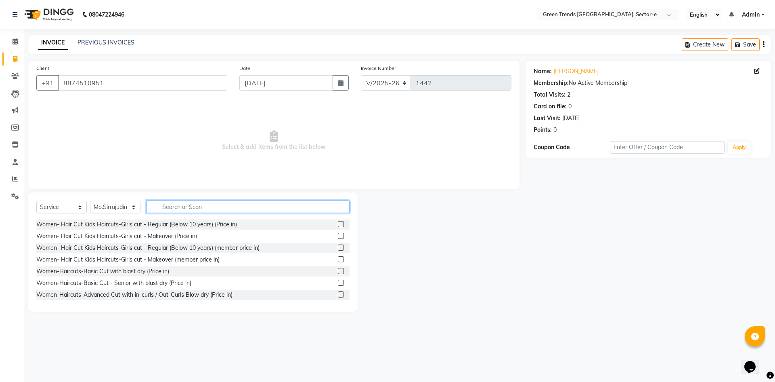
click at [170, 206] on input "text" at bounding box center [248, 206] width 203 height 13
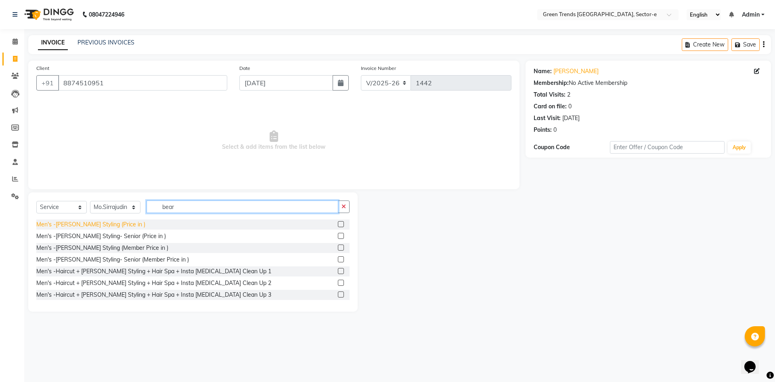
type input "bear"
click at [86, 225] on div "Men's -[PERSON_NAME] Styling (Price in )" at bounding box center [90, 224] width 109 height 8
checkbox input "false"
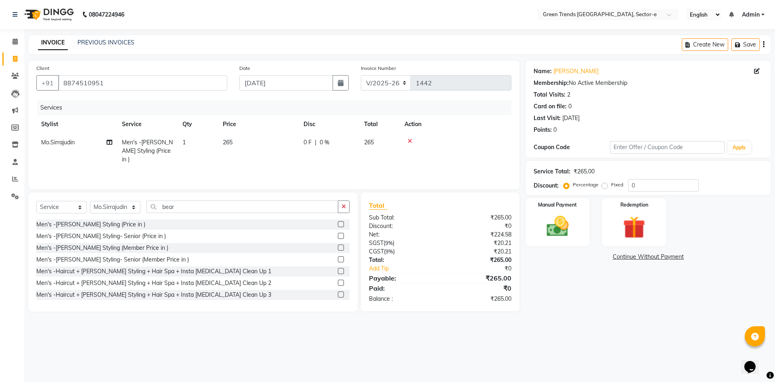
click at [307, 141] on span "0 F" at bounding box center [308, 142] width 8 height 8
select select "58750"
drag, startPoint x: 355, startPoint y: 145, endPoint x: 344, endPoint y: 144, distance: 10.5
click at [344, 144] on input "0" at bounding box center [354, 144] width 24 height 13
type input "45"
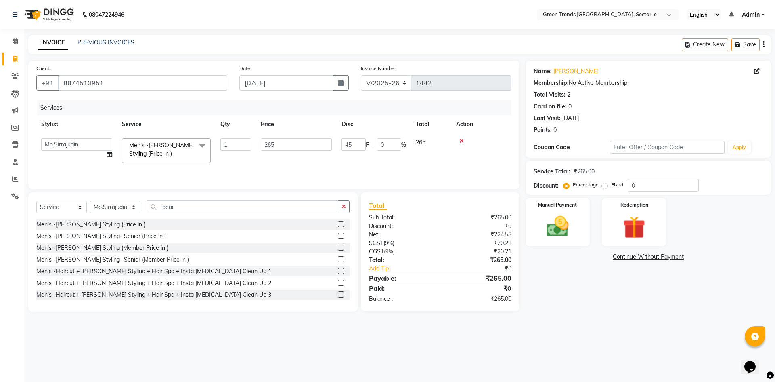
click at [333, 162] on div "Services Stylist Service Qty Price Disc Total Action [PERSON_NAME] [PERSON_NAME…" at bounding box center [273, 140] width 475 height 81
click at [559, 212] on div "Manual Payment" at bounding box center [557, 222] width 67 height 50
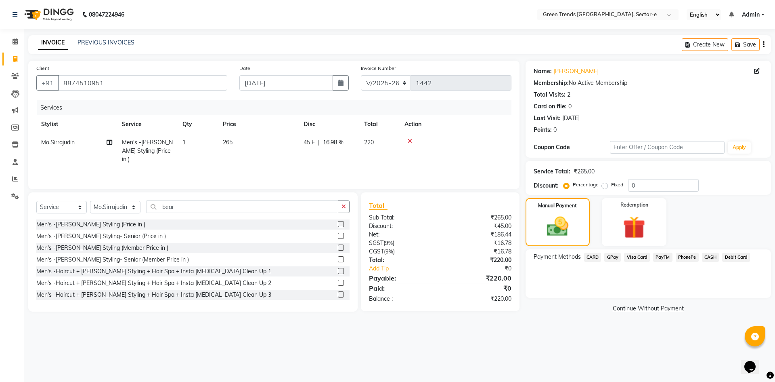
click at [613, 258] on span "GPay" at bounding box center [613, 256] width 17 height 9
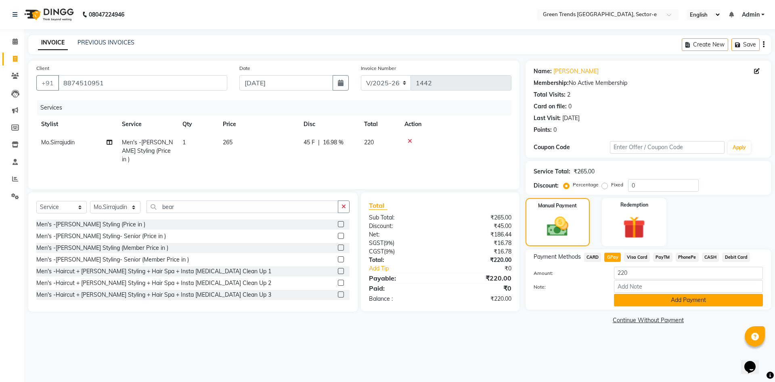
click at [643, 305] on button "Add Payment" at bounding box center [688, 300] width 149 height 13
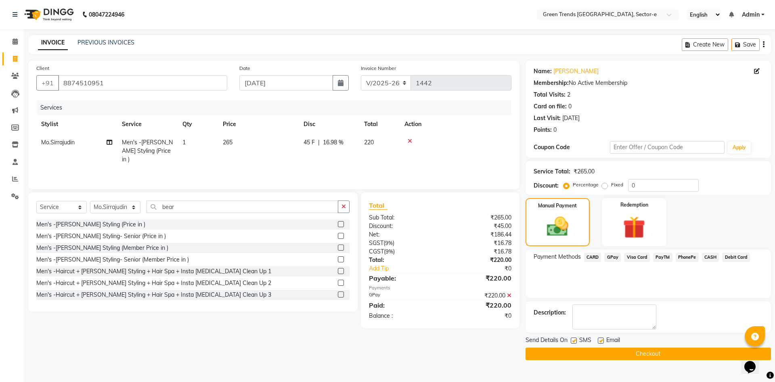
click at [575, 339] on label at bounding box center [574, 340] width 6 height 6
click at [575, 339] on input "checkbox" at bounding box center [573, 340] width 5 height 5
checkbox input "false"
click at [602, 340] on label at bounding box center [601, 340] width 6 height 6
click at [602, 340] on input "checkbox" at bounding box center [600, 340] width 5 height 5
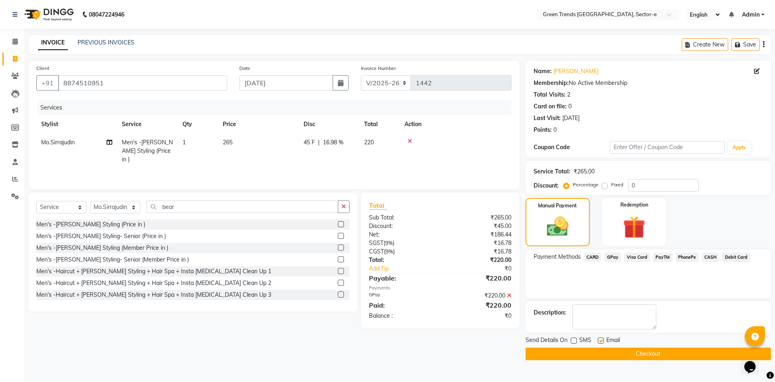
checkbox input "false"
click at [595, 353] on button "Checkout" at bounding box center [649, 353] width 246 height 13
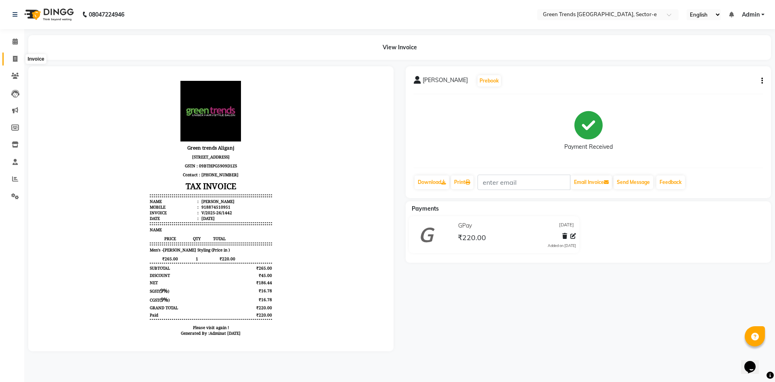
click at [15, 59] on icon at bounding box center [15, 59] width 4 height 6
select select "service"
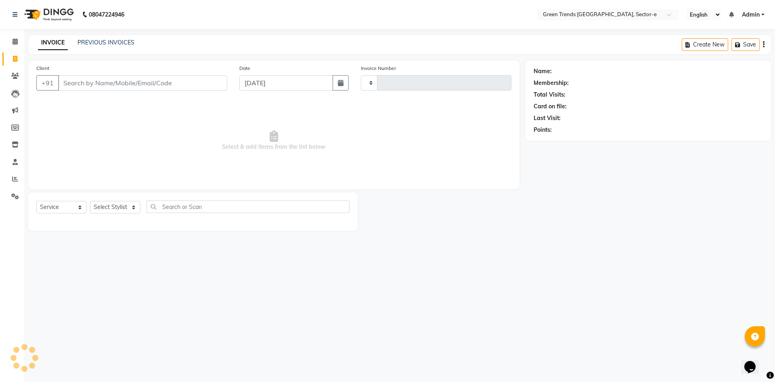
type input "1443"
select select "7023"
click at [111, 44] on link "PREVIOUS INVOICES" at bounding box center [106, 42] width 57 height 7
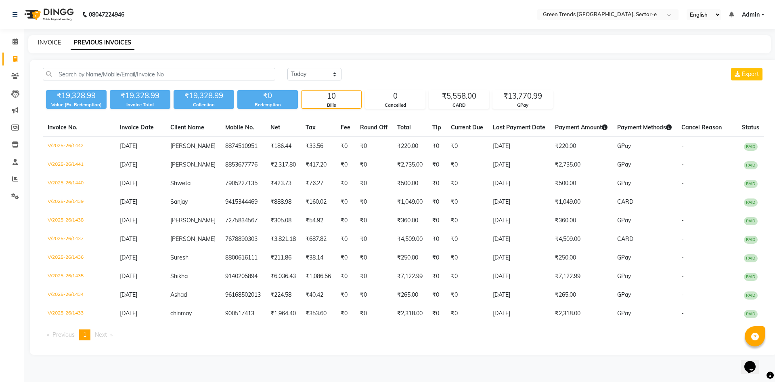
click at [48, 43] on link "INVOICE" at bounding box center [49, 42] width 23 height 7
select select "service"
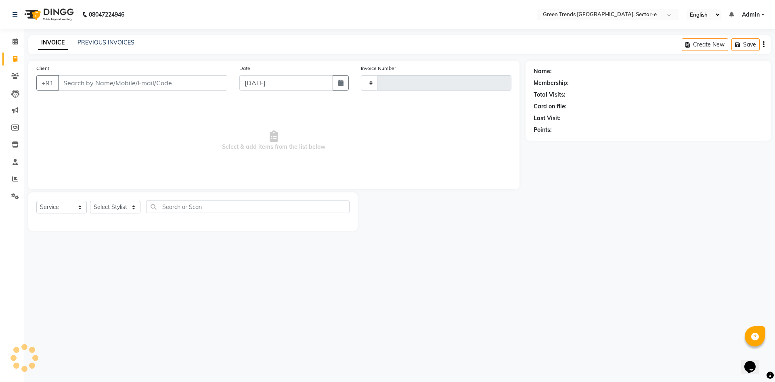
type input "1443"
select select "7023"
type input "9140490239"
click at [199, 82] on span "Add Client" at bounding box center [207, 83] width 32 height 8
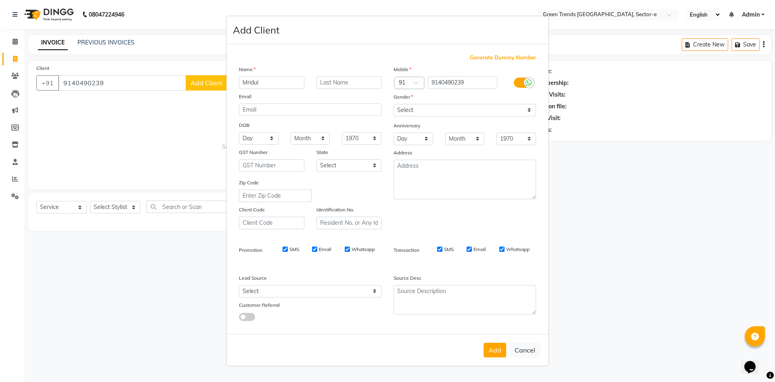
type input "Mridul"
click at [526, 109] on select "Select [DEMOGRAPHIC_DATA] [DEMOGRAPHIC_DATA] Other Prefer Not To Say" at bounding box center [465, 110] width 143 height 13
select select "[DEMOGRAPHIC_DATA]"
click at [394, 104] on select "Select [DEMOGRAPHIC_DATA] [DEMOGRAPHIC_DATA] Other Prefer Not To Say" at bounding box center [465, 110] width 143 height 13
click at [499, 348] on button "Add" at bounding box center [495, 349] width 23 height 15
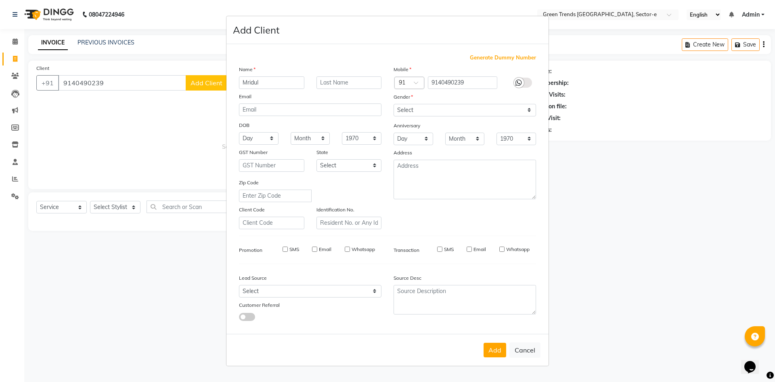
select select
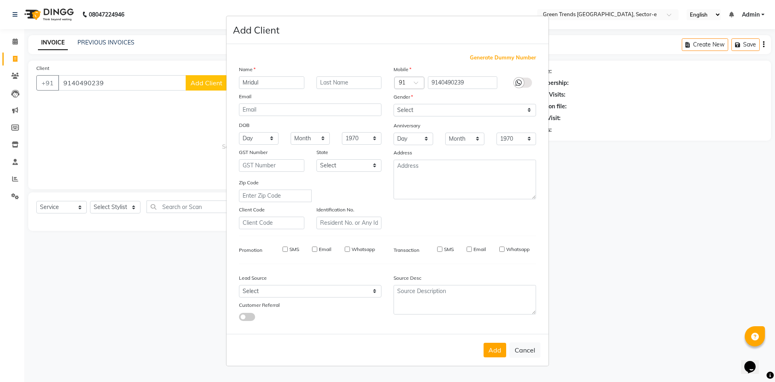
select select
checkbox input "false"
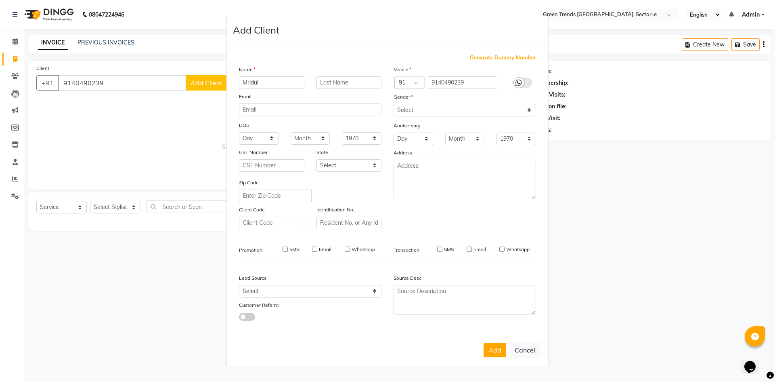
checkbox input "false"
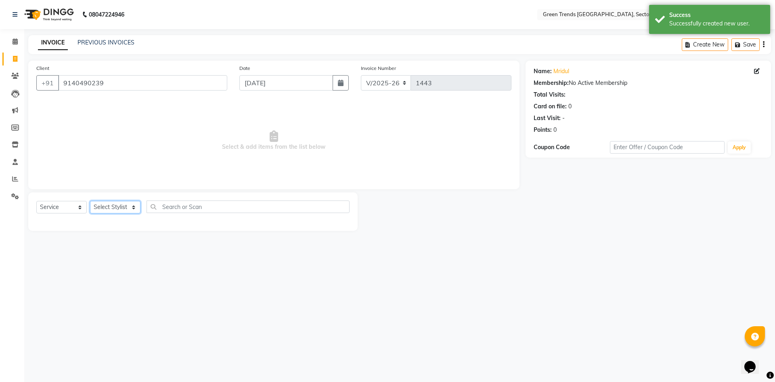
click at [132, 207] on select "Select Stylist [PERSON_NAME] [PERSON_NAME] Mo. [PERSON_NAME].[PERSON_NAME] [PER…" at bounding box center [115, 207] width 50 height 13
select select "58751"
click at [90, 201] on select "Select Stylist [PERSON_NAME] [PERSON_NAME] Mo. [PERSON_NAME].[PERSON_NAME] [PER…" at bounding box center [115, 207] width 50 height 13
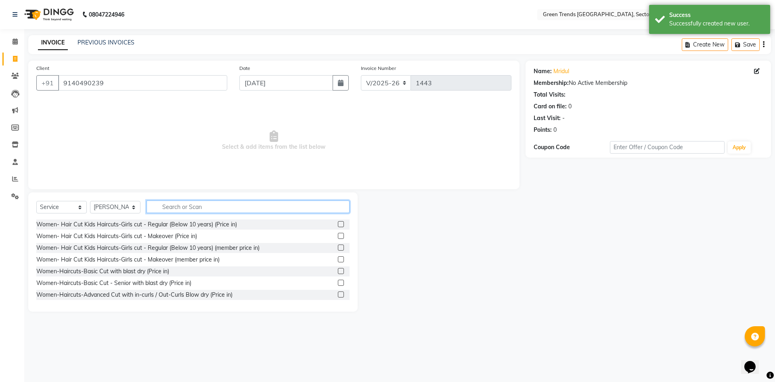
click at [166, 204] on input "text" at bounding box center [248, 206] width 203 height 13
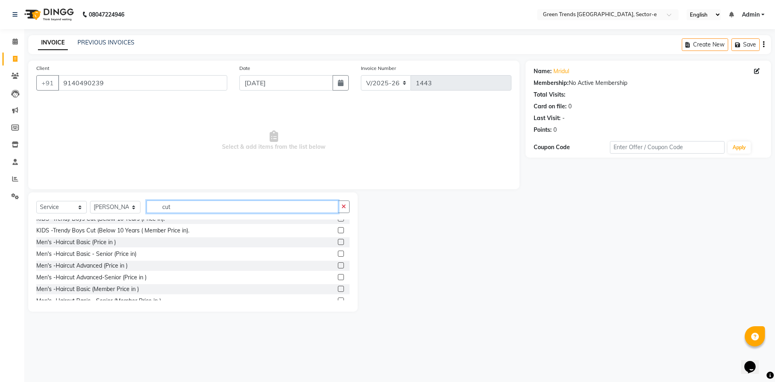
scroll to position [410, 0]
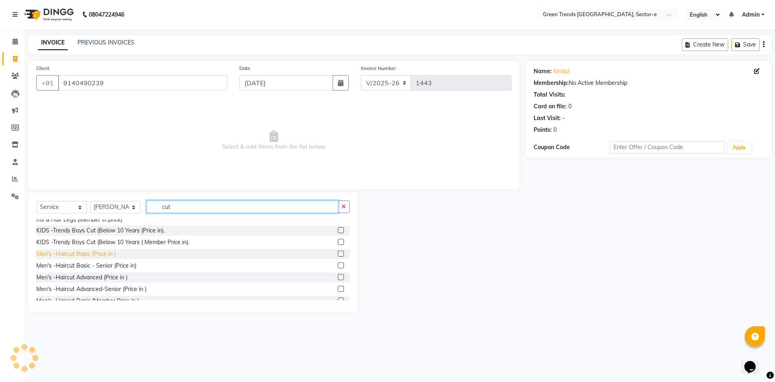
type input "cut"
click at [86, 258] on div "Men's -Haircut Basic (Price in )" at bounding box center [76, 254] width 80 height 8
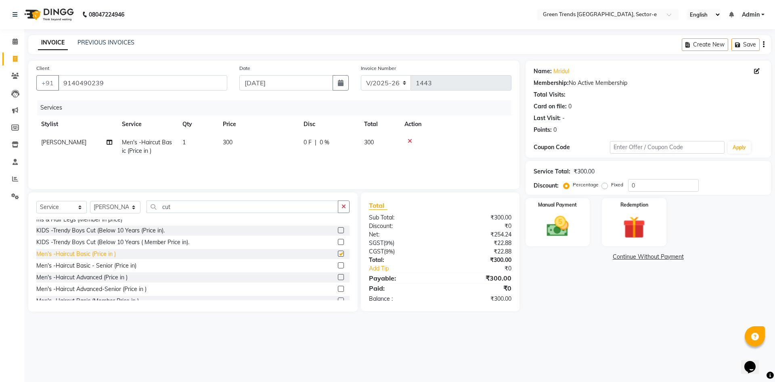
checkbox input "false"
click at [308, 143] on span "0 F" at bounding box center [308, 142] width 8 height 8
select select "58751"
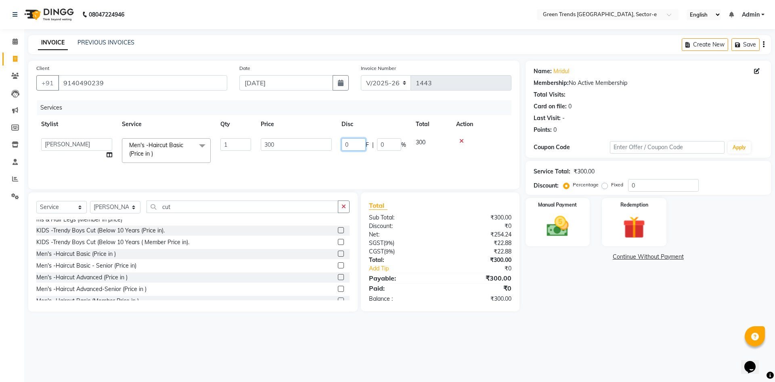
drag, startPoint x: 352, startPoint y: 141, endPoint x: 313, endPoint y: 151, distance: 39.9
click at [315, 151] on tr "[PERSON_NAME] [PERSON_NAME] Mo. [PERSON_NAME].[PERSON_NAME] [PERSON_NAME] Pooja…" at bounding box center [273, 150] width 475 height 34
type input "50"
click at [351, 167] on div "Services Stylist Service Qty Price Disc Total Action [PERSON_NAME] [PERSON_NAME…" at bounding box center [273, 140] width 475 height 81
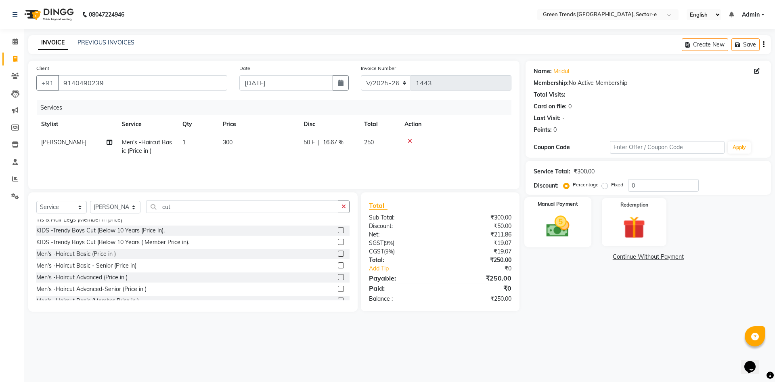
click at [554, 225] on img at bounding box center [558, 226] width 38 height 27
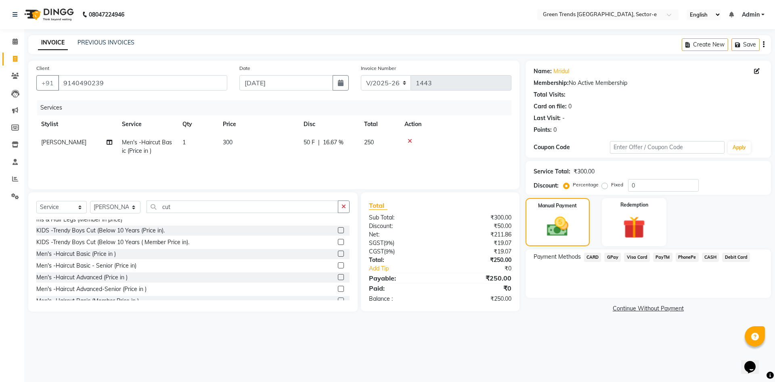
click at [612, 256] on span "GPay" at bounding box center [613, 256] width 17 height 9
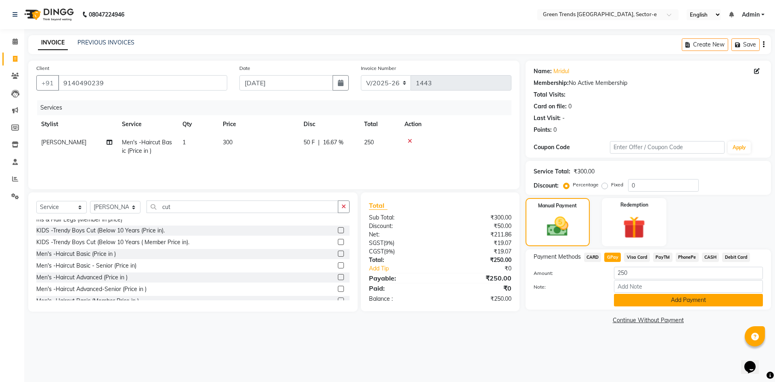
click at [645, 298] on button "Add Payment" at bounding box center [688, 300] width 149 height 13
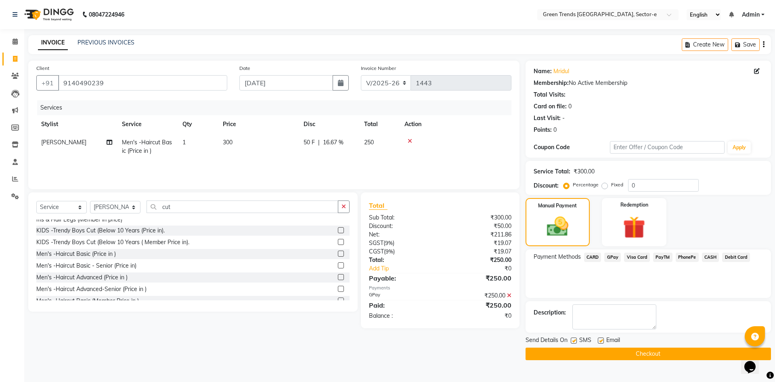
click at [573, 341] on label at bounding box center [574, 340] width 6 height 6
click at [573, 341] on input "checkbox" at bounding box center [573, 340] width 5 height 5
drag, startPoint x: 602, startPoint y: 340, endPoint x: 600, endPoint y: 347, distance: 7.2
click at [601, 341] on label at bounding box center [601, 340] width 6 height 6
click at [601, 341] on input "checkbox" at bounding box center [600, 340] width 5 height 5
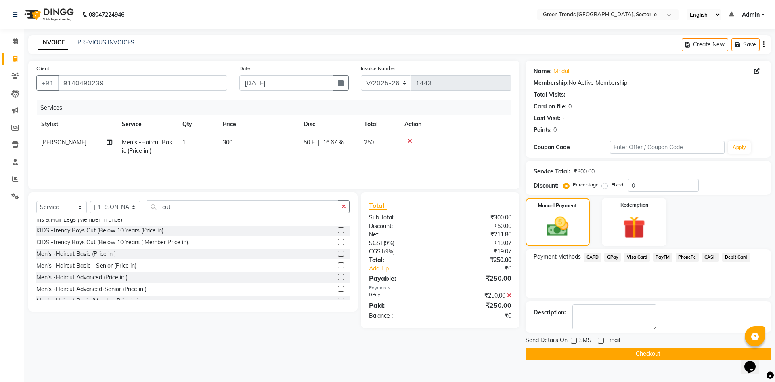
click at [600, 347] on button "Checkout" at bounding box center [649, 353] width 246 height 13
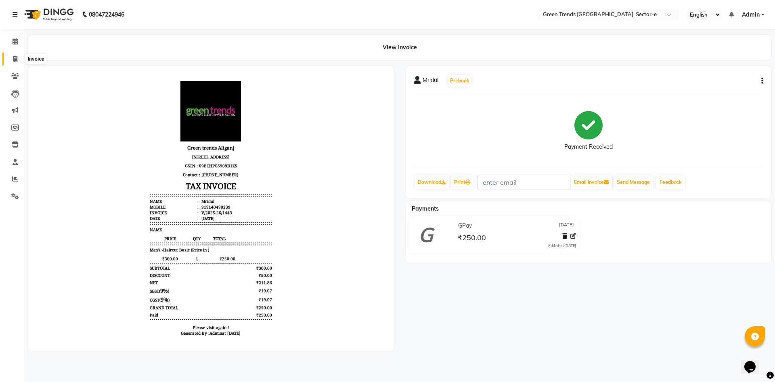
click at [15, 57] on icon at bounding box center [15, 59] width 4 height 6
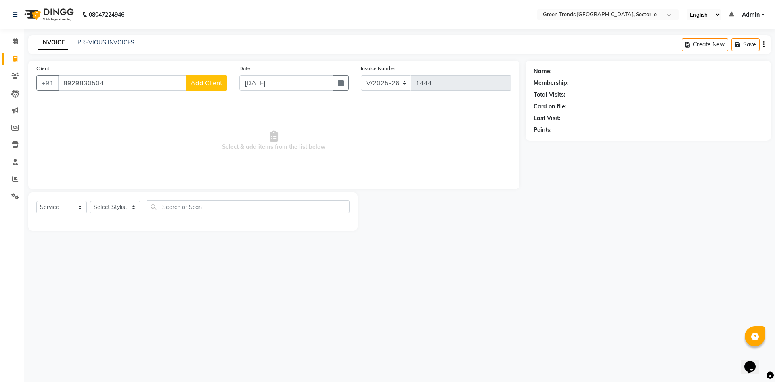
click at [199, 84] on span "Add Client" at bounding box center [207, 83] width 32 height 8
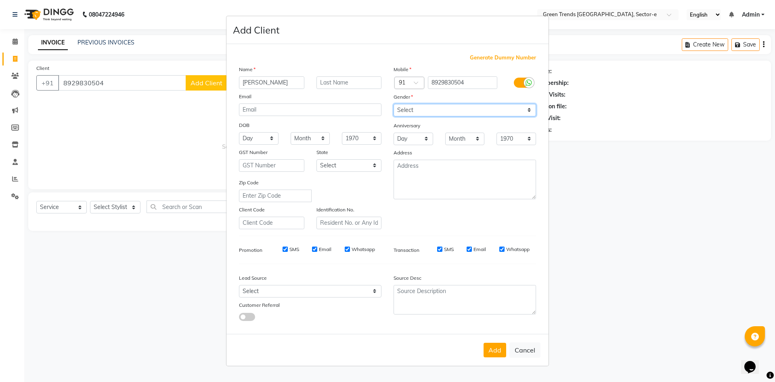
drag, startPoint x: 528, startPoint y: 107, endPoint x: 517, endPoint y: 110, distance: 11.4
click at [528, 107] on select "Select [DEMOGRAPHIC_DATA] [DEMOGRAPHIC_DATA] Other Prefer Not To Say" at bounding box center [465, 110] width 143 height 13
click at [394, 104] on select "Select [DEMOGRAPHIC_DATA] [DEMOGRAPHIC_DATA] Other Prefer Not To Say" at bounding box center [465, 110] width 143 height 13
drag, startPoint x: 493, startPoint y: 351, endPoint x: 392, endPoint y: 321, distance: 105.8
click at [493, 351] on button "Add" at bounding box center [495, 349] width 23 height 15
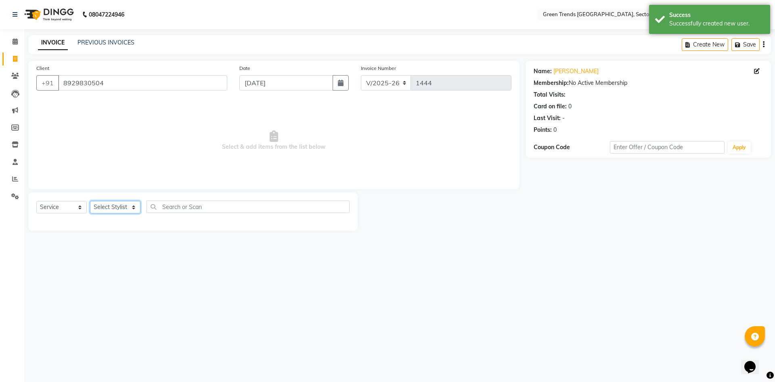
click at [131, 207] on select "Select Stylist [PERSON_NAME] [PERSON_NAME] Mo. [PERSON_NAME].[PERSON_NAME] [PER…" at bounding box center [115, 207] width 50 height 13
click at [90, 201] on select "Select Stylist [PERSON_NAME] [PERSON_NAME] Mo. [PERSON_NAME].[PERSON_NAME] [PER…" at bounding box center [115, 207] width 50 height 13
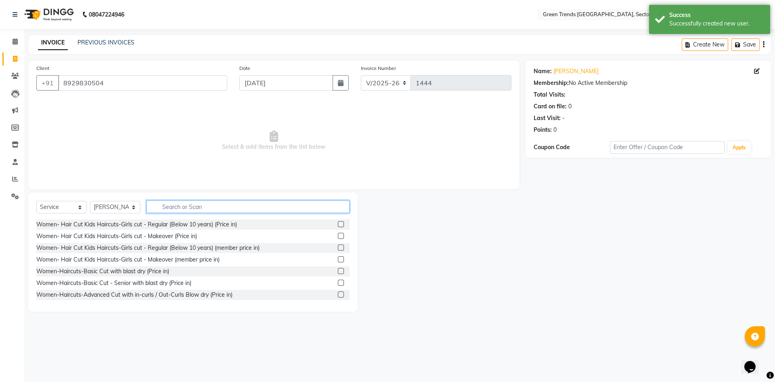
click at [166, 206] on input "text" at bounding box center [248, 206] width 203 height 13
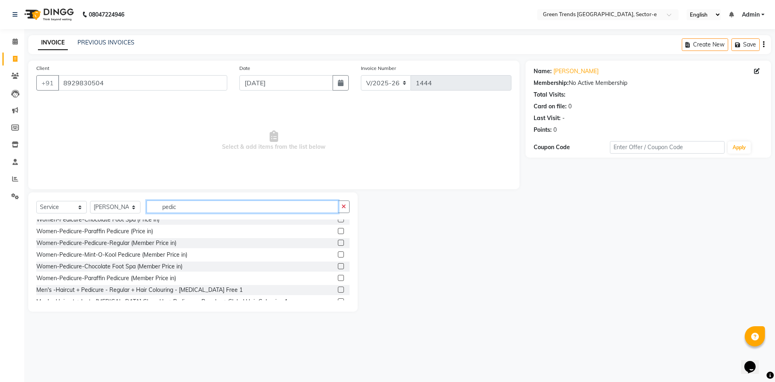
scroll to position [403, 0]
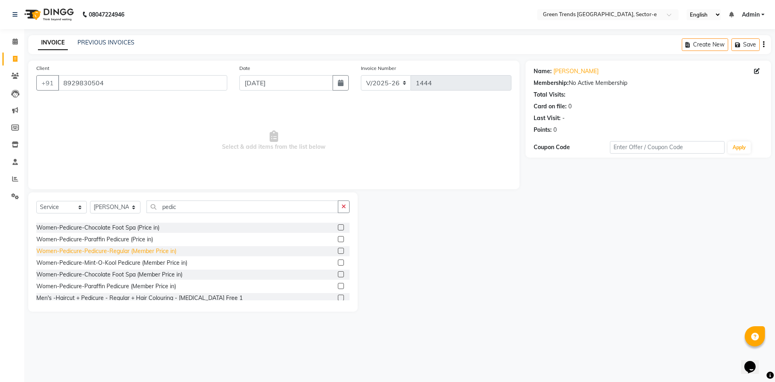
click at [123, 252] on div "Women-Pedicure-Pedicure-Regular (Member Price in)" at bounding box center [106, 251] width 140 height 8
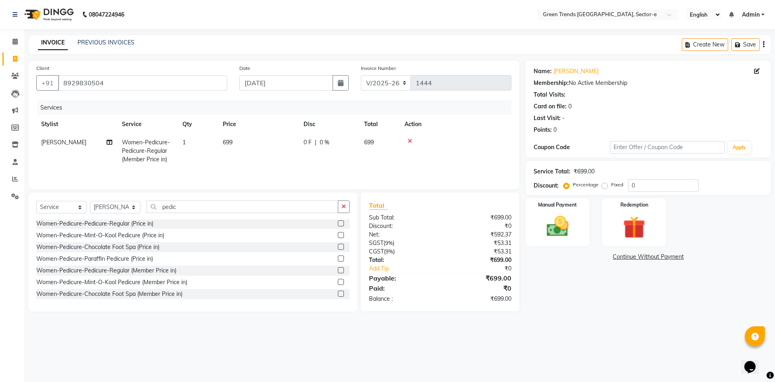
scroll to position [372, 0]
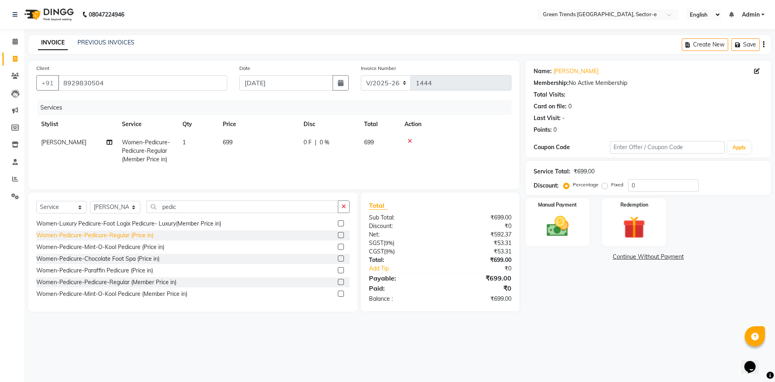
click at [130, 236] on div "Women-Pedicure-Pedicure-Regular (Price in)" at bounding box center [94, 235] width 117 height 8
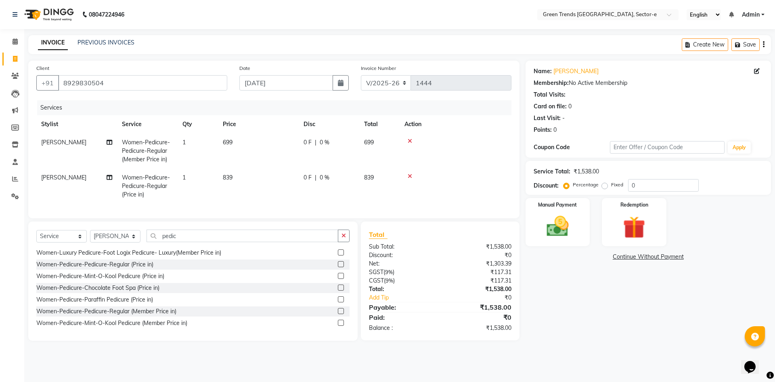
click at [409, 140] on icon at bounding box center [410, 141] width 4 height 6
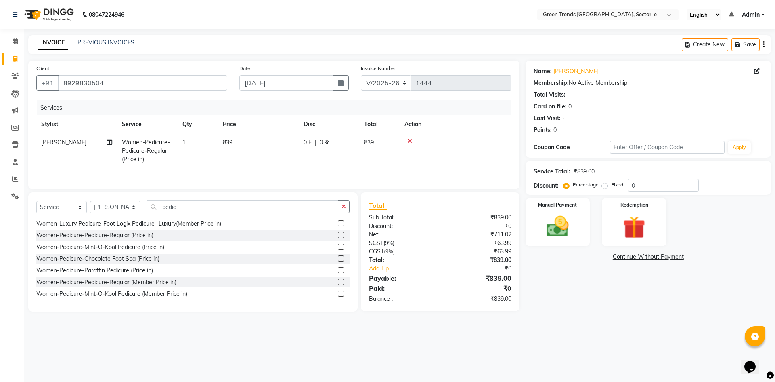
click at [309, 142] on span "0 F" at bounding box center [308, 142] width 8 height 8
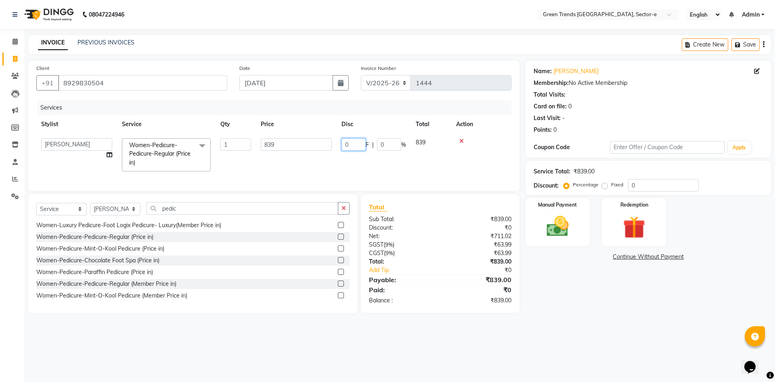
drag, startPoint x: 356, startPoint y: 143, endPoint x: 338, endPoint y: 146, distance: 18.4
click at [338, 146] on td "0 F | 0 %" at bounding box center [374, 154] width 74 height 43
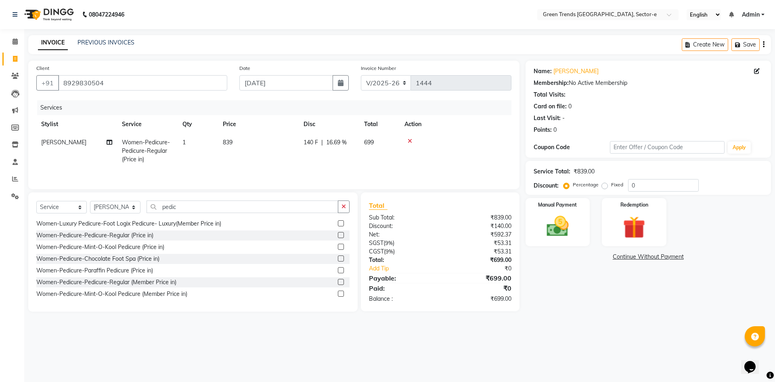
click at [319, 166] on tr "[PERSON_NAME] Women-Pedicure-Pedicure-Regular (Price in) 1 839 140 F | 16.69 % …" at bounding box center [273, 150] width 475 height 35
click at [77, 144] on td "[PERSON_NAME]" at bounding box center [76, 150] width 81 height 35
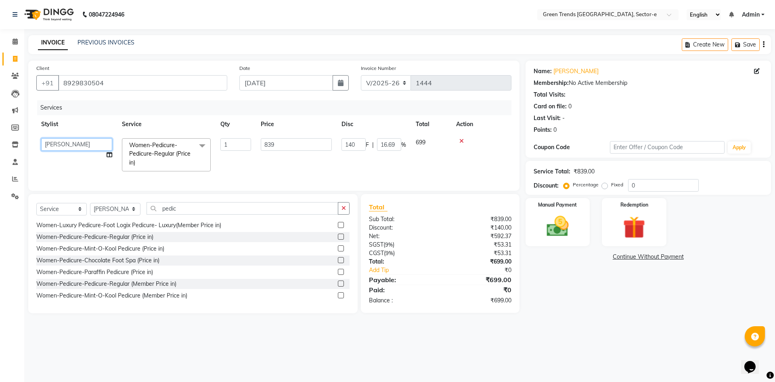
click at [80, 142] on select "[PERSON_NAME] [PERSON_NAME] Mo. [PERSON_NAME].[PERSON_NAME] [PERSON_NAME] Pooja…" at bounding box center [76, 144] width 71 height 13
click at [560, 222] on img at bounding box center [558, 226] width 38 height 27
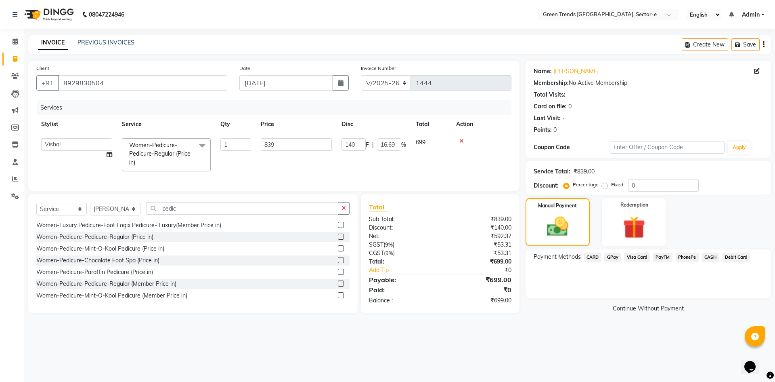
click at [709, 256] on span "CASH" at bounding box center [710, 256] width 17 height 9
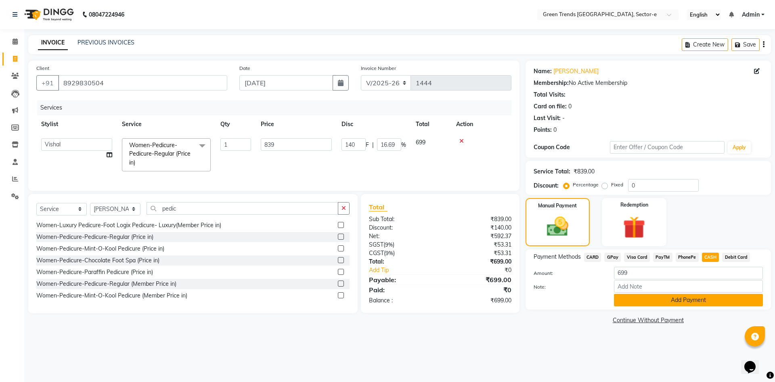
click at [669, 301] on button "Add Payment" at bounding box center [688, 300] width 149 height 13
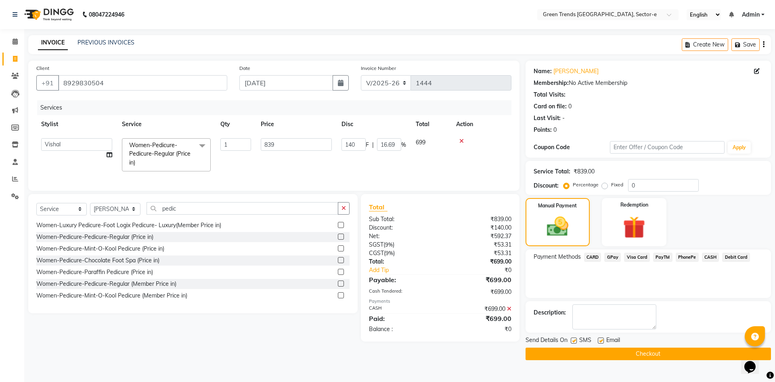
drag, startPoint x: 573, startPoint y: 340, endPoint x: 596, endPoint y: 340, distance: 23.0
click at [576, 340] on label at bounding box center [574, 340] width 6 height 6
click at [576, 340] on input "checkbox" at bounding box center [573, 340] width 5 height 5
drag, startPoint x: 601, startPoint y: 340, endPoint x: 598, endPoint y: 344, distance: 4.7
click at [599, 343] on label at bounding box center [601, 340] width 6 height 6
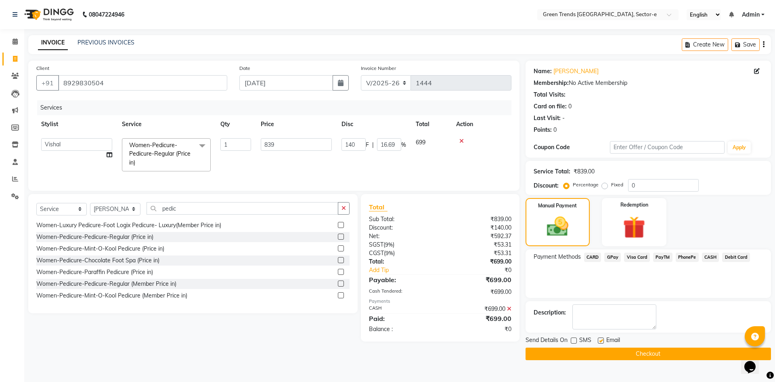
click at [599, 343] on input "checkbox" at bounding box center [600, 340] width 5 height 5
click at [594, 351] on button "Checkout" at bounding box center [649, 353] width 246 height 13
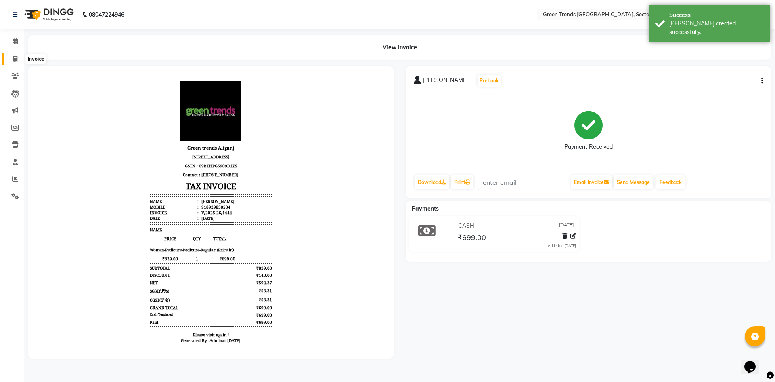
click at [16, 55] on span at bounding box center [15, 59] width 14 height 9
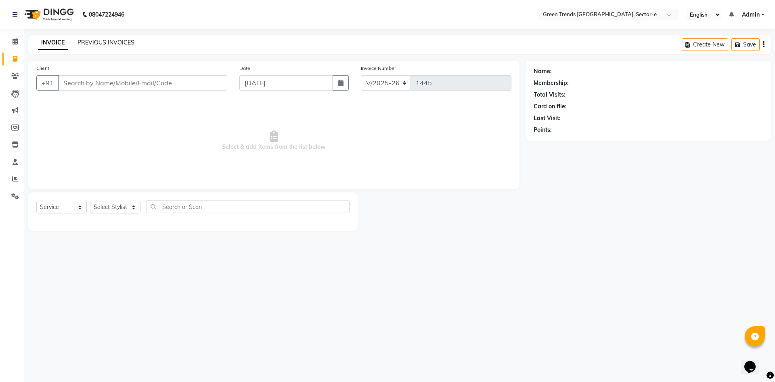
click at [116, 41] on link "PREVIOUS INVOICES" at bounding box center [106, 42] width 57 height 7
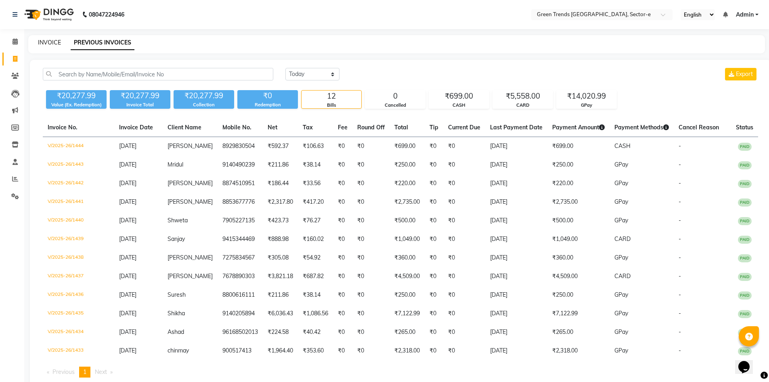
click at [51, 41] on link "INVOICE" at bounding box center [49, 42] width 23 height 7
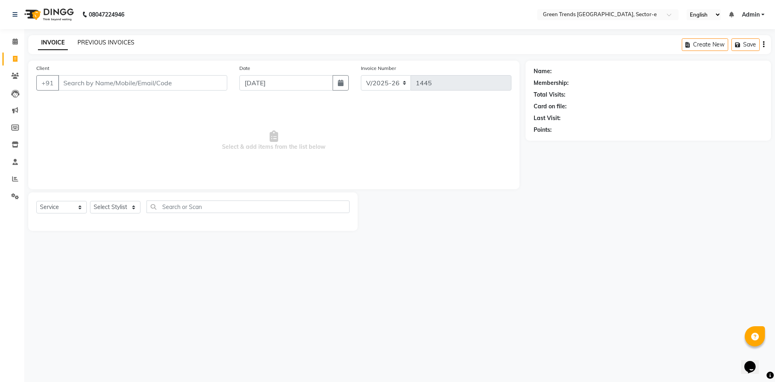
click at [109, 45] on link "PREVIOUS INVOICES" at bounding box center [106, 42] width 57 height 7
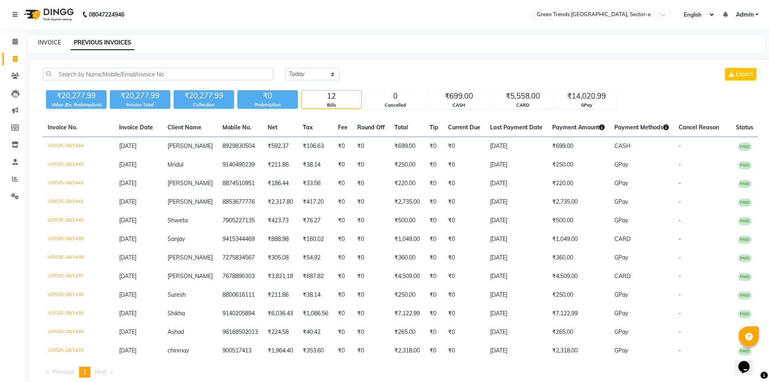
click at [40, 44] on link "INVOICE" at bounding box center [49, 42] width 23 height 7
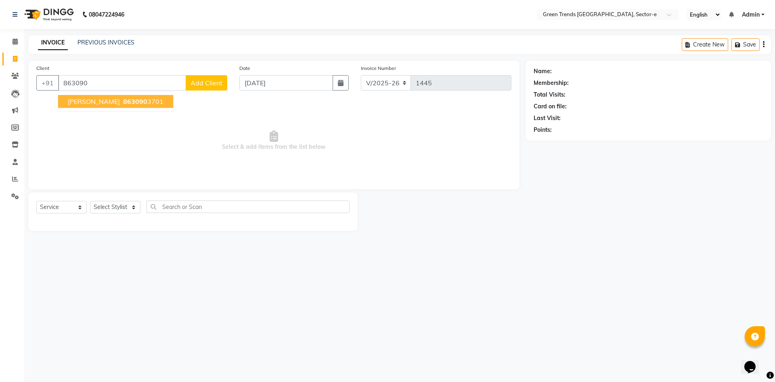
click at [129, 100] on ngb-highlight "863090 3701" at bounding box center [143, 101] width 42 height 8
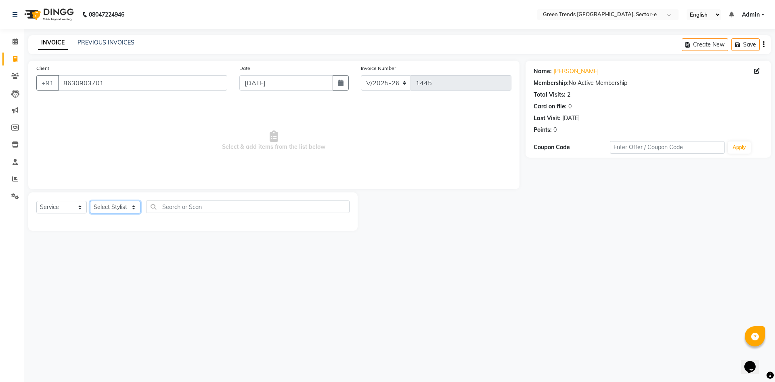
click at [134, 205] on select "Select Stylist [PERSON_NAME] [PERSON_NAME] Mo. [PERSON_NAME].[PERSON_NAME] [PER…" at bounding box center [115, 207] width 50 height 13
click at [90, 201] on select "Select Stylist [PERSON_NAME] [PERSON_NAME] Mo. [PERSON_NAME].[PERSON_NAME] [PER…" at bounding box center [115, 207] width 50 height 13
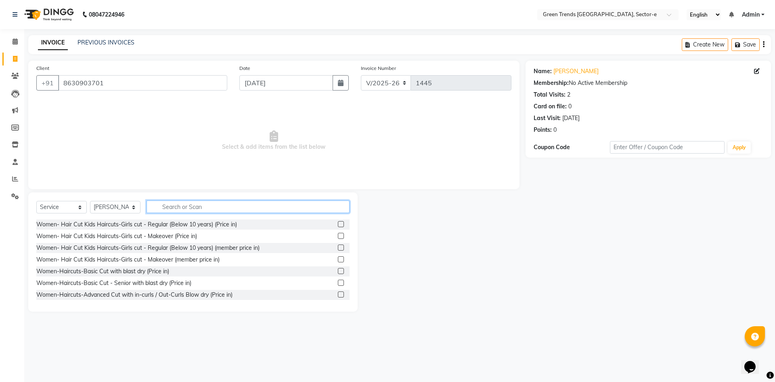
click at [165, 207] on input "text" at bounding box center [248, 206] width 203 height 13
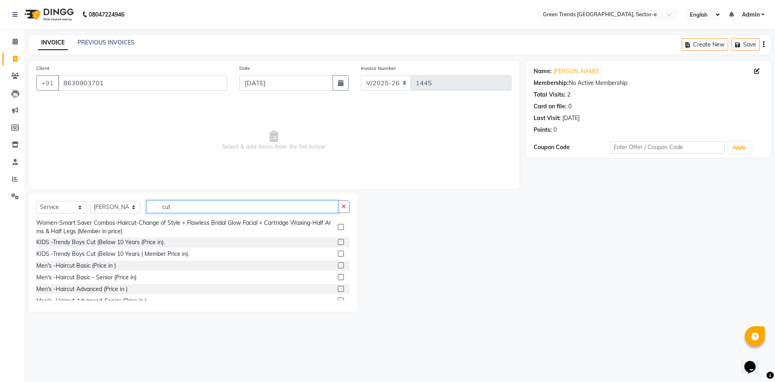
scroll to position [391, 0]
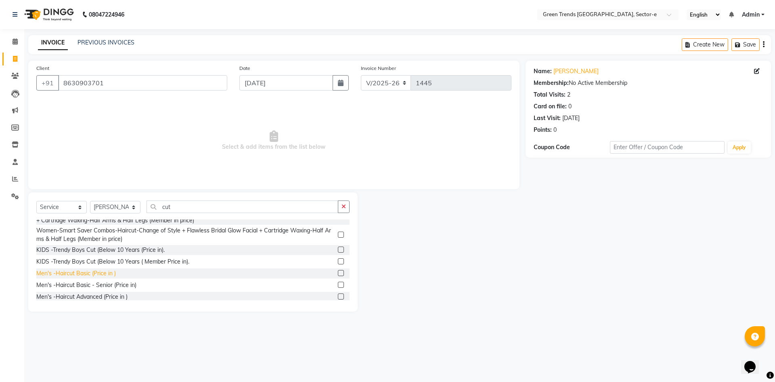
click at [108, 277] on div "Men's -Haircut Basic (Price in )" at bounding box center [76, 273] width 80 height 8
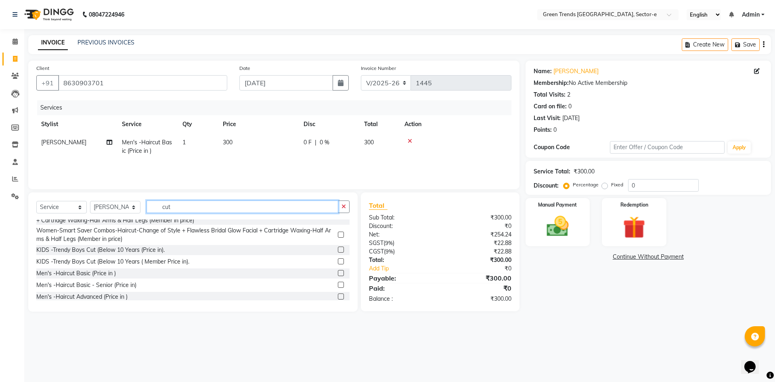
drag, startPoint x: 181, startPoint y: 203, endPoint x: 158, endPoint y: 202, distance: 22.6
click at [158, 202] on input "cut" at bounding box center [243, 206] width 192 height 13
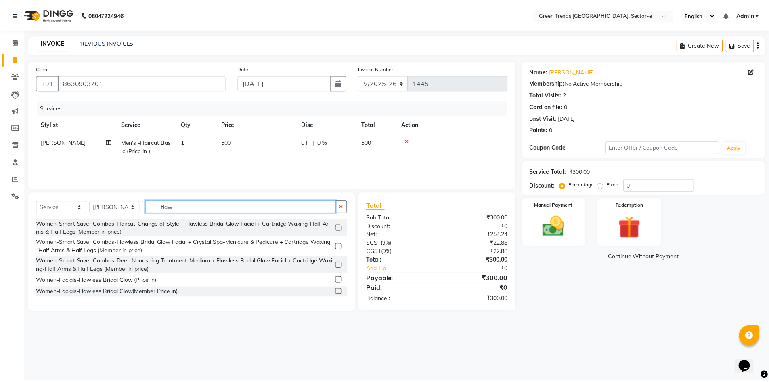
scroll to position [22, 0]
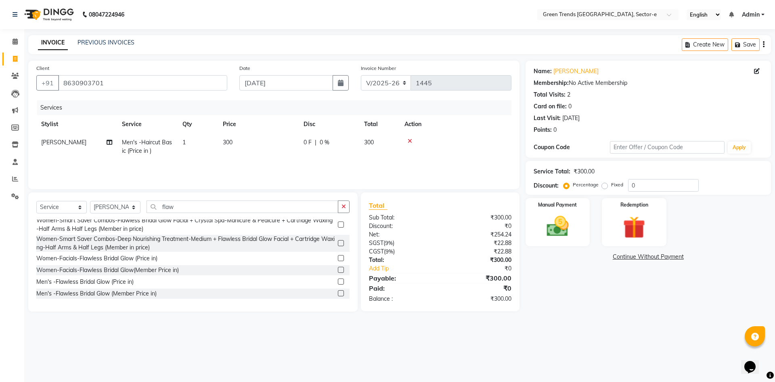
click at [100, 283] on div "Men's -Flawless Bridal Glow (Price in)" at bounding box center [84, 281] width 97 height 8
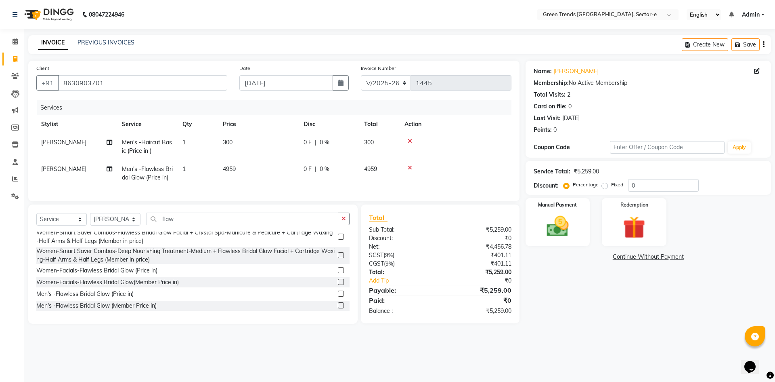
click at [307, 143] on span "0 F" at bounding box center [308, 142] width 8 height 8
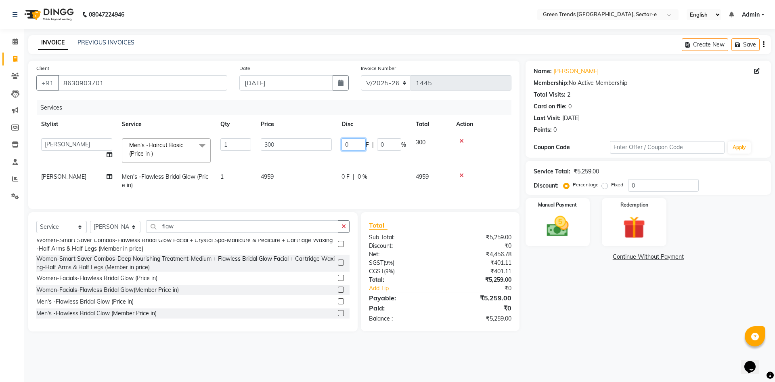
drag, startPoint x: 358, startPoint y: 143, endPoint x: 330, endPoint y: 148, distance: 28.6
click at [330, 148] on tr "[PERSON_NAME] [PERSON_NAME] Mo. [PERSON_NAME].[PERSON_NAME] [PERSON_NAME] Pooja…" at bounding box center [273, 150] width 475 height 34
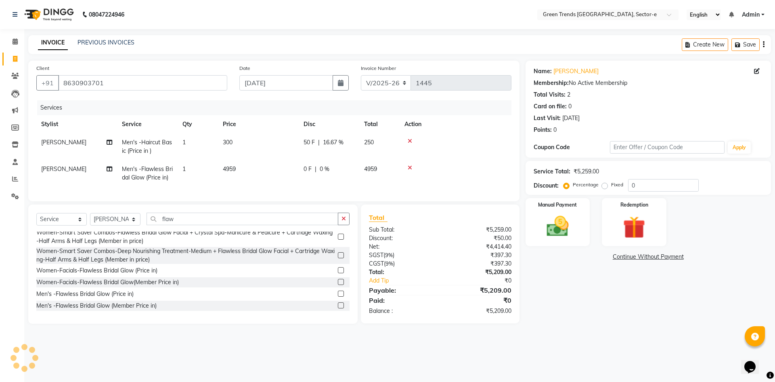
click at [348, 174] on td "0 F | 0 %" at bounding box center [329, 173] width 61 height 27
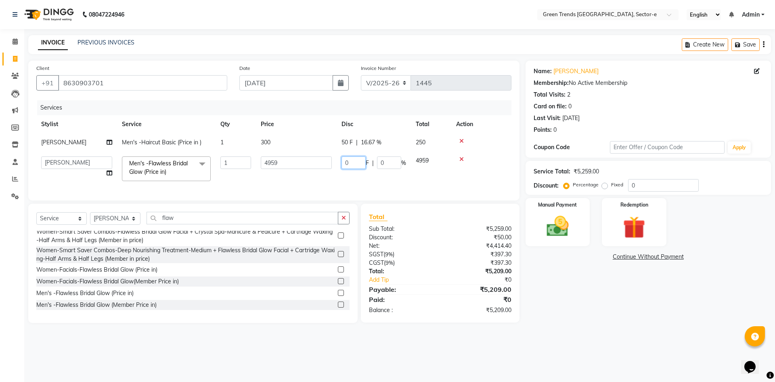
drag, startPoint x: 361, startPoint y: 161, endPoint x: 340, endPoint y: 170, distance: 23.0
click at [336, 167] on tr "[PERSON_NAME] [PERSON_NAME] Mo. [PERSON_NAME].[PERSON_NAME] [PERSON_NAME] [PERS…" at bounding box center [273, 168] width 475 height 34
click at [345, 177] on td "830 F | 0 %" at bounding box center [374, 168] width 74 height 34
click at [557, 224] on img at bounding box center [558, 226] width 38 height 27
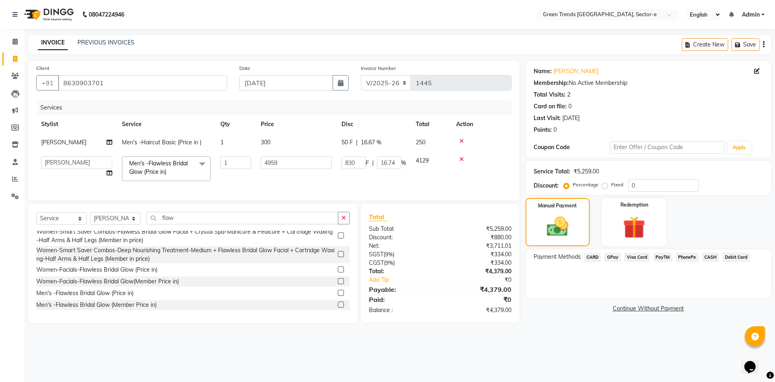
click at [710, 257] on span "CASH" at bounding box center [710, 256] width 17 height 9
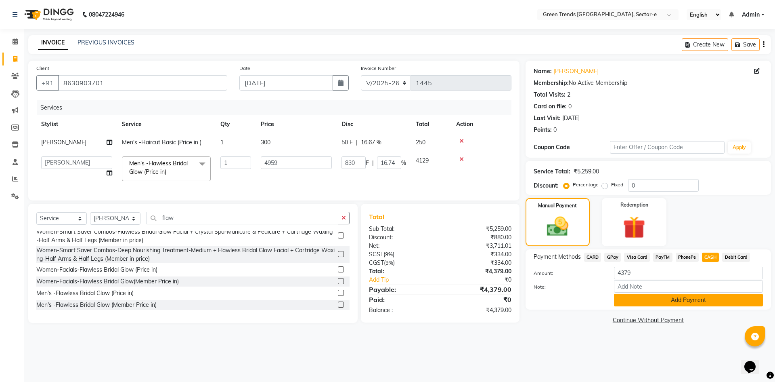
click at [671, 295] on button "Add Payment" at bounding box center [688, 300] width 149 height 13
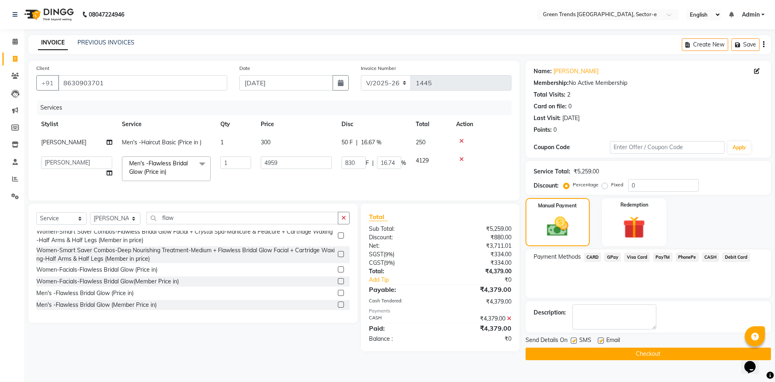
drag, startPoint x: 601, startPoint y: 340, endPoint x: 613, endPoint y: 346, distance: 13.9
click at [602, 341] on label at bounding box center [601, 340] width 6 height 6
click at [602, 341] on input "checkbox" at bounding box center [600, 340] width 5 height 5
click at [618, 351] on button "Checkout" at bounding box center [649, 353] width 246 height 13
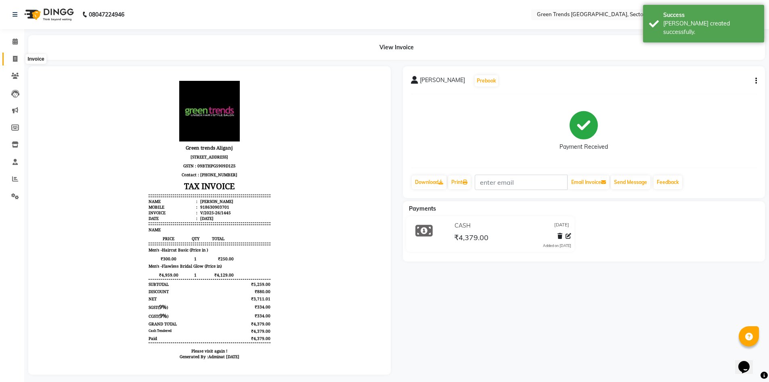
click at [15, 59] on icon at bounding box center [15, 59] width 4 height 6
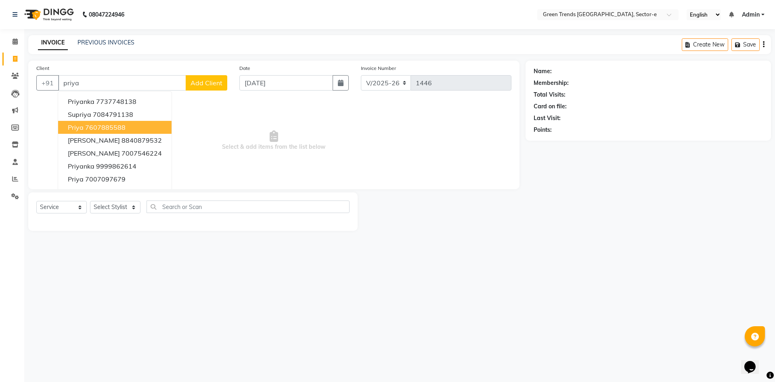
click at [109, 130] on ngb-highlight "7607885588" at bounding box center [105, 127] width 40 height 8
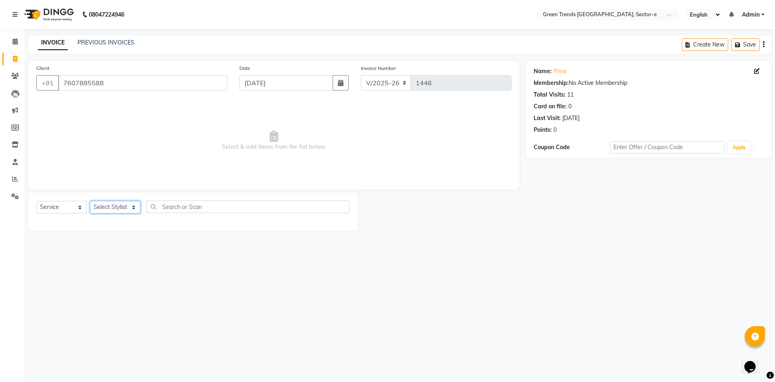
click at [130, 206] on select "Select Stylist [PERSON_NAME] [PERSON_NAME] Mo. [PERSON_NAME].[PERSON_NAME] [PER…" at bounding box center [115, 207] width 50 height 13
click at [90, 201] on select "Select Stylist [PERSON_NAME] [PERSON_NAME] Mo. [PERSON_NAME].[PERSON_NAME] [PER…" at bounding box center [115, 207] width 50 height 13
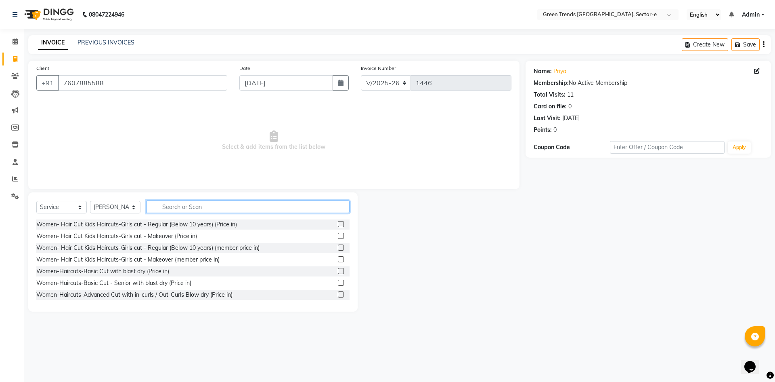
click at [175, 203] on input "text" at bounding box center [248, 206] width 203 height 13
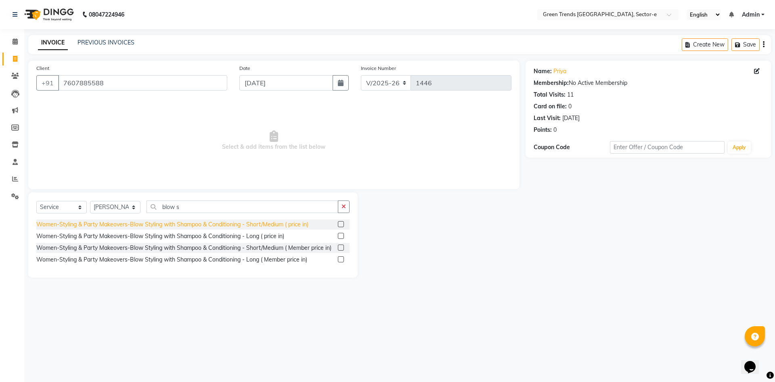
click at [239, 222] on div "Women-Styling & Party Makeovers-Blow Styling with Shampoo & Conditioning - Shor…" at bounding box center [172, 224] width 272 height 8
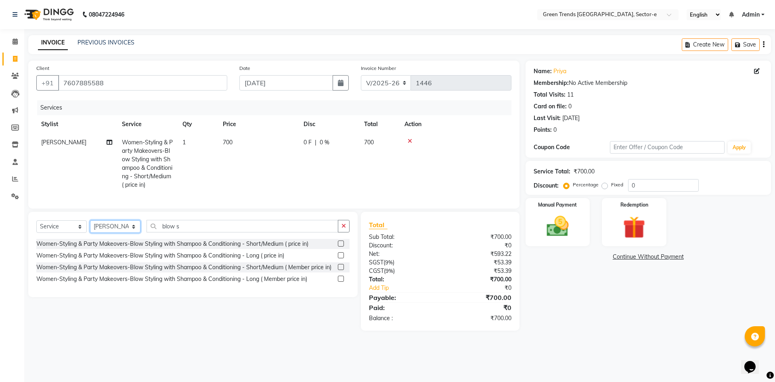
click at [132, 233] on select "Select Stylist [PERSON_NAME] [PERSON_NAME] Mo. [PERSON_NAME].[PERSON_NAME] [PER…" at bounding box center [115, 226] width 50 height 13
click at [90, 226] on select "Select Stylist [PERSON_NAME] [PERSON_NAME] Mo. [PERSON_NAME].[PERSON_NAME] [PER…" at bounding box center [115, 226] width 50 height 13
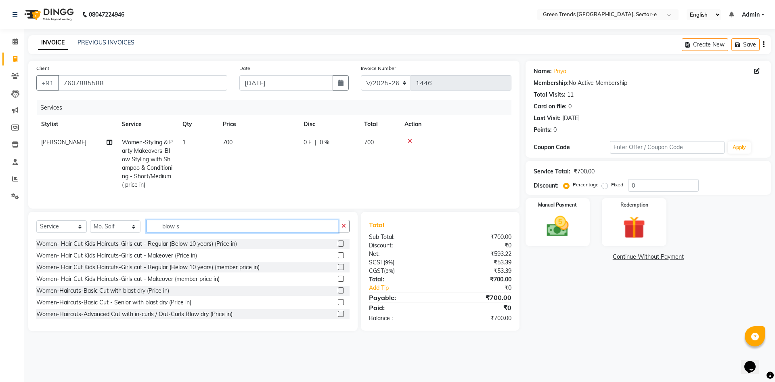
drag, startPoint x: 193, startPoint y: 234, endPoint x: 158, endPoint y: 234, distance: 34.7
click at [158, 232] on input "blow s" at bounding box center [243, 226] width 192 height 13
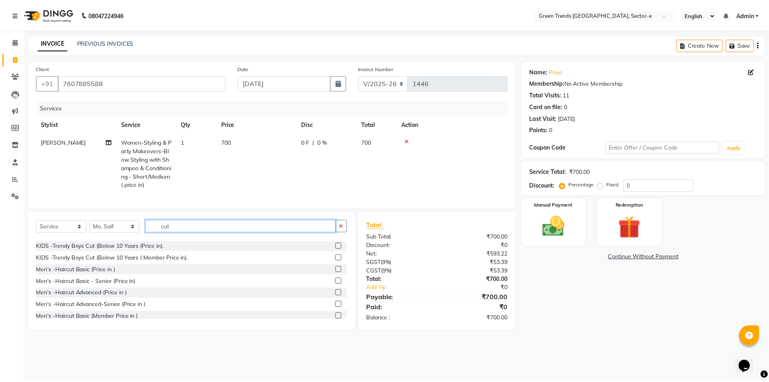
scroll to position [410, 0]
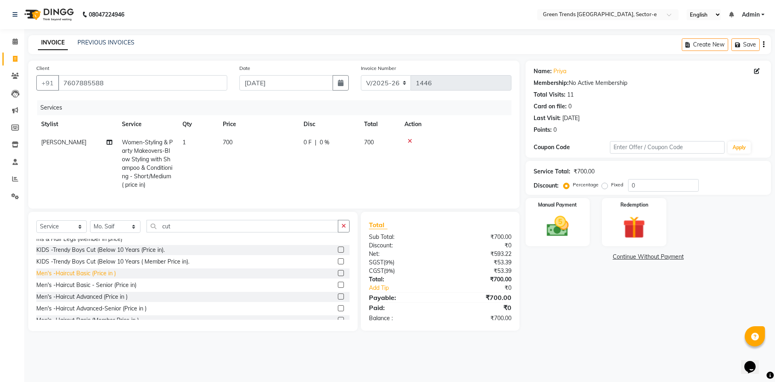
click at [67, 277] on div "Men's -Haircut Basic (Price in )" at bounding box center [76, 273] width 80 height 8
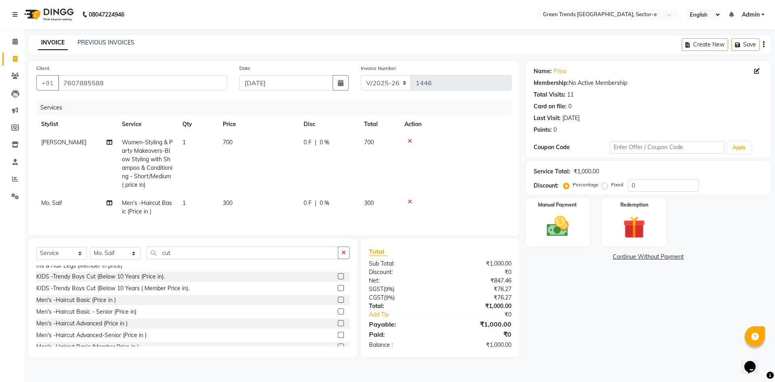
click at [309, 141] on span "0 F" at bounding box center [308, 142] width 8 height 8
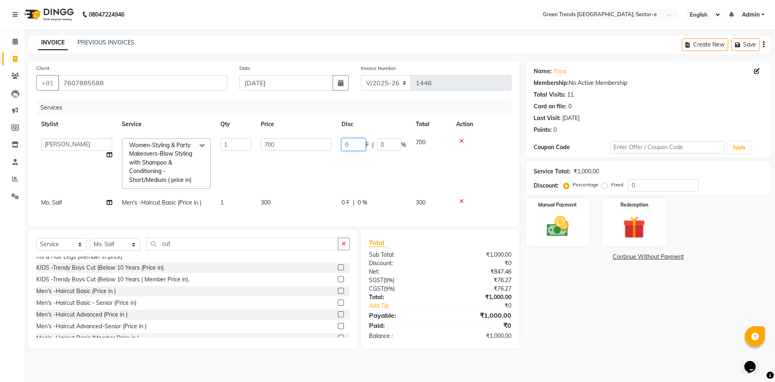
drag, startPoint x: 354, startPoint y: 144, endPoint x: 341, endPoint y: 144, distance: 12.9
click at [341, 144] on td "0 F | 0 %" at bounding box center [374, 163] width 74 height 60
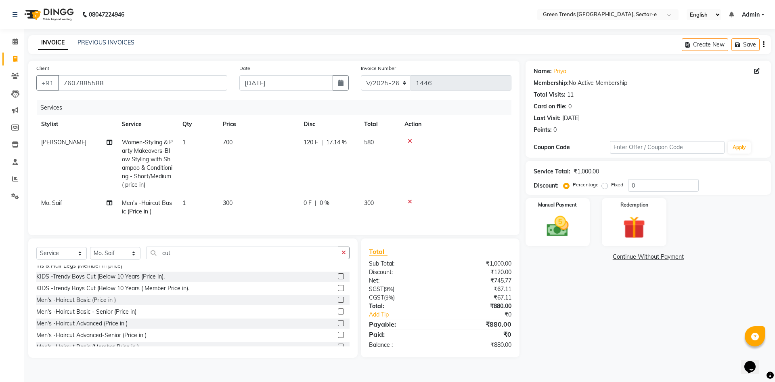
click at [344, 209] on td "0 F | 0 %" at bounding box center [329, 207] width 61 height 27
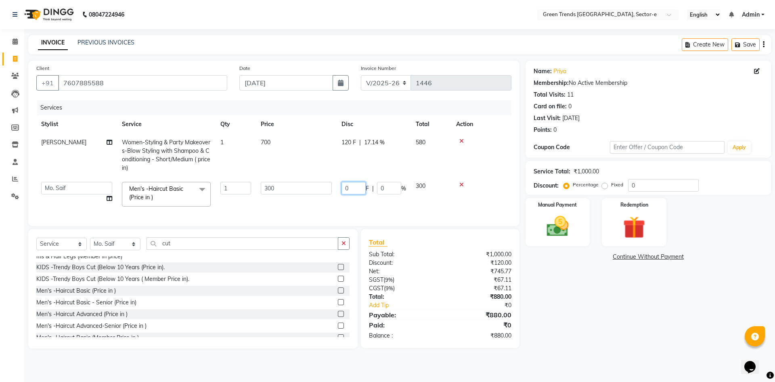
drag, startPoint x: 359, startPoint y: 186, endPoint x: 340, endPoint y: 188, distance: 19.1
click at [340, 188] on td "0 F | 0 %" at bounding box center [374, 194] width 74 height 34
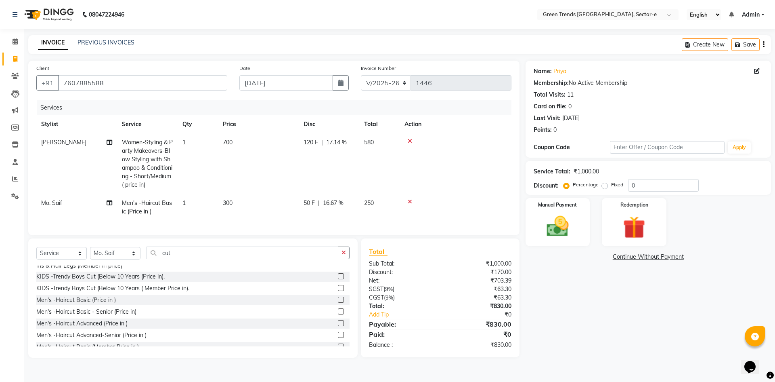
click at [323, 200] on tr "Mo. [PERSON_NAME]'s -Haircut Basic (Price in ) 1 300 50 F | 16.67 % 250" at bounding box center [273, 207] width 475 height 27
click at [554, 225] on img at bounding box center [558, 226] width 38 height 27
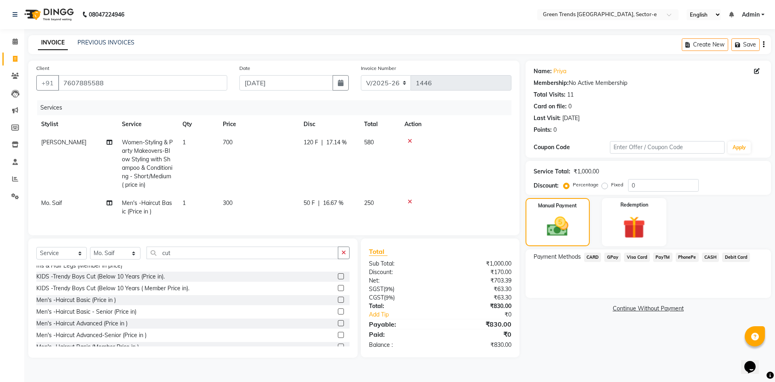
drag, startPoint x: 710, startPoint y: 254, endPoint x: 708, endPoint y: 261, distance: 6.7
click at [709, 254] on span "CASH" at bounding box center [710, 256] width 17 height 9
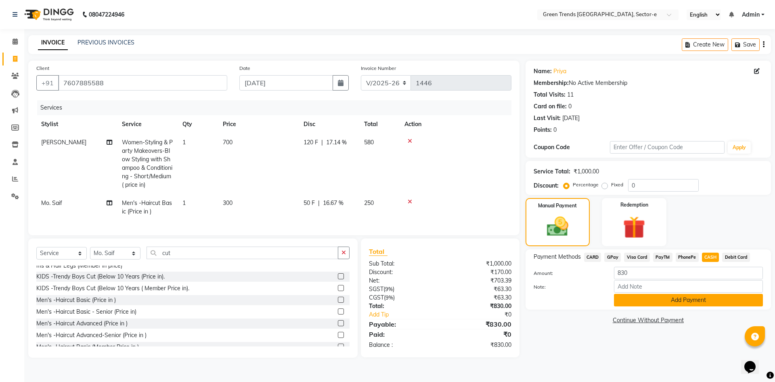
click at [695, 300] on button "Add Payment" at bounding box center [688, 300] width 149 height 13
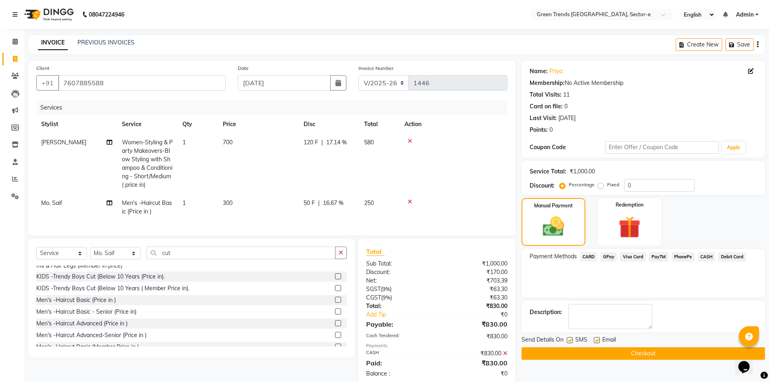
scroll to position [417, 0]
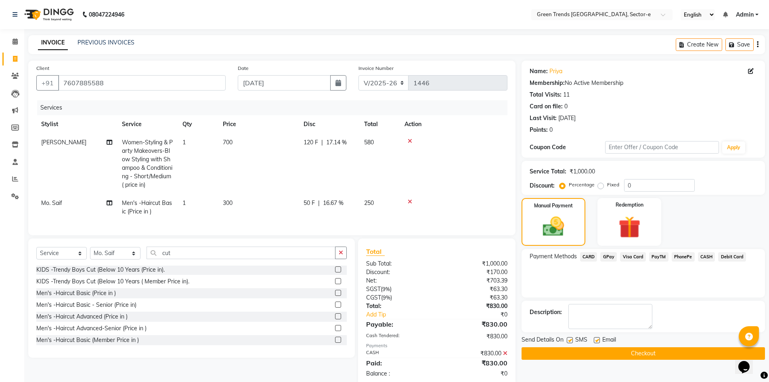
click at [569, 340] on label at bounding box center [570, 340] width 6 height 6
click at [569, 340] on input "checkbox" at bounding box center [569, 340] width 5 height 5
drag, startPoint x: 569, startPoint y: 339, endPoint x: 574, endPoint y: 340, distance: 5.7
click at [571, 340] on label at bounding box center [570, 340] width 6 height 6
click at [571, 340] on input "checkbox" at bounding box center [569, 340] width 5 height 5
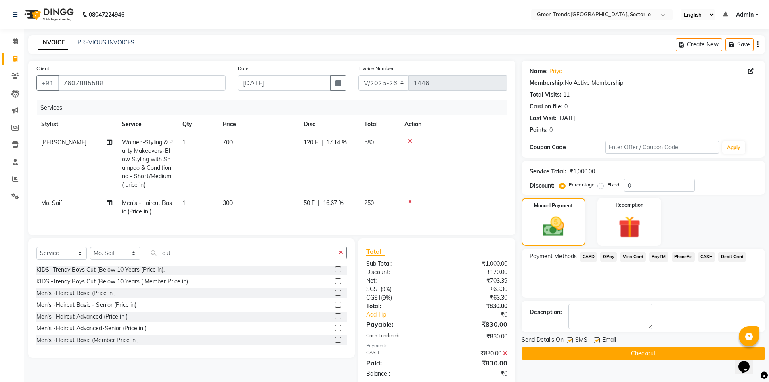
drag, startPoint x: 596, startPoint y: 340, endPoint x: 598, endPoint y: 350, distance: 9.8
click at [597, 342] on label at bounding box center [597, 340] width 6 height 6
click at [597, 342] on input "checkbox" at bounding box center [596, 340] width 5 height 5
click at [598, 350] on button "Checkout" at bounding box center [644, 353] width 244 height 13
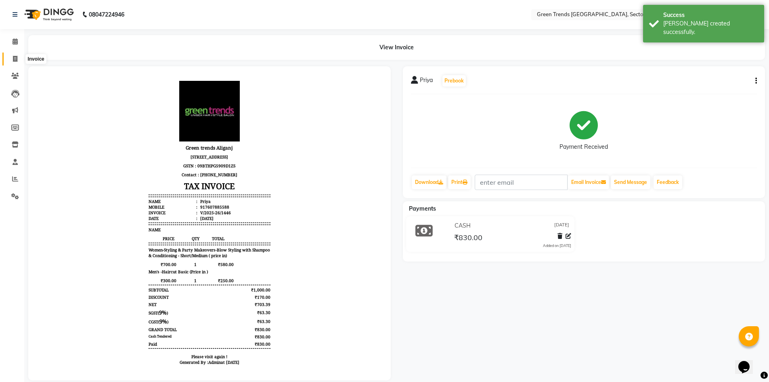
drag, startPoint x: 15, startPoint y: 57, endPoint x: 16, endPoint y: 65, distance: 8.1
click at [16, 57] on icon at bounding box center [15, 59] width 4 height 6
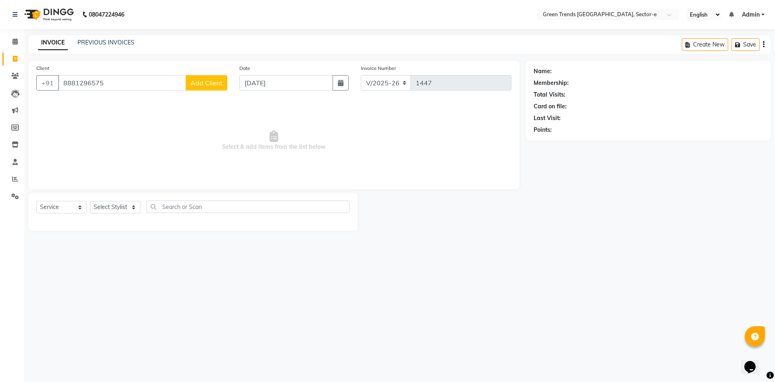
click at [204, 80] on span "Add Client" at bounding box center [207, 83] width 32 height 8
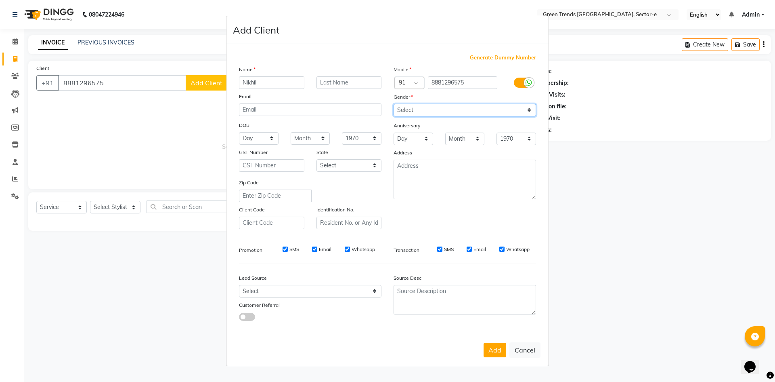
drag, startPoint x: 525, startPoint y: 107, endPoint x: 518, endPoint y: 113, distance: 9.7
click at [525, 107] on select "Select [DEMOGRAPHIC_DATA] [DEMOGRAPHIC_DATA] Other Prefer Not To Say" at bounding box center [465, 110] width 143 height 13
click at [394, 104] on select "Select [DEMOGRAPHIC_DATA] [DEMOGRAPHIC_DATA] Other Prefer Not To Say" at bounding box center [465, 110] width 143 height 13
drag, startPoint x: 495, startPoint y: 353, endPoint x: 489, endPoint y: 351, distance: 6.2
click at [493, 353] on button "Add" at bounding box center [495, 349] width 23 height 15
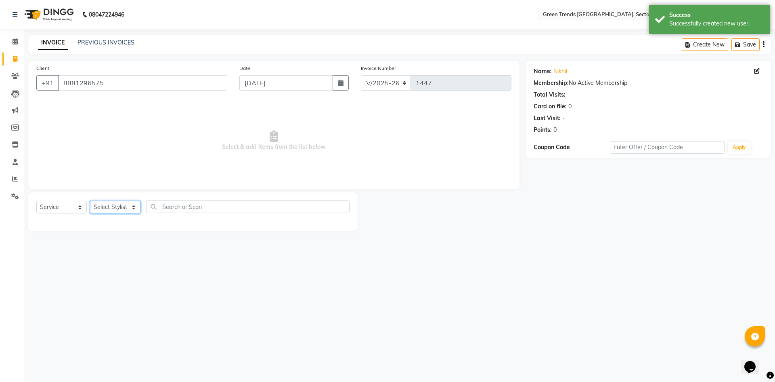
click at [136, 204] on select "Select Stylist [PERSON_NAME] [PERSON_NAME] Mo. [PERSON_NAME].[PERSON_NAME] [PER…" at bounding box center [115, 207] width 50 height 13
click at [90, 201] on select "Select Stylist [PERSON_NAME] [PERSON_NAME] Mo. [PERSON_NAME].[PERSON_NAME] [PER…" at bounding box center [115, 207] width 50 height 13
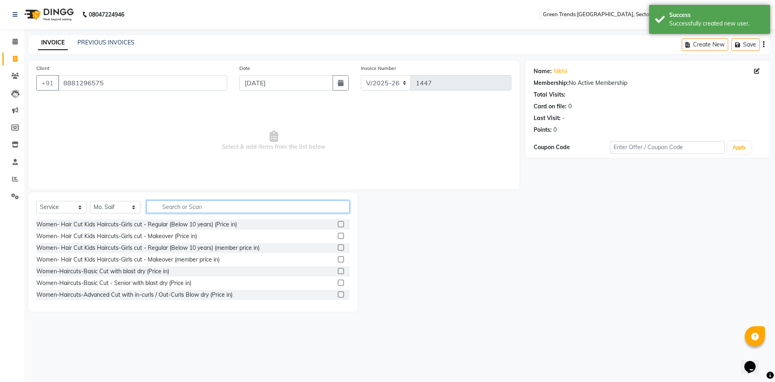
click at [176, 208] on input "text" at bounding box center [248, 206] width 203 height 13
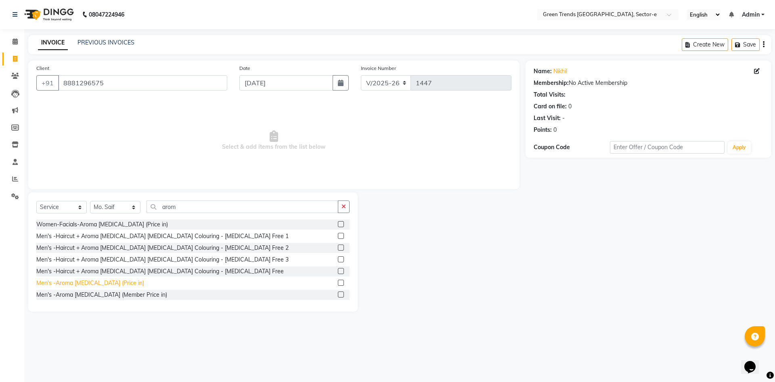
click at [111, 283] on div "Men's -Aroma [MEDICAL_DATA] (Price in)" at bounding box center [90, 283] width 108 height 8
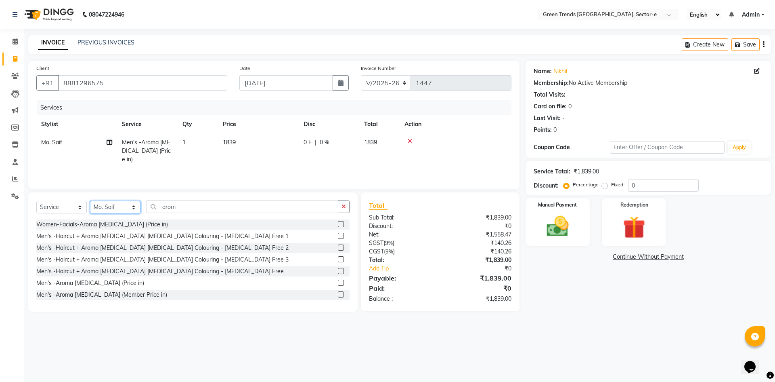
click at [133, 206] on select "Select Stylist [PERSON_NAME] [PERSON_NAME] Mo. [PERSON_NAME].[PERSON_NAME] [PER…" at bounding box center [115, 207] width 50 height 13
click at [90, 201] on select "Select Stylist [PERSON_NAME] [PERSON_NAME] Mo. [PERSON_NAME].[PERSON_NAME] [PER…" at bounding box center [115, 207] width 50 height 13
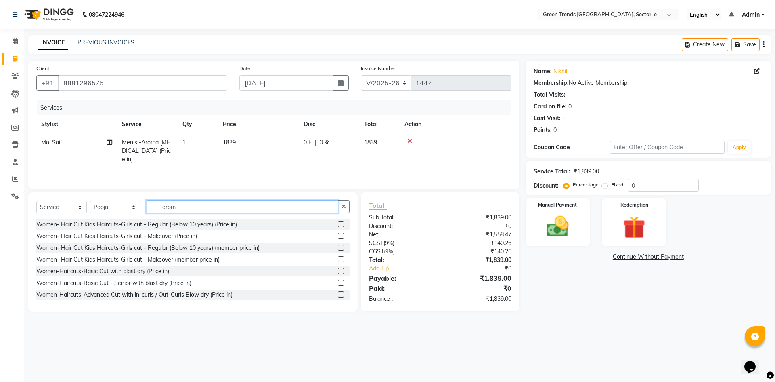
drag, startPoint x: 180, startPoint y: 207, endPoint x: 156, endPoint y: 211, distance: 24.2
click at [156, 211] on input "arom" at bounding box center [243, 206] width 192 height 13
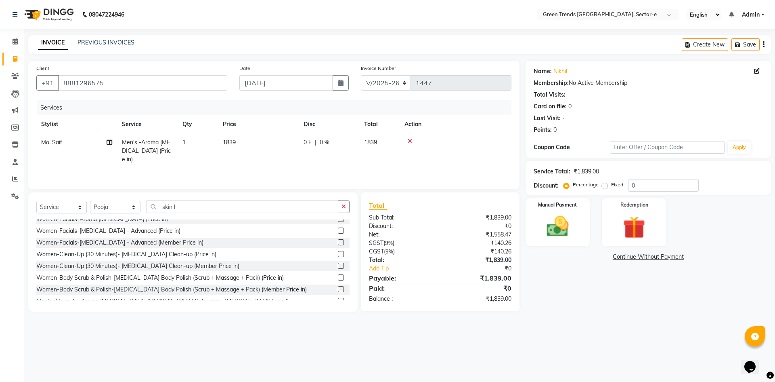
click at [154, 256] on div "Women-Clean-Up (30 Minutes)- [MEDICAL_DATA] Clean-up (Price in)" at bounding box center [126, 254] width 180 height 8
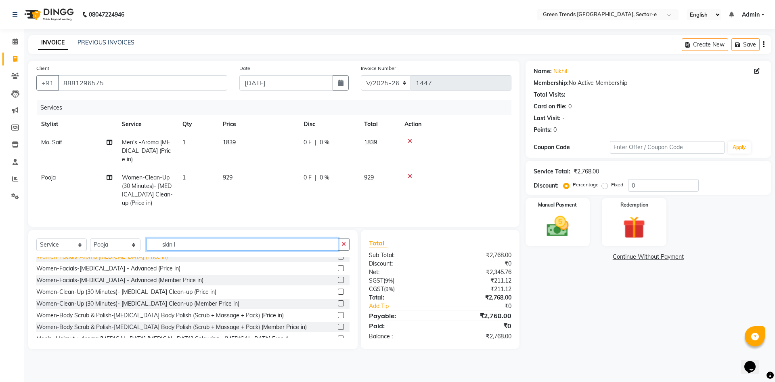
drag, startPoint x: 191, startPoint y: 256, endPoint x: 154, endPoint y: 263, distance: 37.9
click at [154, 263] on div "Select Service Product Membership Package Voucher Prepaid Gift Card Select Styl…" at bounding box center [193, 289] width 330 height 119
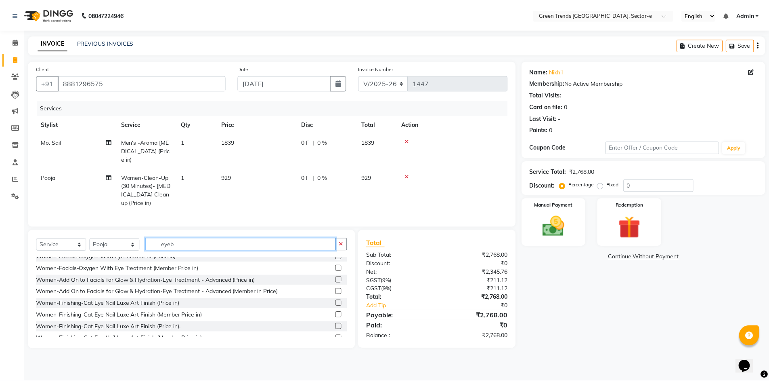
scroll to position [0, 0]
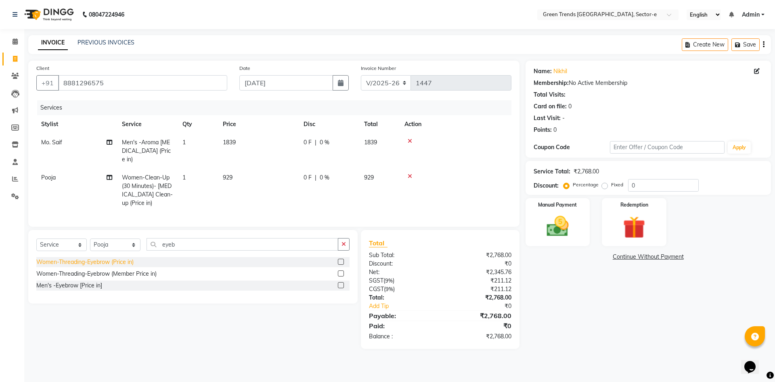
click at [98, 266] on div "Women-Threading-Eyebrow (Price in)" at bounding box center [84, 262] width 97 height 8
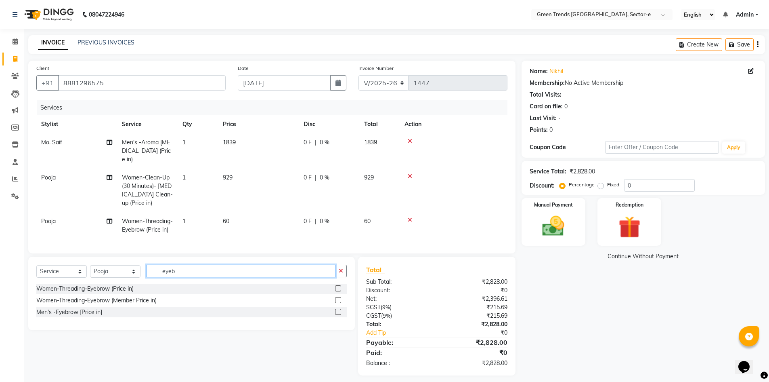
drag, startPoint x: 191, startPoint y: 277, endPoint x: 160, endPoint y: 282, distance: 30.7
click at [160, 277] on input "eyeb" at bounding box center [241, 271] width 189 height 13
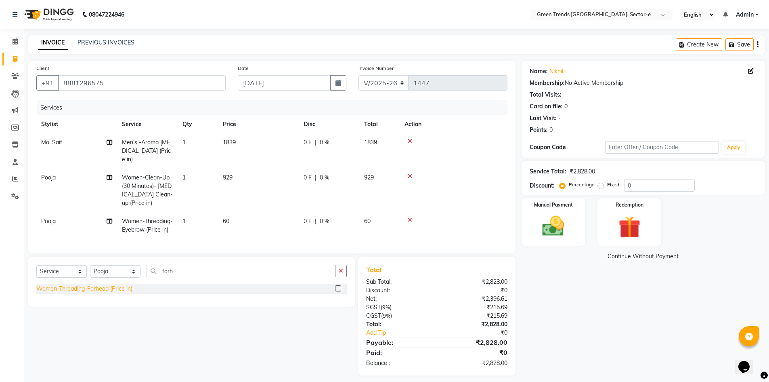
click at [115, 293] on div "Women-Threading-Forhead (Price in)" at bounding box center [84, 288] width 96 height 8
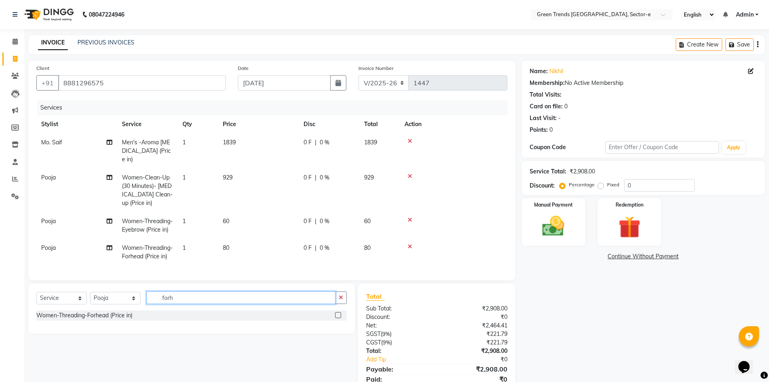
drag, startPoint x: 182, startPoint y: 307, endPoint x: 164, endPoint y: 303, distance: 18.5
click at [164, 303] on input "forh" at bounding box center [241, 297] width 189 height 13
click at [154, 304] on input "forh" at bounding box center [241, 297] width 189 height 13
click at [134, 302] on select "Select Stylist [PERSON_NAME] [PERSON_NAME] Mo. [PERSON_NAME].[PERSON_NAME] [PER…" at bounding box center [115, 298] width 50 height 13
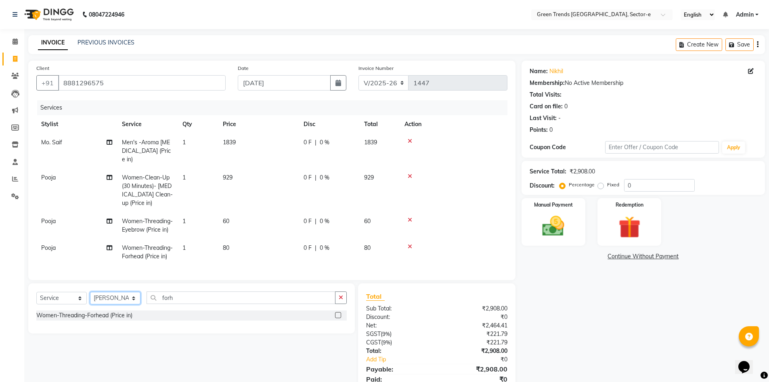
click at [90, 298] on select "Select Stylist [PERSON_NAME] [PERSON_NAME] Mo. [PERSON_NAME].[PERSON_NAME] [PER…" at bounding box center [115, 298] width 50 height 13
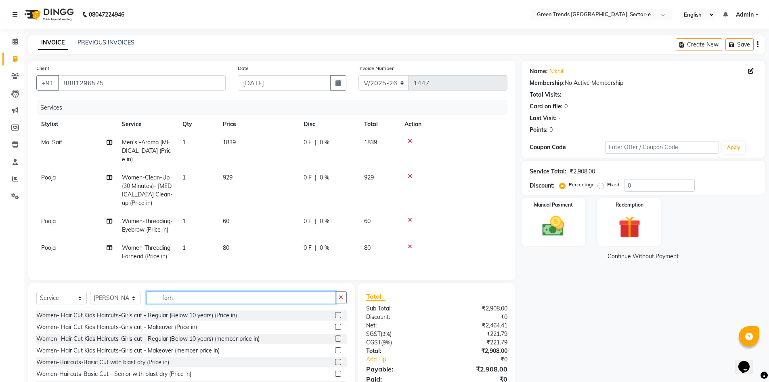
drag, startPoint x: 183, startPoint y: 307, endPoint x: 145, endPoint y: 310, distance: 38.1
click at [145, 310] on div "Select Service Product Membership Package Voucher Prepaid Gift Card Select Styl…" at bounding box center [191, 300] width 311 height 19
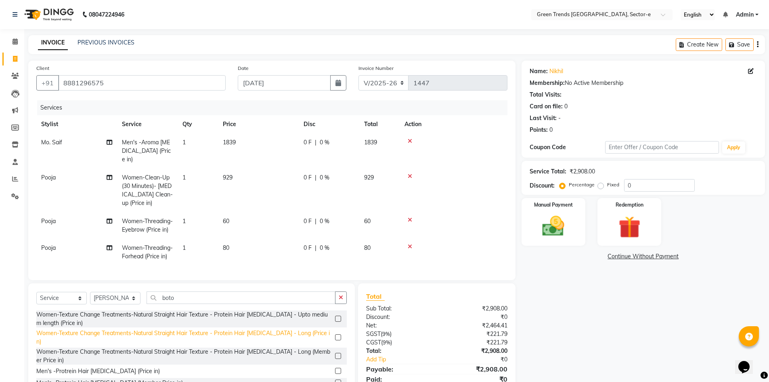
click at [229, 340] on div "Women-Texture Change Treatments-Natural Straight Hair Texture - Protein Hair [M…" at bounding box center [184, 337] width 296 height 17
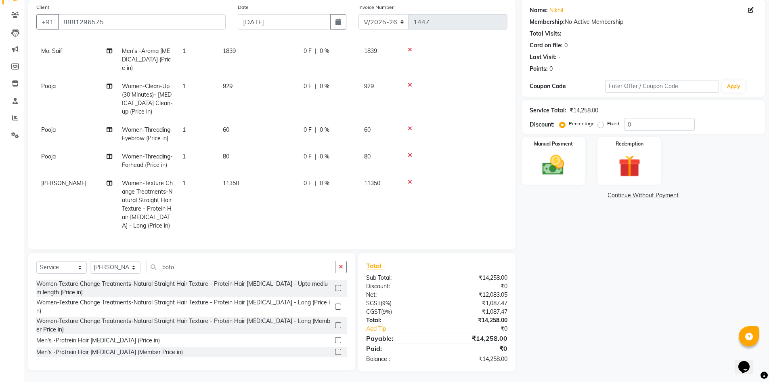
scroll to position [63, 0]
drag, startPoint x: 598, startPoint y: 123, endPoint x: 639, endPoint y: 118, distance: 41.6
click at [607, 123] on label "Fixed" at bounding box center [613, 121] width 12 height 7
click at [600, 123] on input "Fixed" at bounding box center [603, 122] width 6 height 6
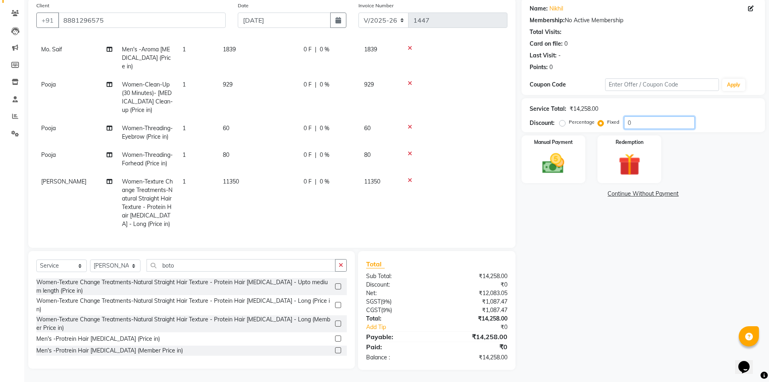
drag, startPoint x: 644, startPoint y: 120, endPoint x: 612, endPoint y: 128, distance: 33.1
click at [612, 128] on div "Percentage Fixed 0" at bounding box center [628, 122] width 134 height 13
click at [606, 249] on div "Name: Nikhil Membership: No Active Membership Total Visits: Card on file: 0 Las…" at bounding box center [647, 184] width 250 height 372
click at [550, 162] on img at bounding box center [553, 163] width 37 height 26
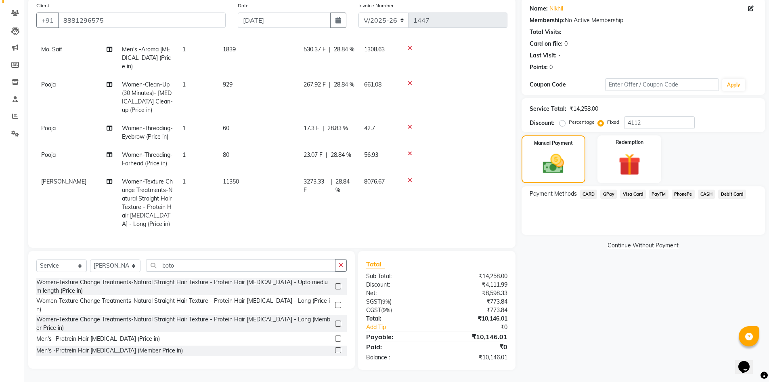
click at [607, 192] on span "GPay" at bounding box center [609, 193] width 17 height 9
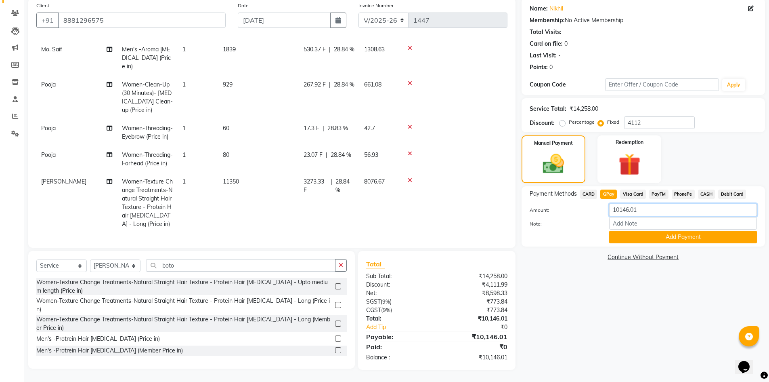
drag, startPoint x: 645, startPoint y: 209, endPoint x: 604, endPoint y: 215, distance: 41.7
click at [604, 215] on div "10146.01" at bounding box center [683, 210] width 160 height 13
click at [650, 237] on button "Add Payment" at bounding box center [683, 237] width 148 height 13
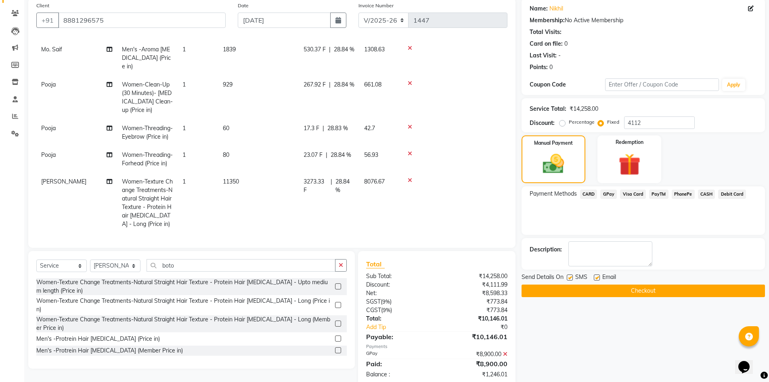
click at [706, 195] on span "CASH" at bounding box center [706, 193] width 17 height 9
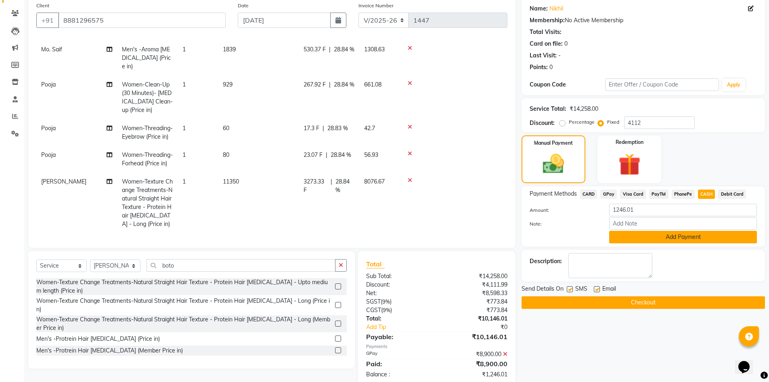
click at [630, 235] on button "Add Payment" at bounding box center [683, 237] width 148 height 13
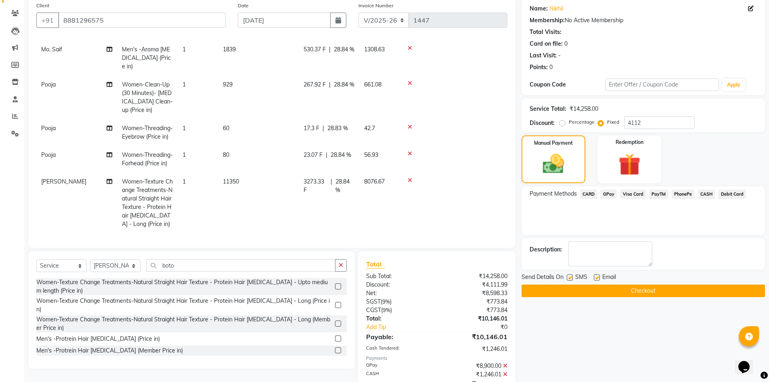
click at [595, 277] on label at bounding box center [597, 277] width 6 height 6
click at [595, 277] on input "checkbox" at bounding box center [596, 277] width 5 height 5
click at [600, 289] on button "Checkout" at bounding box center [644, 290] width 244 height 13
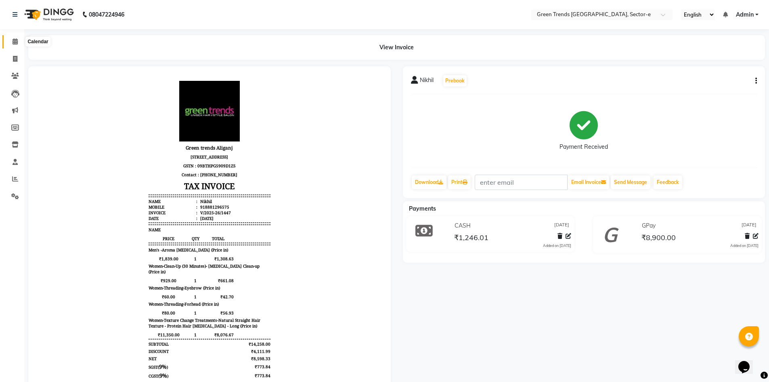
click at [16, 40] on icon at bounding box center [15, 41] width 5 height 6
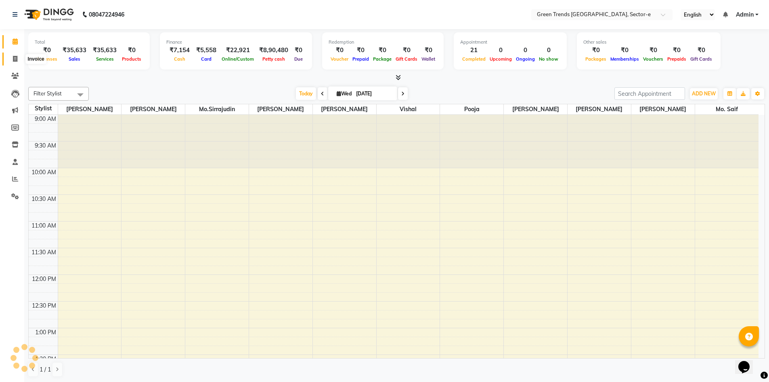
click at [14, 56] on icon at bounding box center [15, 59] width 4 height 6
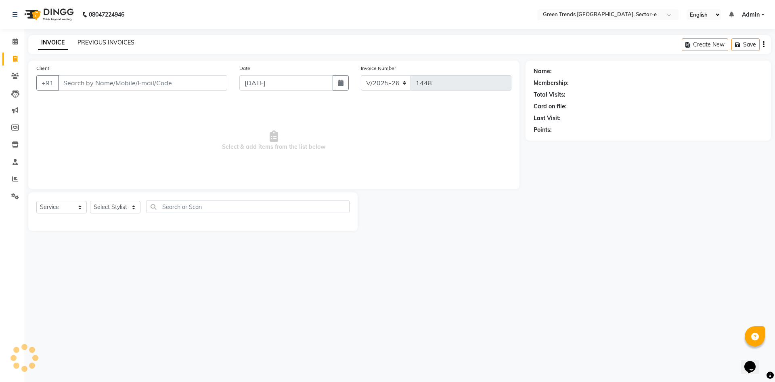
click at [92, 39] on link "PREVIOUS INVOICES" at bounding box center [106, 42] width 57 height 7
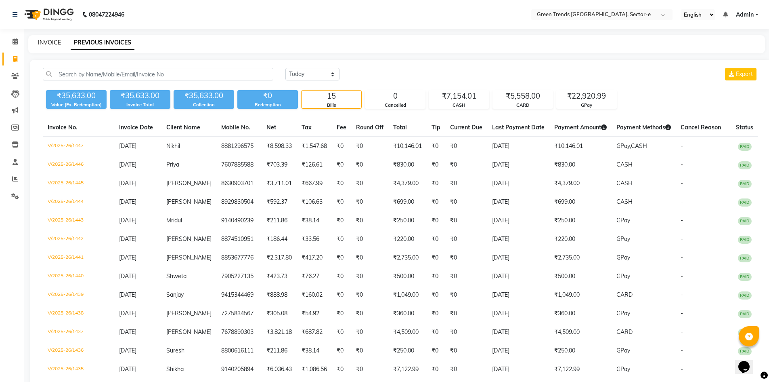
click at [51, 40] on link "INVOICE" at bounding box center [49, 42] width 23 height 7
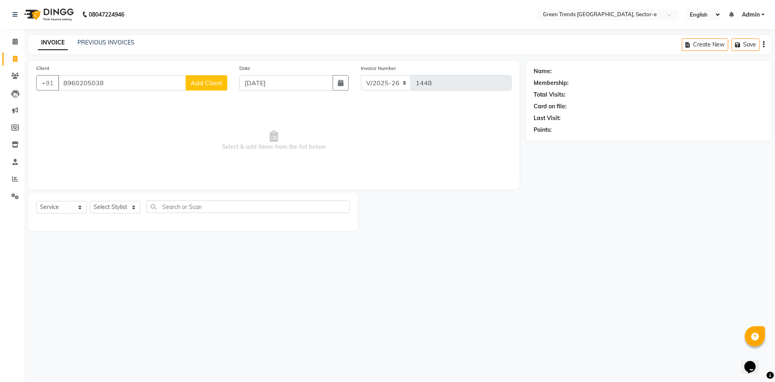
click at [208, 84] on span "Add Client" at bounding box center [207, 83] width 32 height 8
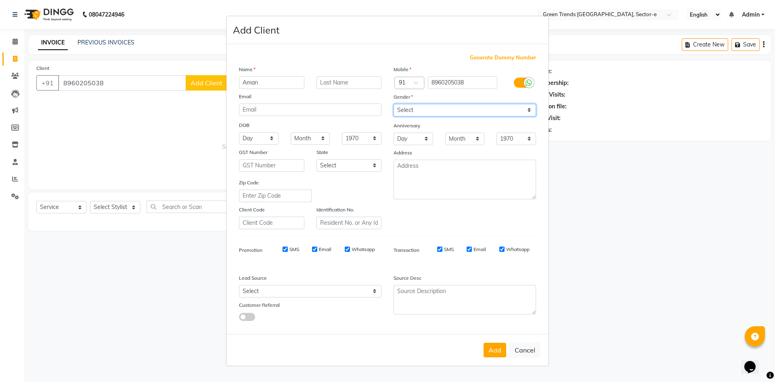
click at [532, 107] on select "Select [DEMOGRAPHIC_DATA] [DEMOGRAPHIC_DATA] Other Prefer Not To Say" at bounding box center [465, 110] width 143 height 13
click at [394, 104] on select "Select [DEMOGRAPHIC_DATA] [DEMOGRAPHIC_DATA] Other Prefer Not To Say" at bounding box center [465, 110] width 143 height 13
click at [495, 350] on button "Add" at bounding box center [495, 349] width 23 height 15
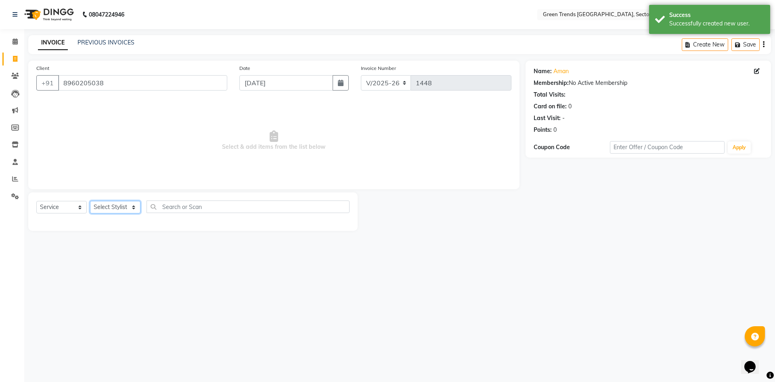
click at [133, 208] on select "Select Stylist [PERSON_NAME] [PERSON_NAME] Mo. [PERSON_NAME].[PERSON_NAME] [PER…" at bounding box center [115, 207] width 50 height 13
click at [90, 201] on select "Select Stylist [PERSON_NAME] [PERSON_NAME] Mo. [PERSON_NAME].[PERSON_NAME] [PER…" at bounding box center [115, 207] width 50 height 13
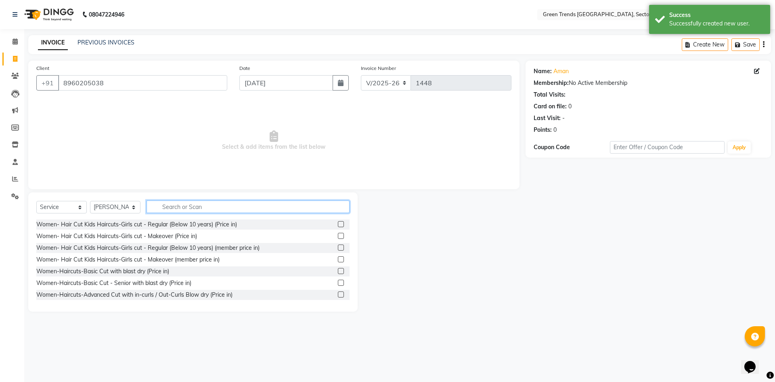
click at [169, 208] on input "text" at bounding box center [248, 206] width 203 height 13
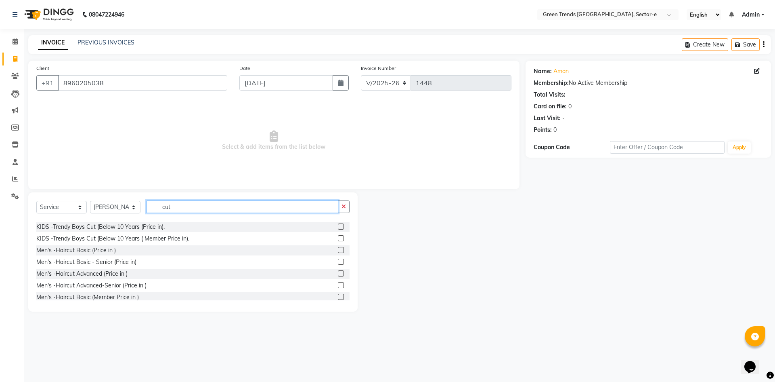
scroll to position [422, 0]
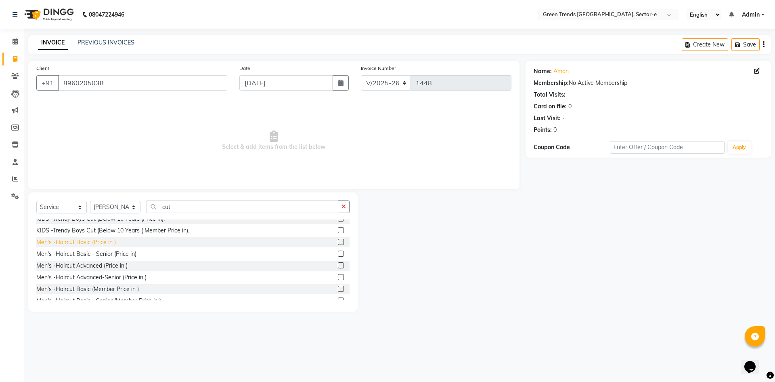
click at [94, 246] on div "Men's -Haircut Basic (Price in )" at bounding box center [76, 242] width 80 height 8
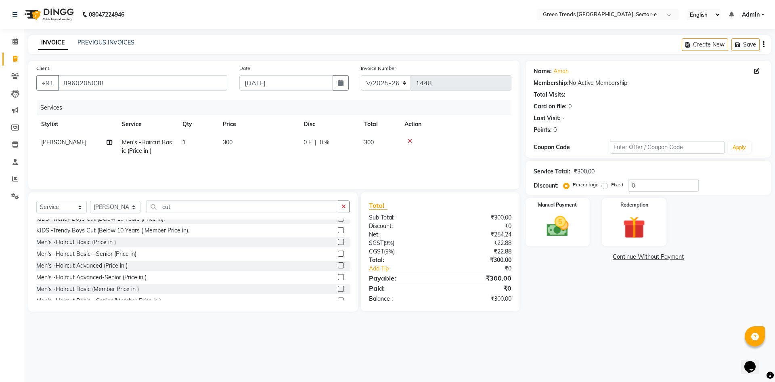
click at [307, 143] on span "0 F" at bounding box center [308, 142] width 8 height 8
drag, startPoint x: 363, startPoint y: 141, endPoint x: 337, endPoint y: 153, distance: 29.1
click at [337, 153] on td "0 F | 0 %" at bounding box center [374, 150] width 74 height 34
click at [273, 164] on div "Services Stylist Service Qty Price Disc Total Action [PERSON_NAME] Men's -Hairc…" at bounding box center [273, 140] width 475 height 81
click at [552, 219] on img at bounding box center [558, 226] width 38 height 27
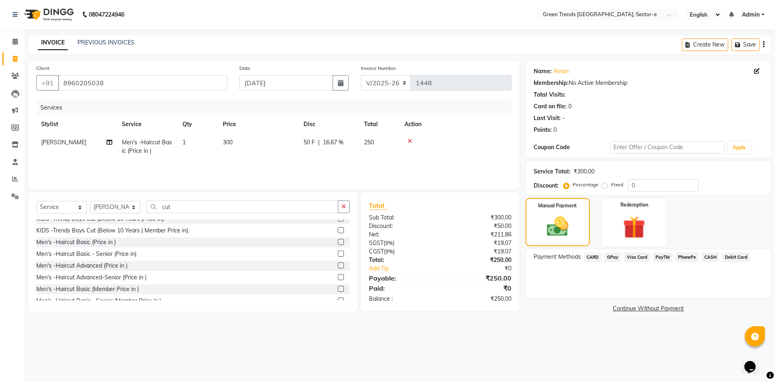
click at [613, 256] on span "GPay" at bounding box center [613, 256] width 17 height 9
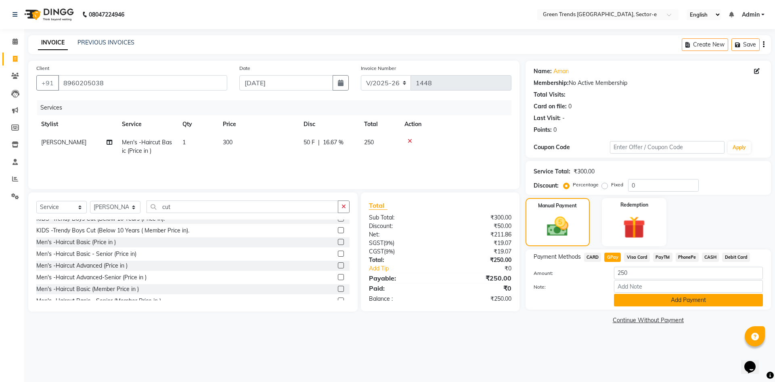
click at [651, 302] on button "Add Payment" at bounding box center [688, 300] width 149 height 13
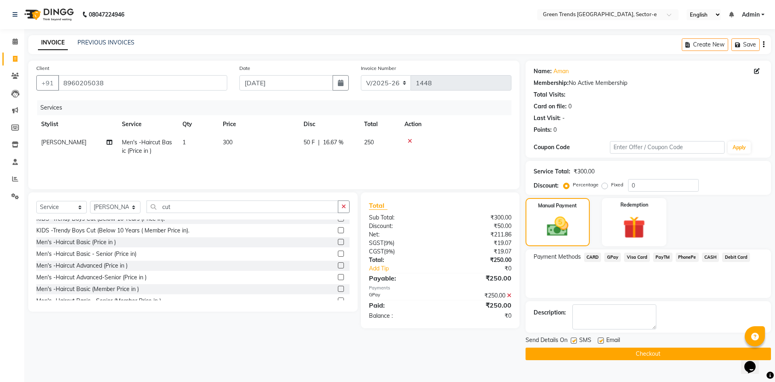
drag, startPoint x: 574, startPoint y: 341, endPoint x: 598, endPoint y: 344, distance: 24.0
click at [574, 342] on label at bounding box center [574, 340] width 6 height 6
click at [574, 342] on input "checkbox" at bounding box center [573, 340] width 5 height 5
click at [602, 340] on label at bounding box center [601, 340] width 6 height 6
click at [602, 340] on input "checkbox" at bounding box center [600, 340] width 5 height 5
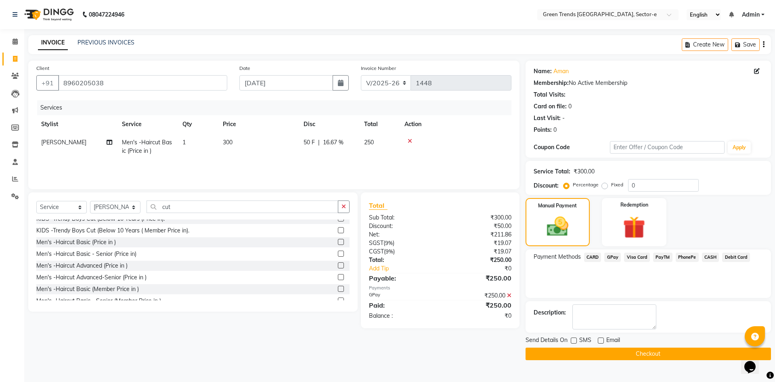
click at [617, 351] on button "Checkout" at bounding box center [649, 353] width 246 height 13
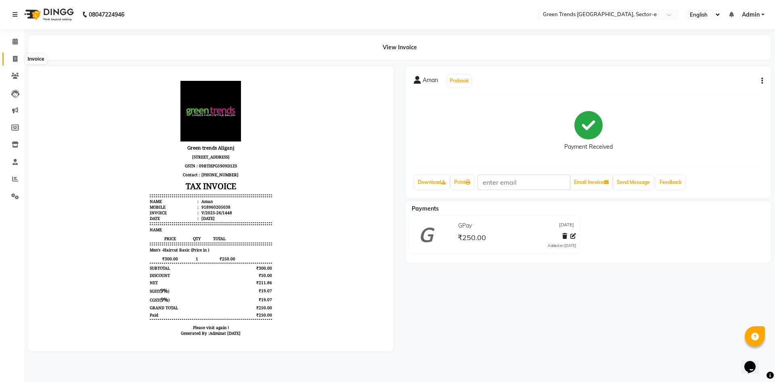
click at [15, 59] on icon at bounding box center [15, 59] width 4 height 6
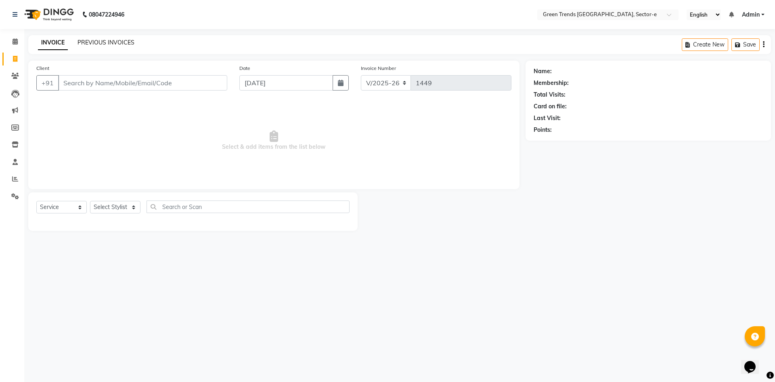
click at [114, 42] on link "PREVIOUS INVOICES" at bounding box center [106, 42] width 57 height 7
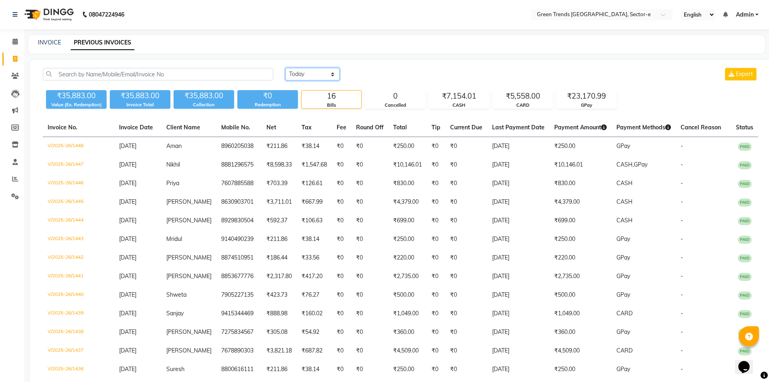
click at [333, 74] on select "Today Yesterday Custom Range" at bounding box center [313, 74] width 54 height 13
select select "range"
click at [286, 68] on select "Today Yesterday Custom Range" at bounding box center [313, 74] width 54 height 13
click at [373, 75] on input "[DATE]" at bounding box center [378, 74] width 57 height 11
select select "9"
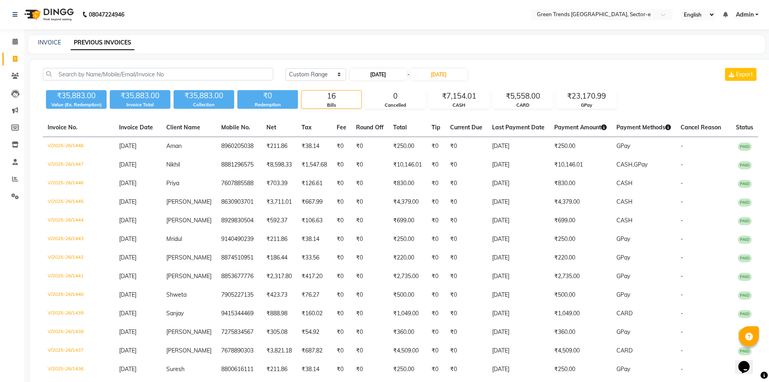
select select "2025"
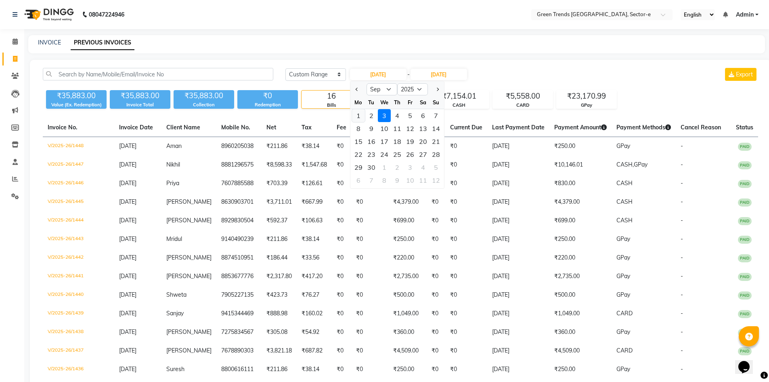
click at [361, 114] on div "1" at bounding box center [358, 115] width 13 height 13
type input "01-09-2025"
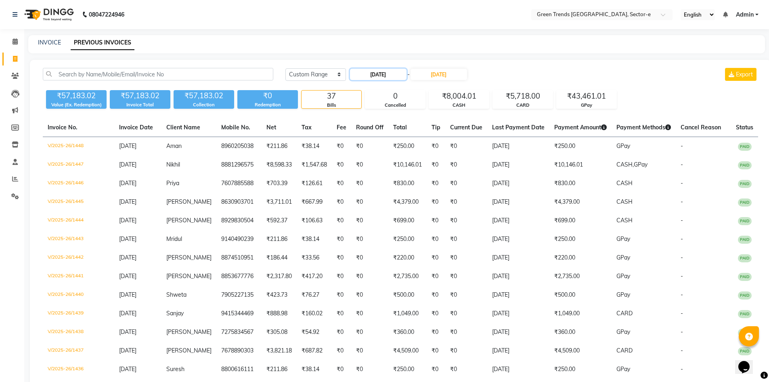
click at [375, 75] on input "01-09-2025" at bounding box center [378, 74] width 57 height 11
select select "9"
select select "2025"
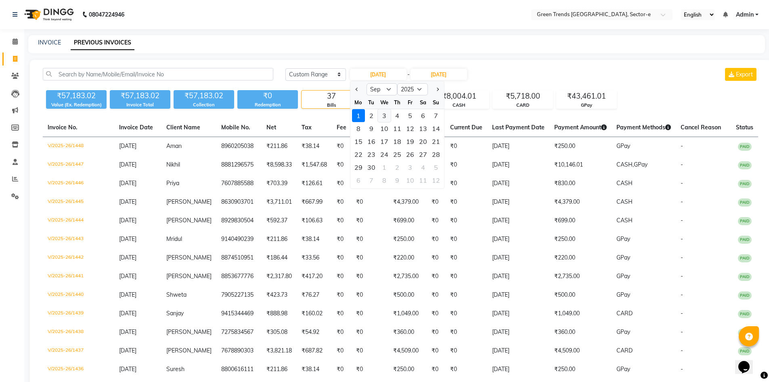
click at [381, 113] on div "3" at bounding box center [384, 115] width 13 height 13
type input "[DATE]"
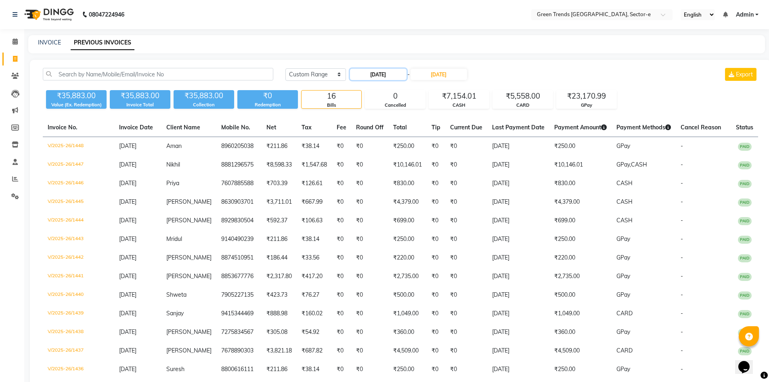
click at [368, 78] on input "[DATE]" at bounding box center [378, 74] width 57 height 11
select select "9"
select select "2025"
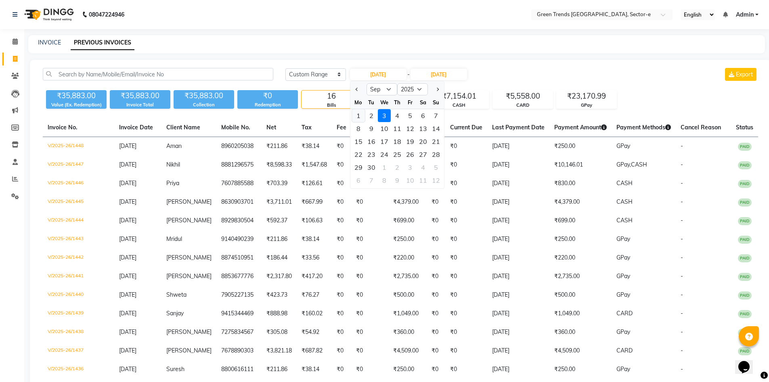
click at [357, 117] on div "1" at bounding box center [358, 115] width 13 height 13
type input "01-09-2025"
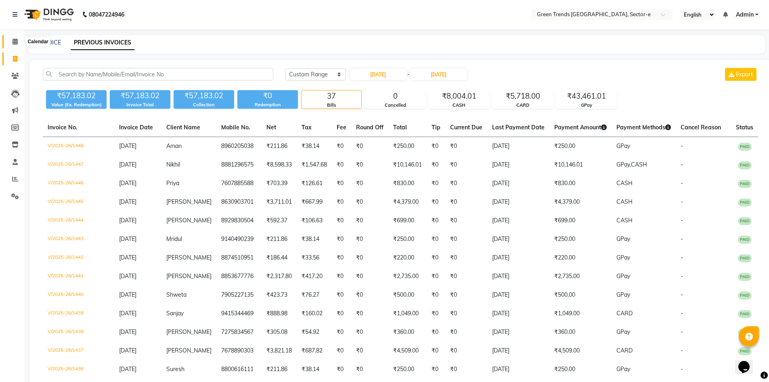
click at [15, 40] on icon at bounding box center [15, 41] width 5 height 6
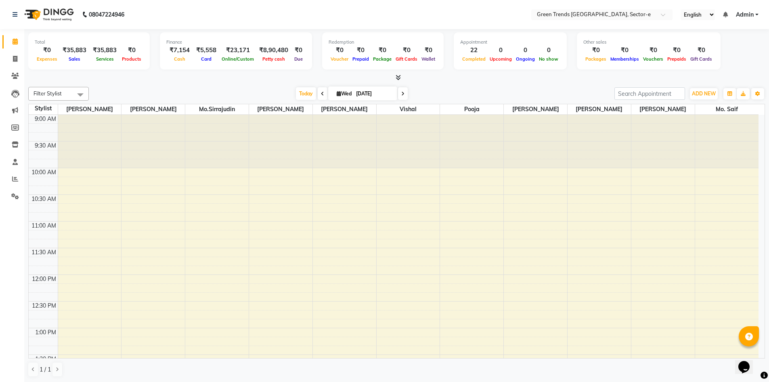
click at [747, 12] on span "Admin" at bounding box center [745, 14] width 18 height 8
click at [718, 55] on link "Sign out" at bounding box center [717, 55] width 74 height 13
